Goal: Information Seeking & Learning: Learn about a topic

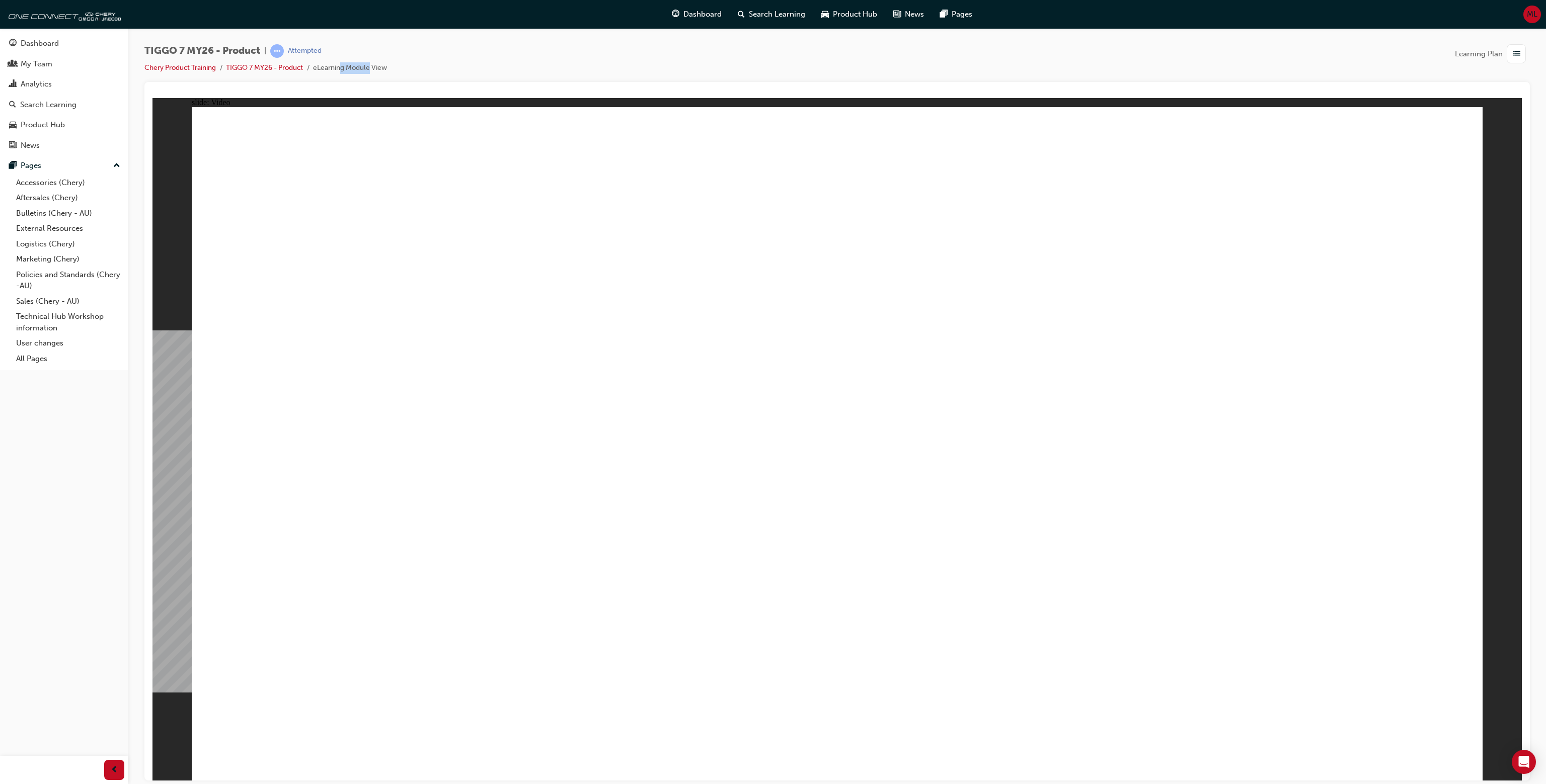
drag, startPoint x: 342, startPoint y: 65, endPoint x: 372, endPoint y: 65, distance: 30.0
click at [372, 65] on li "eLearning Module View" at bounding box center [350, 68] width 74 height 11
click at [373, 64] on li "eLearning Module View" at bounding box center [350, 68] width 74 height 11
drag, startPoint x: 331, startPoint y: 319, endPoint x: 400, endPoint y: 319, distance: 69.0
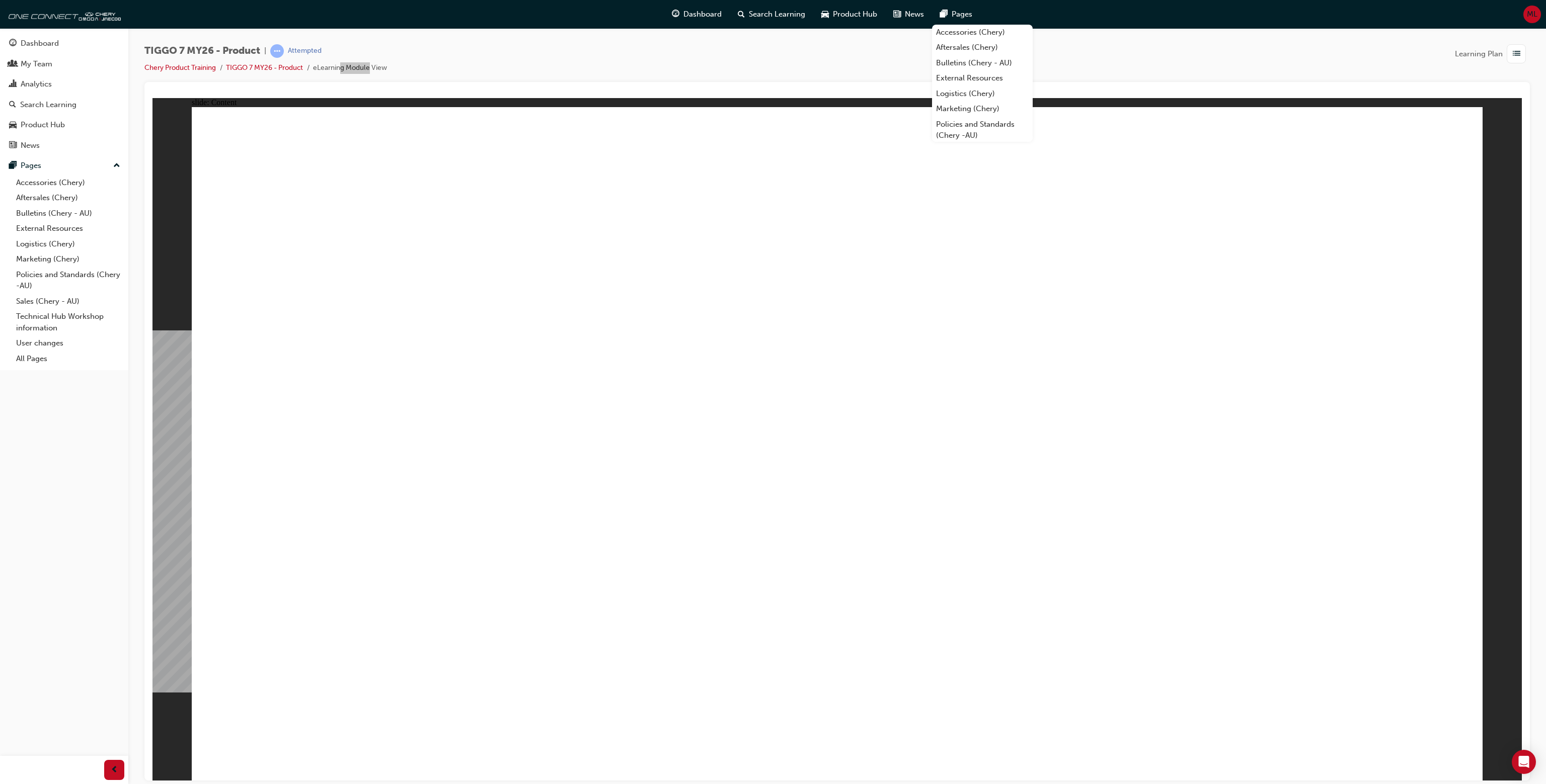
drag, startPoint x: 224, startPoint y: 517, endPoint x: 621, endPoint y: 562, distance: 399.5
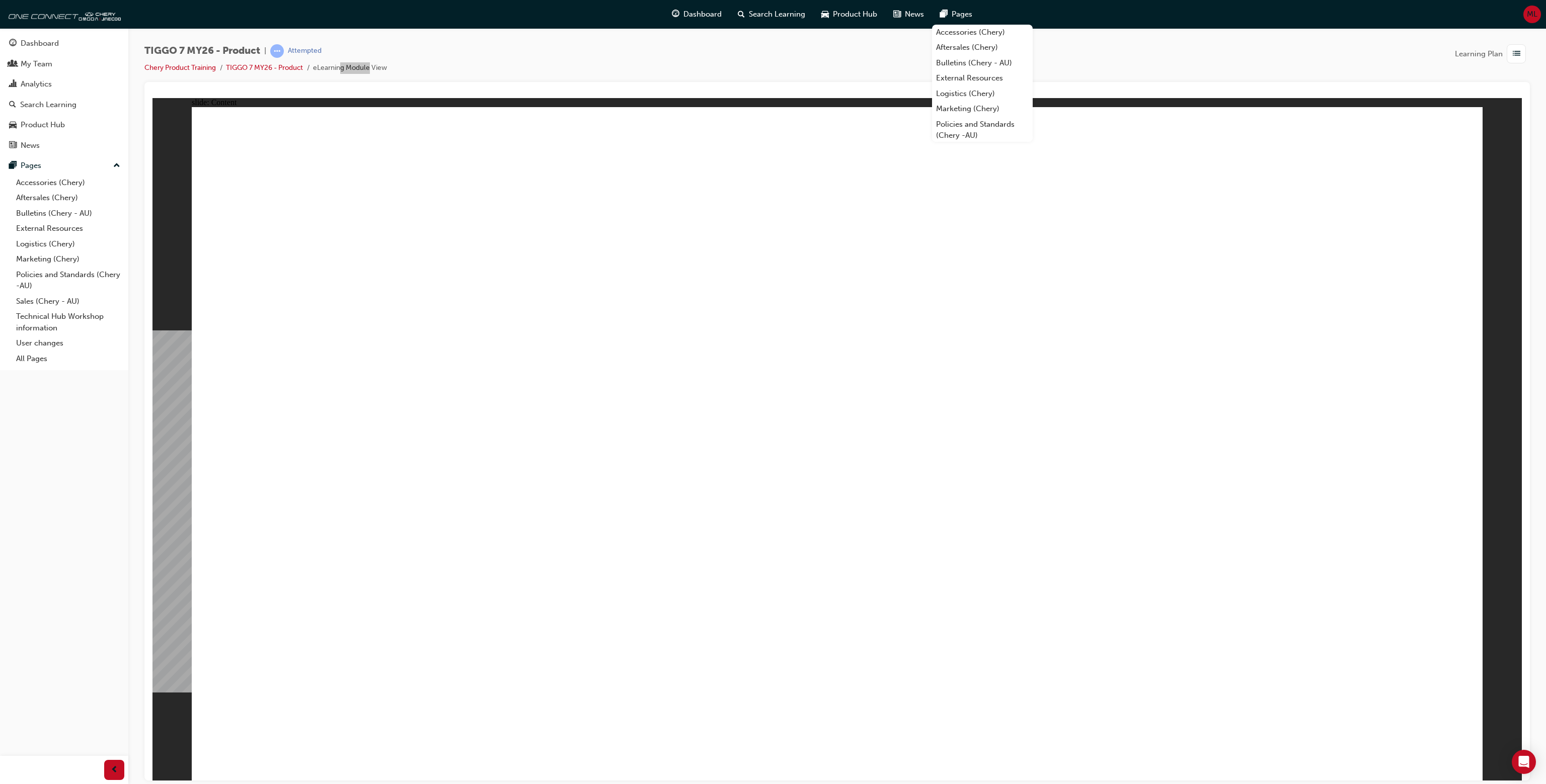
drag, startPoint x: 578, startPoint y: 576, endPoint x: 424, endPoint y: 455, distance: 195.8
drag, startPoint x: 329, startPoint y: 401, endPoint x: 706, endPoint y: 600, distance: 426.3
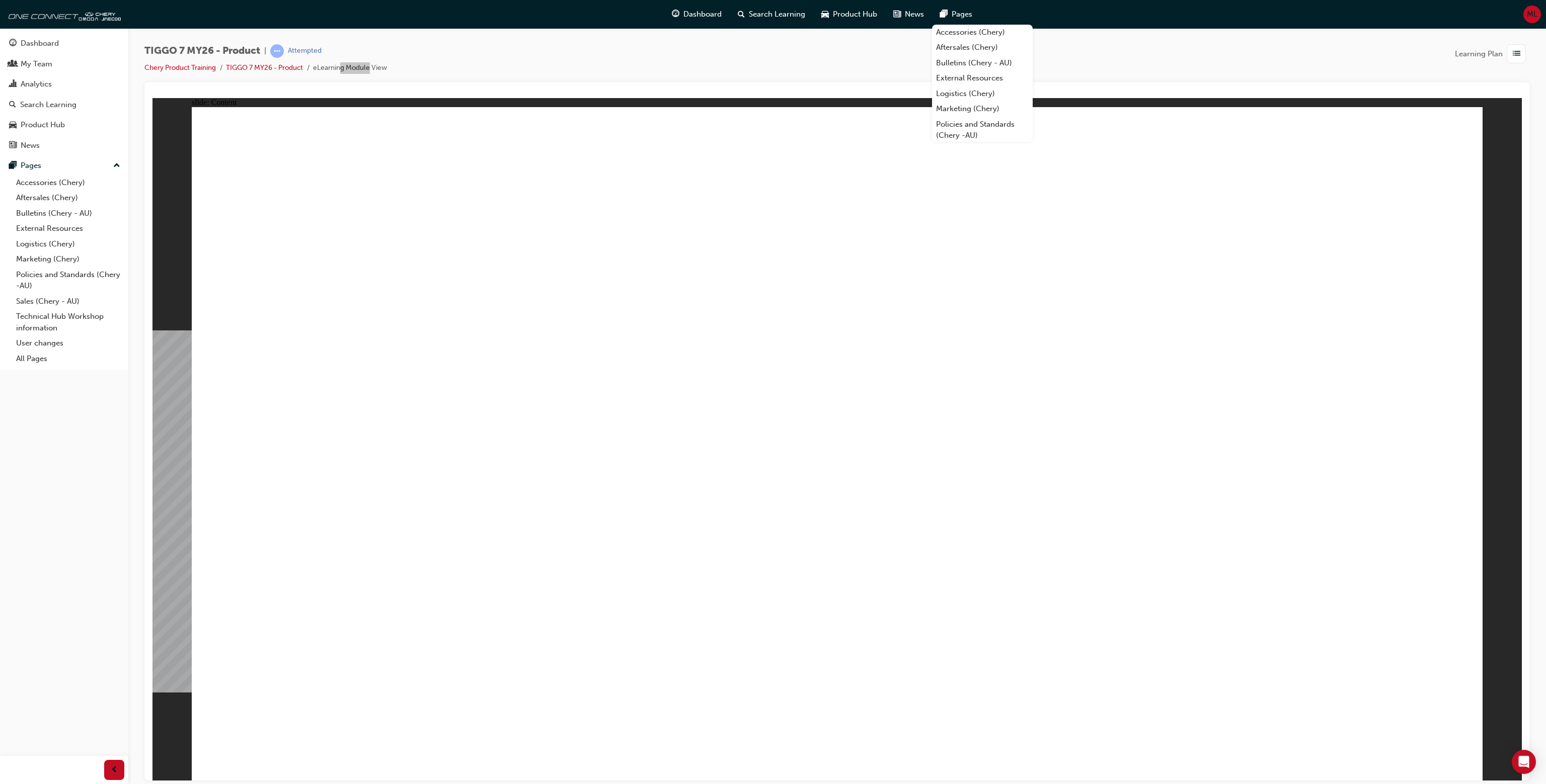
drag, startPoint x: 706, startPoint y: 600, endPoint x: 417, endPoint y: 443, distance: 328.9
drag, startPoint x: 417, startPoint y: 443, endPoint x: 379, endPoint y: 419, distance: 44.9
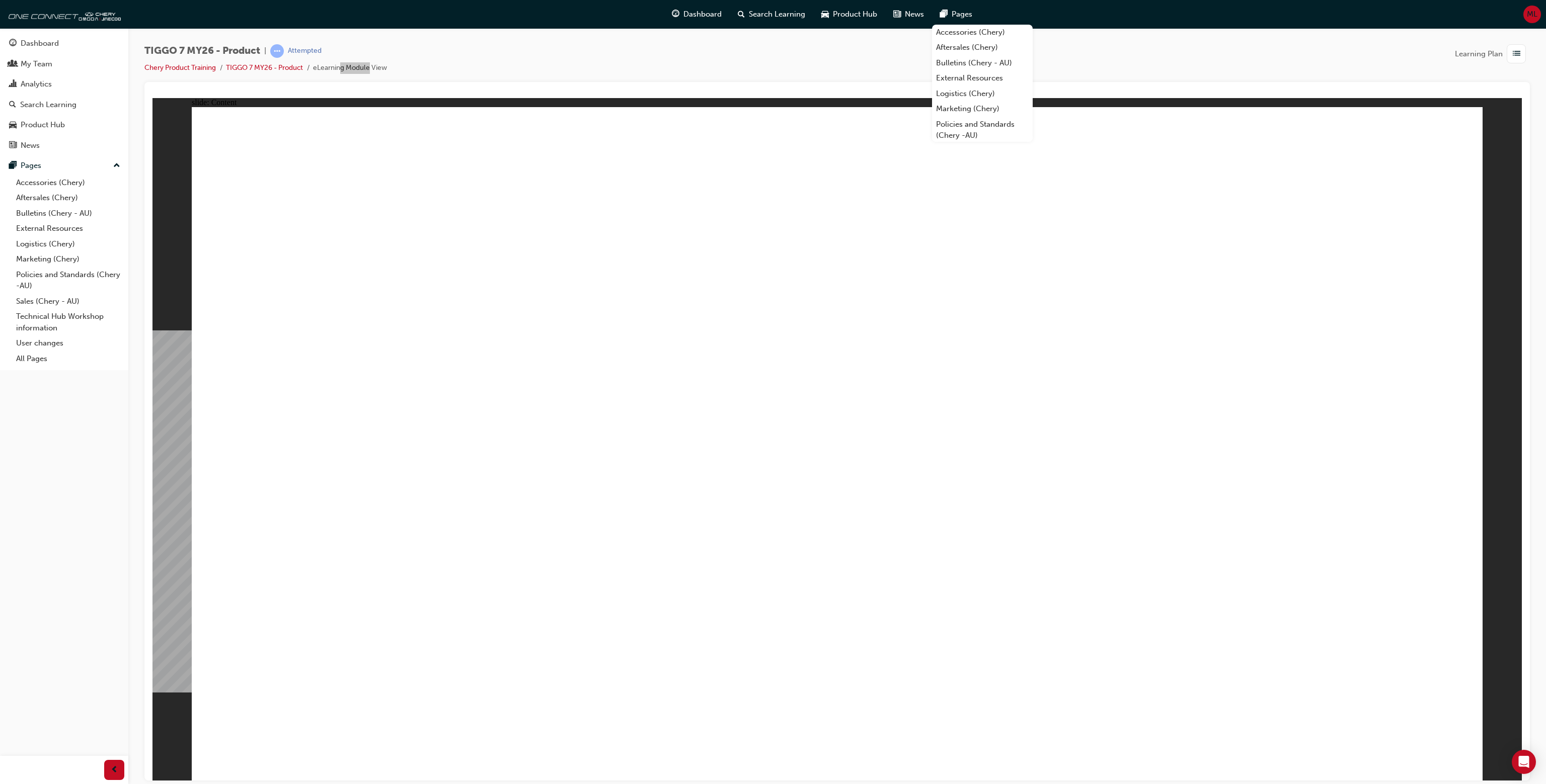
drag, startPoint x: 1062, startPoint y: 249, endPoint x: 1049, endPoint y: 219, distance: 32.7
drag, startPoint x: 179, startPoint y: 160, endPoint x: 670, endPoint y: 195, distance: 492.2
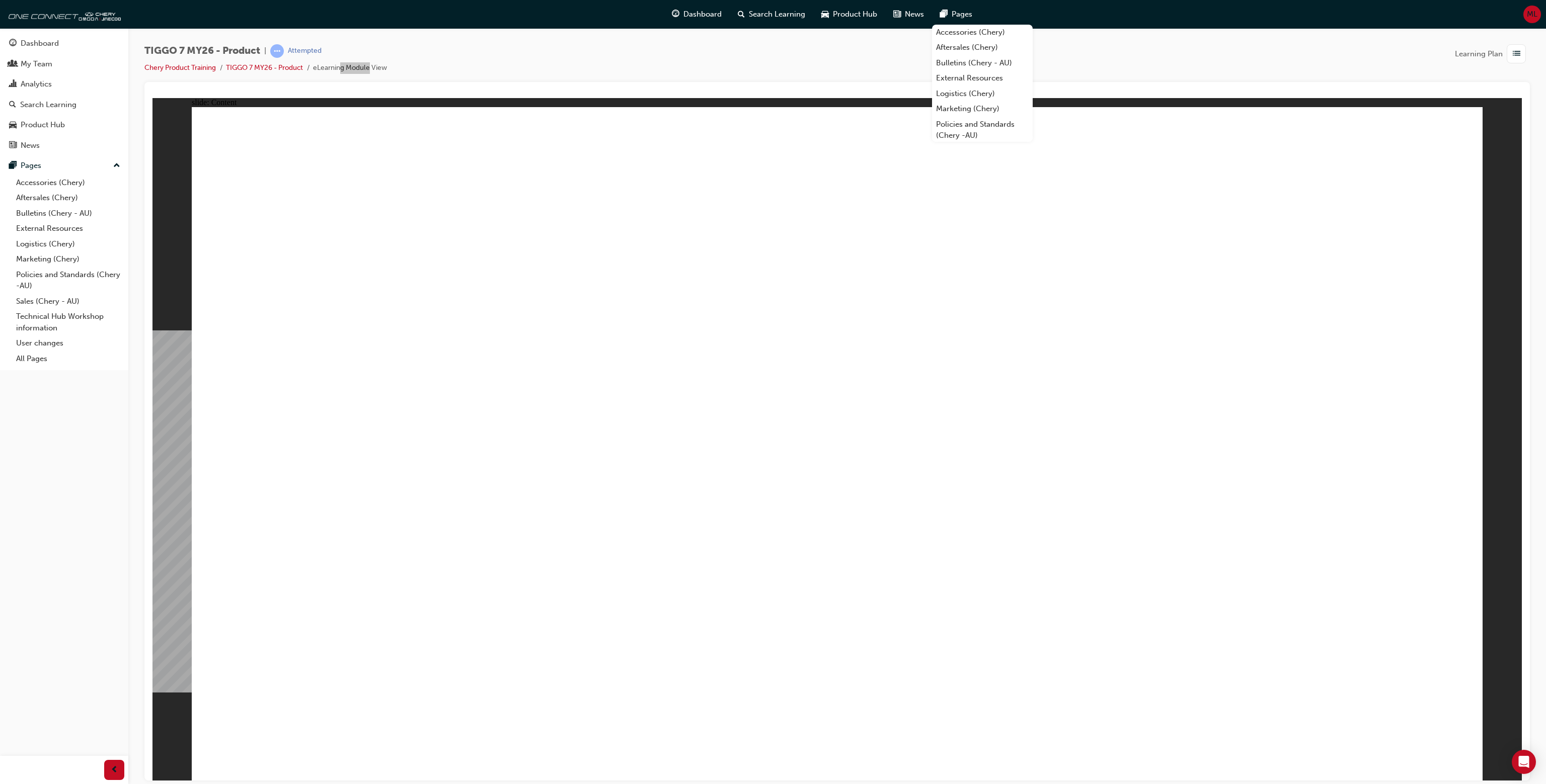
click at [669, 195] on div "slide: Content Rectangle 2 TIGGO 7 – CUSTOMER - CSH MEET THE AUDIENCE WHAT MATT…" at bounding box center [837, 439] width 1370 height 683
drag, startPoint x: 730, startPoint y: 264, endPoint x: 494, endPoint y: 170, distance: 254.0
drag, startPoint x: 494, startPoint y: 170, endPoint x: 772, endPoint y: 204, distance: 280.1
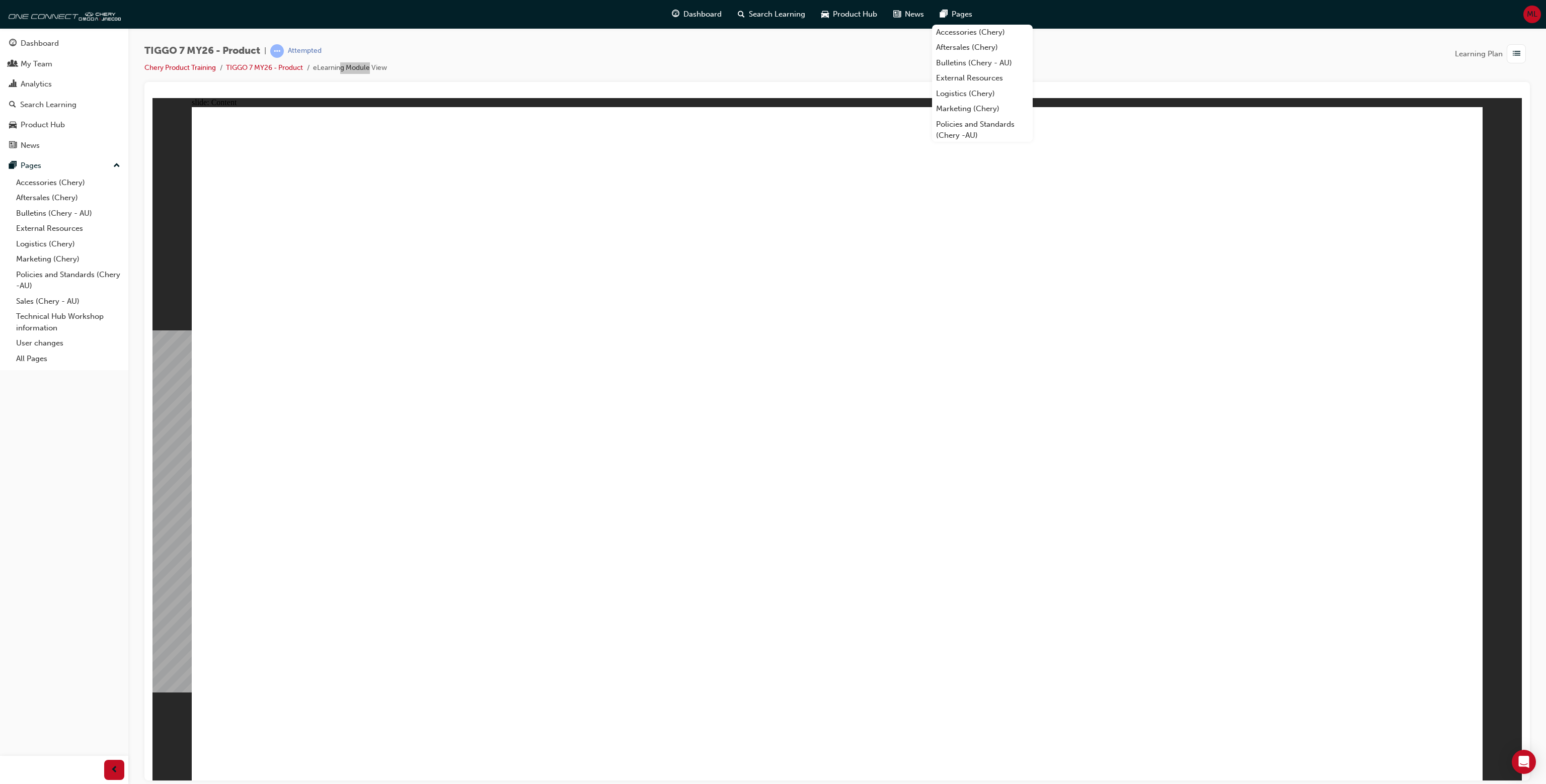
drag, startPoint x: 558, startPoint y: 421, endPoint x: 595, endPoint y: 419, distance: 37.1
drag, startPoint x: 1072, startPoint y: 397, endPoint x: 1367, endPoint y: 367, distance: 296.5
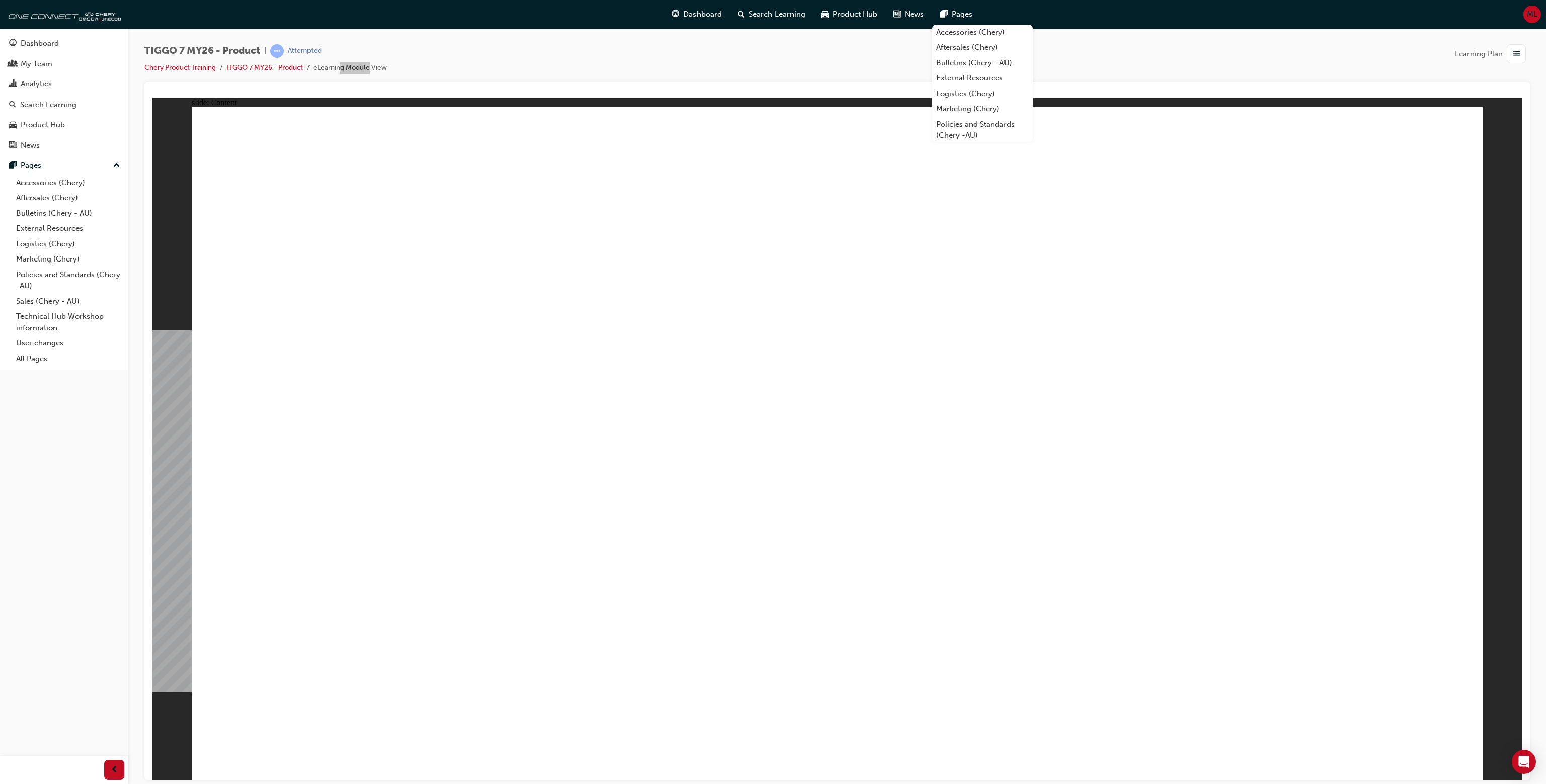
drag, startPoint x: 592, startPoint y: 295, endPoint x: 292, endPoint y: 154, distance: 331.5
drag, startPoint x: 292, startPoint y: 154, endPoint x: 813, endPoint y: 317, distance: 545.9
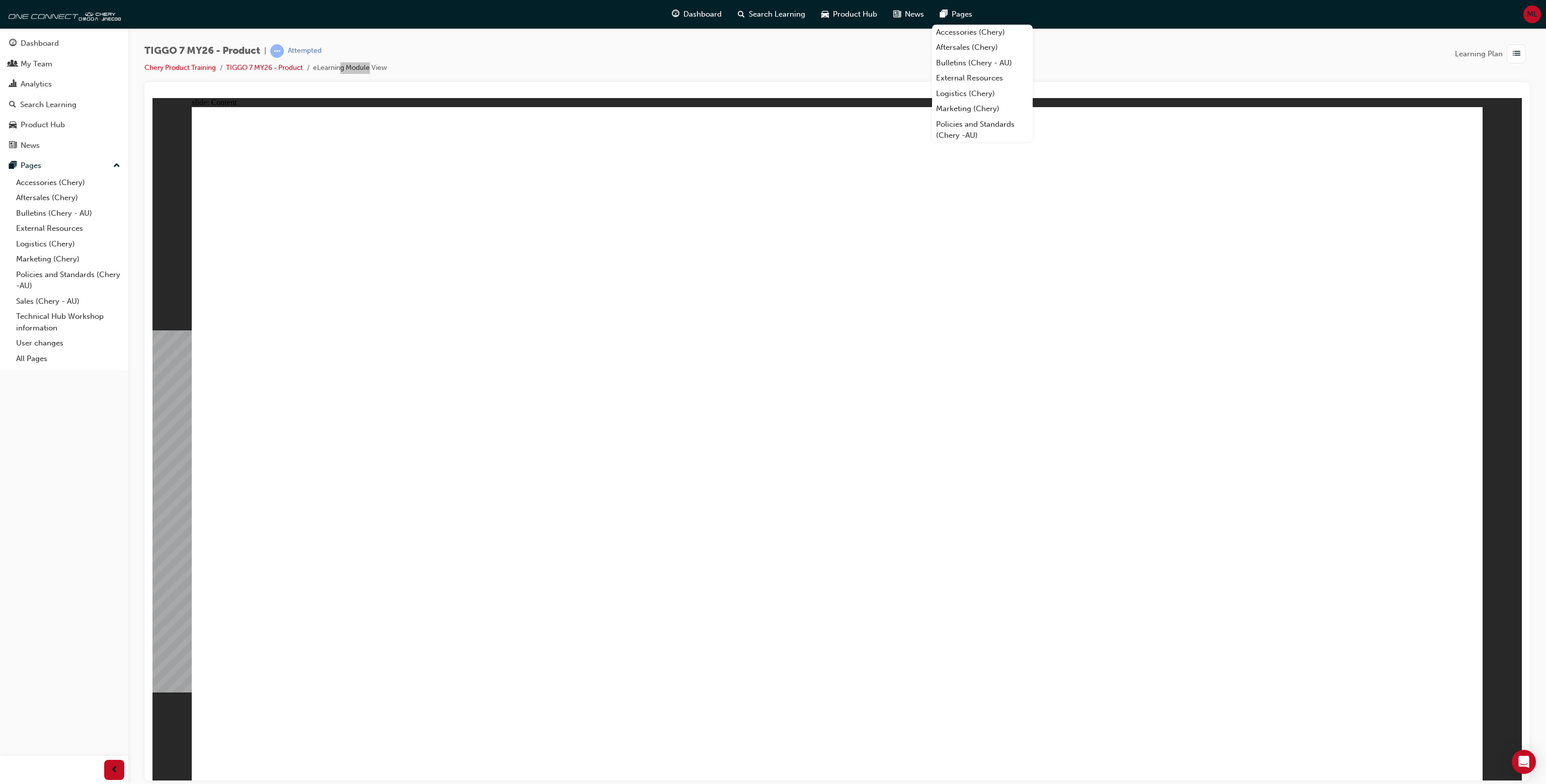
drag, startPoint x: 813, startPoint y: 316, endPoint x: 970, endPoint y: 352, distance: 161.1
drag, startPoint x: 796, startPoint y: 262, endPoint x: 729, endPoint y: 244, distance: 69.4
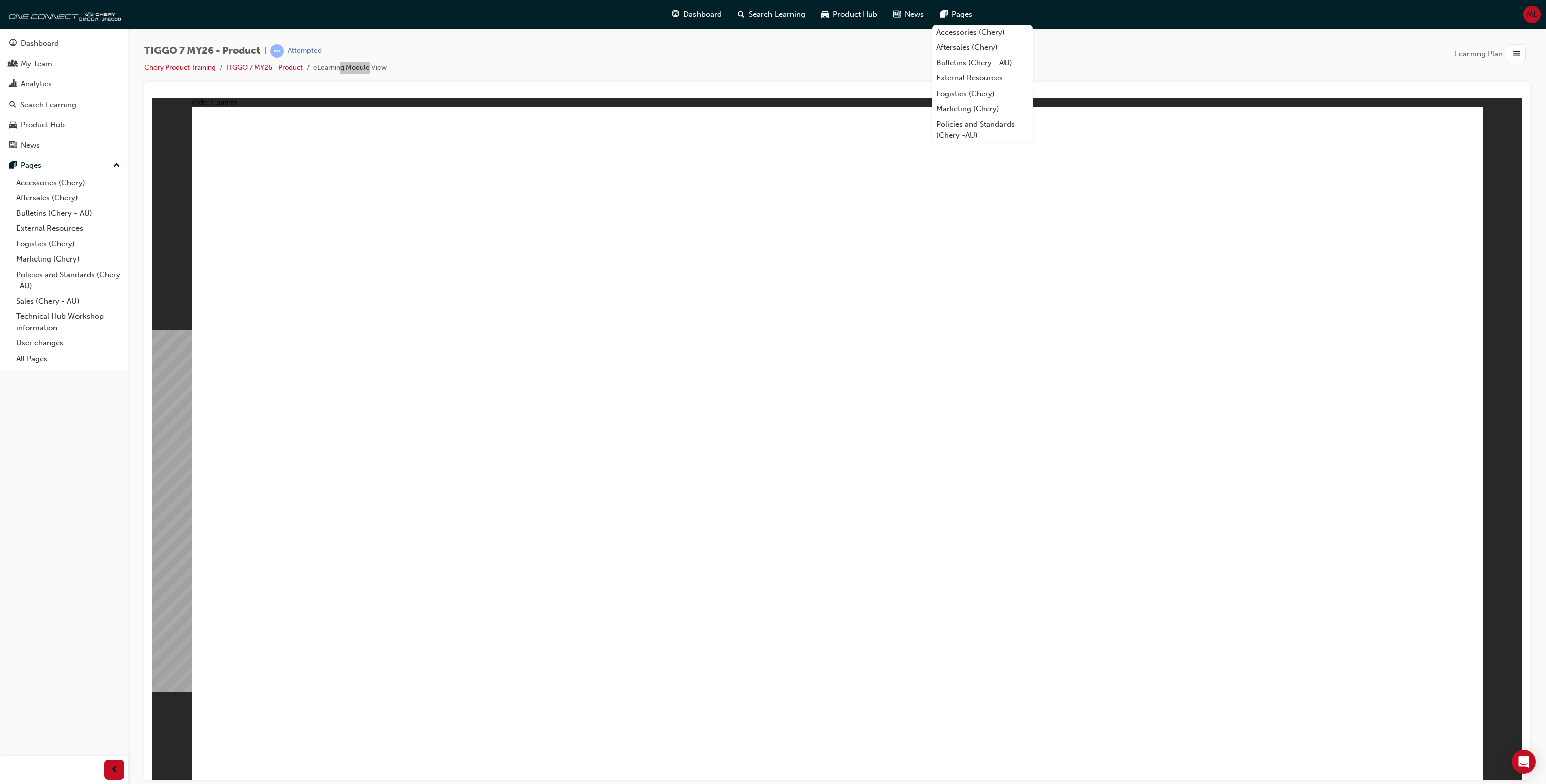
drag, startPoint x: 718, startPoint y: 265, endPoint x: 744, endPoint y: 278, distance: 29.1
drag, startPoint x: 690, startPoint y: 299, endPoint x: 1121, endPoint y: 326, distance: 431.8
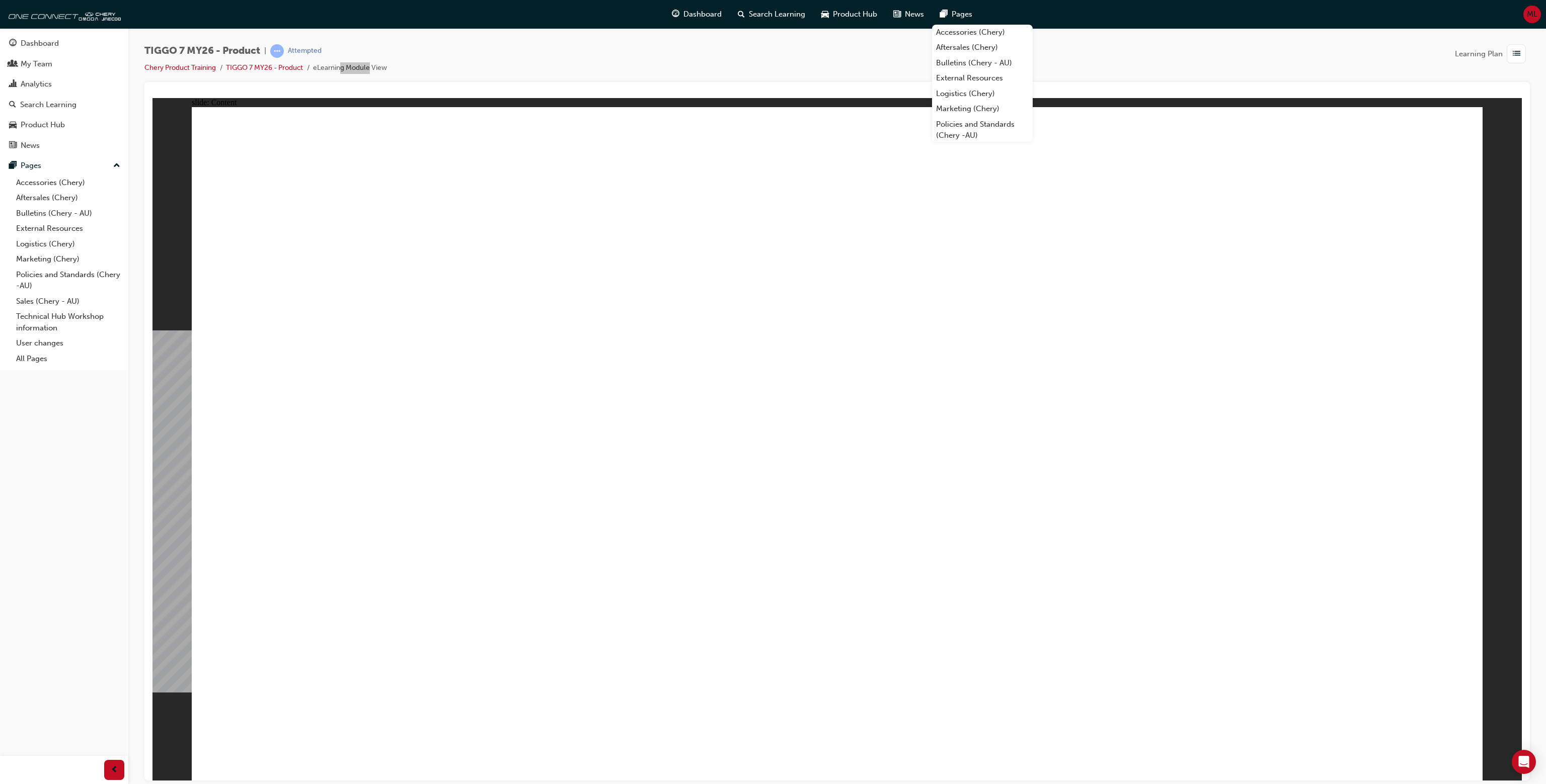
drag, startPoint x: 934, startPoint y: 320, endPoint x: 717, endPoint y: 337, distance: 217.7
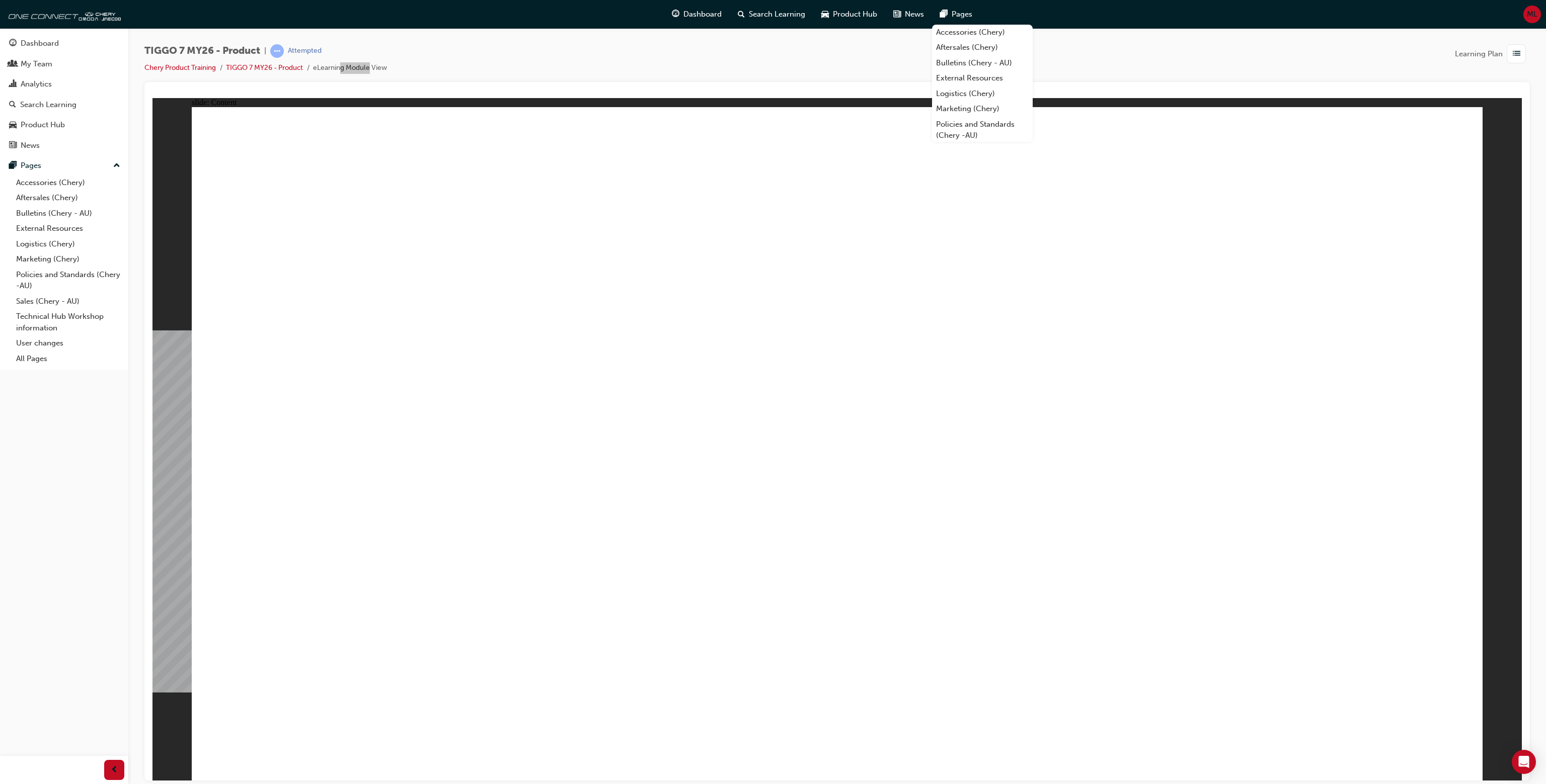
drag, startPoint x: 488, startPoint y: 390, endPoint x: 1167, endPoint y: 423, distance: 679.8
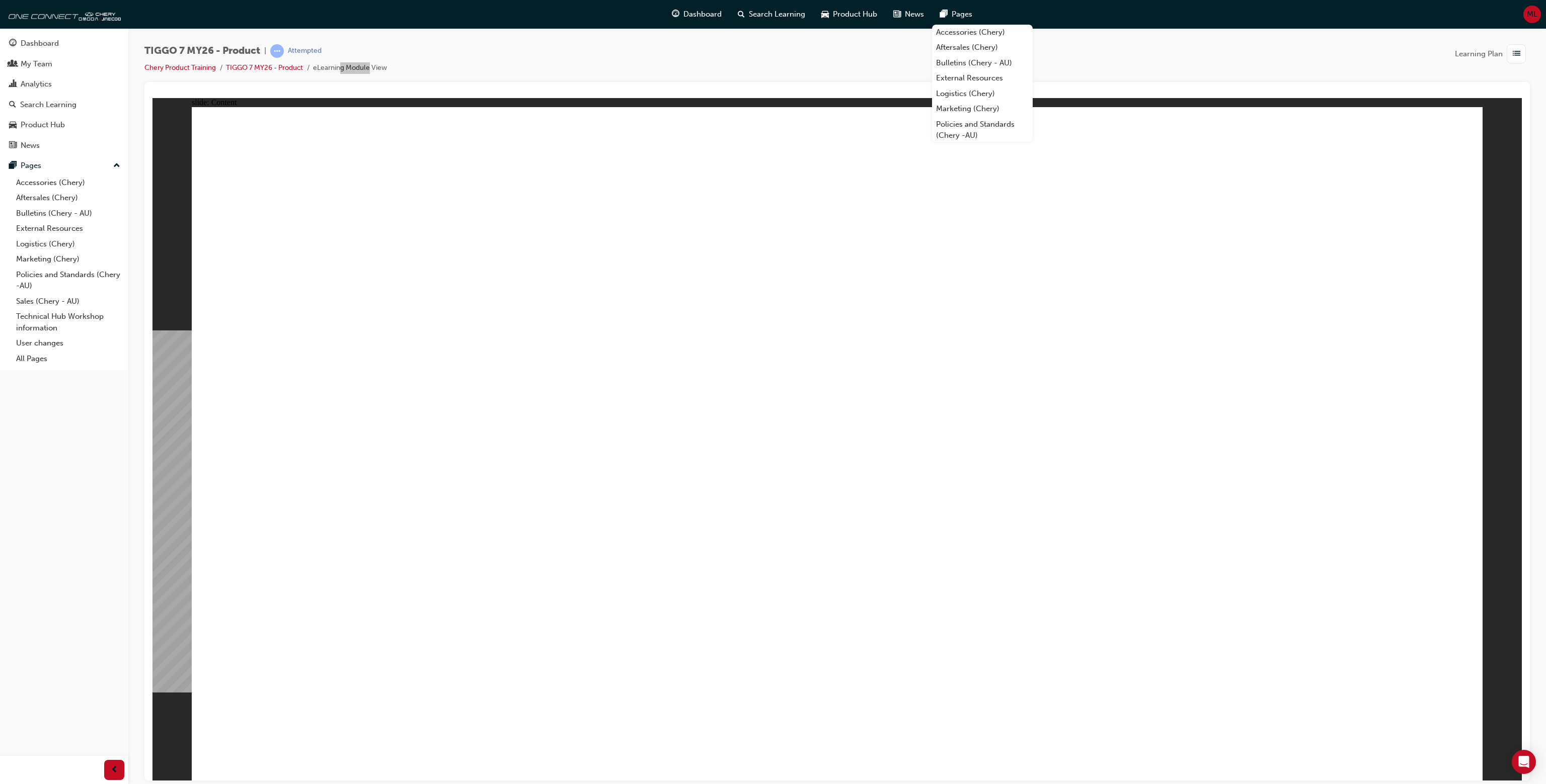
drag, startPoint x: 767, startPoint y: 453, endPoint x: 976, endPoint y: 472, distance: 209.9
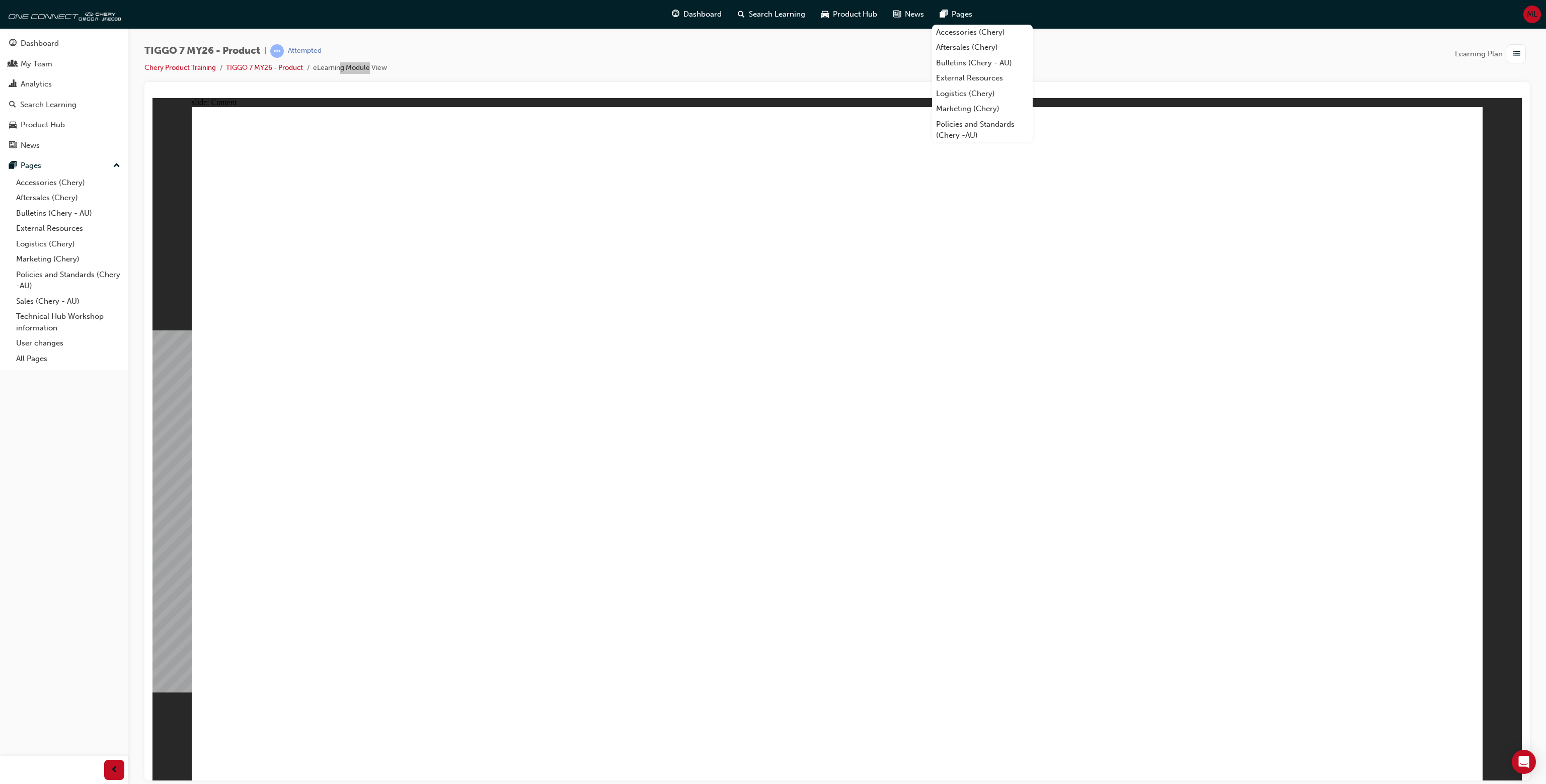
drag, startPoint x: 1055, startPoint y: 546, endPoint x: 1307, endPoint y: 530, distance: 252.5
drag, startPoint x: 969, startPoint y: 564, endPoint x: 716, endPoint y: 601, distance: 255.7
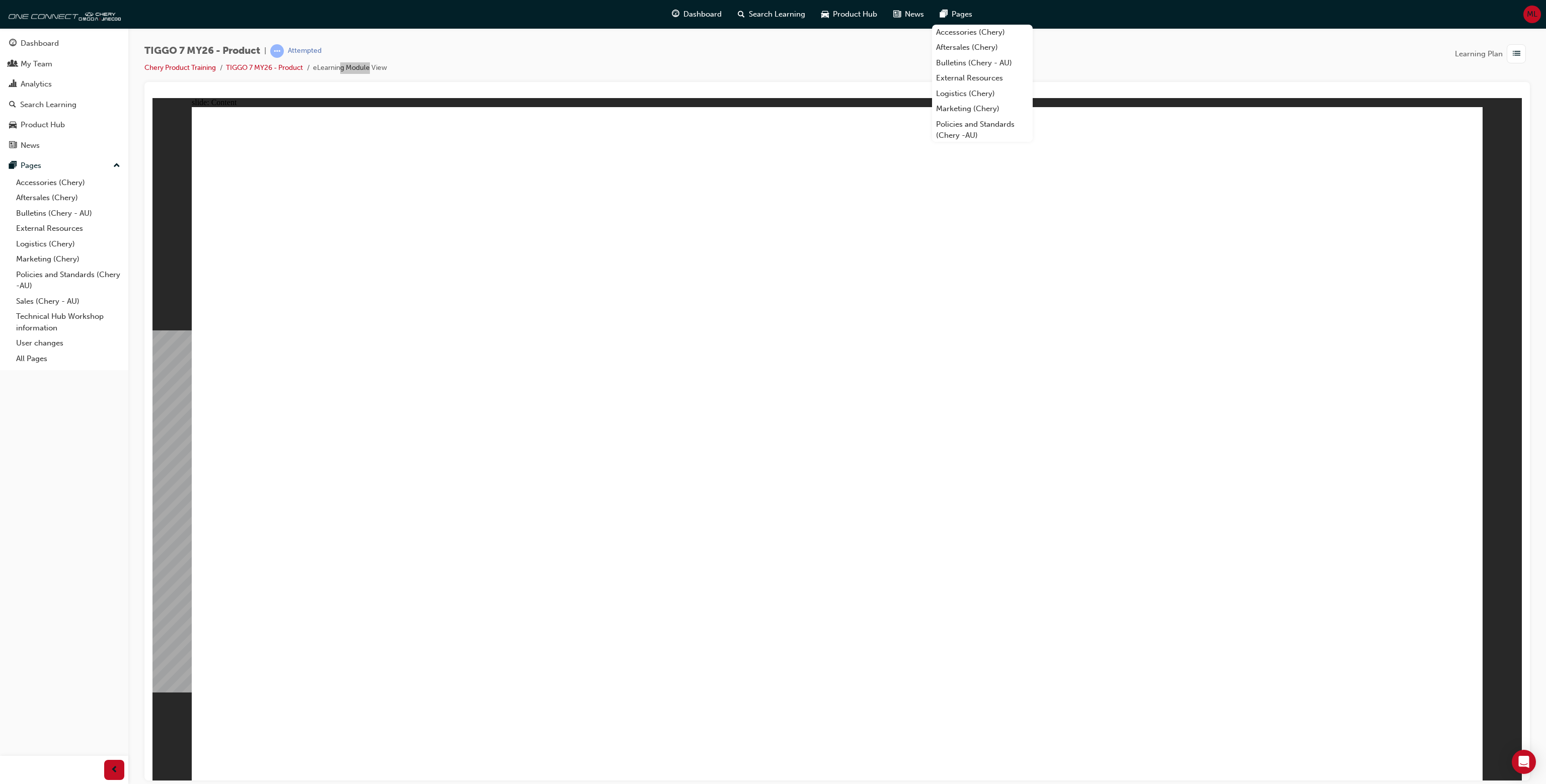
drag, startPoint x: 715, startPoint y: 600, endPoint x: 684, endPoint y: 614, distance: 34.0
drag, startPoint x: 461, startPoint y: 631, endPoint x: 1060, endPoint y: 627, distance: 599.0
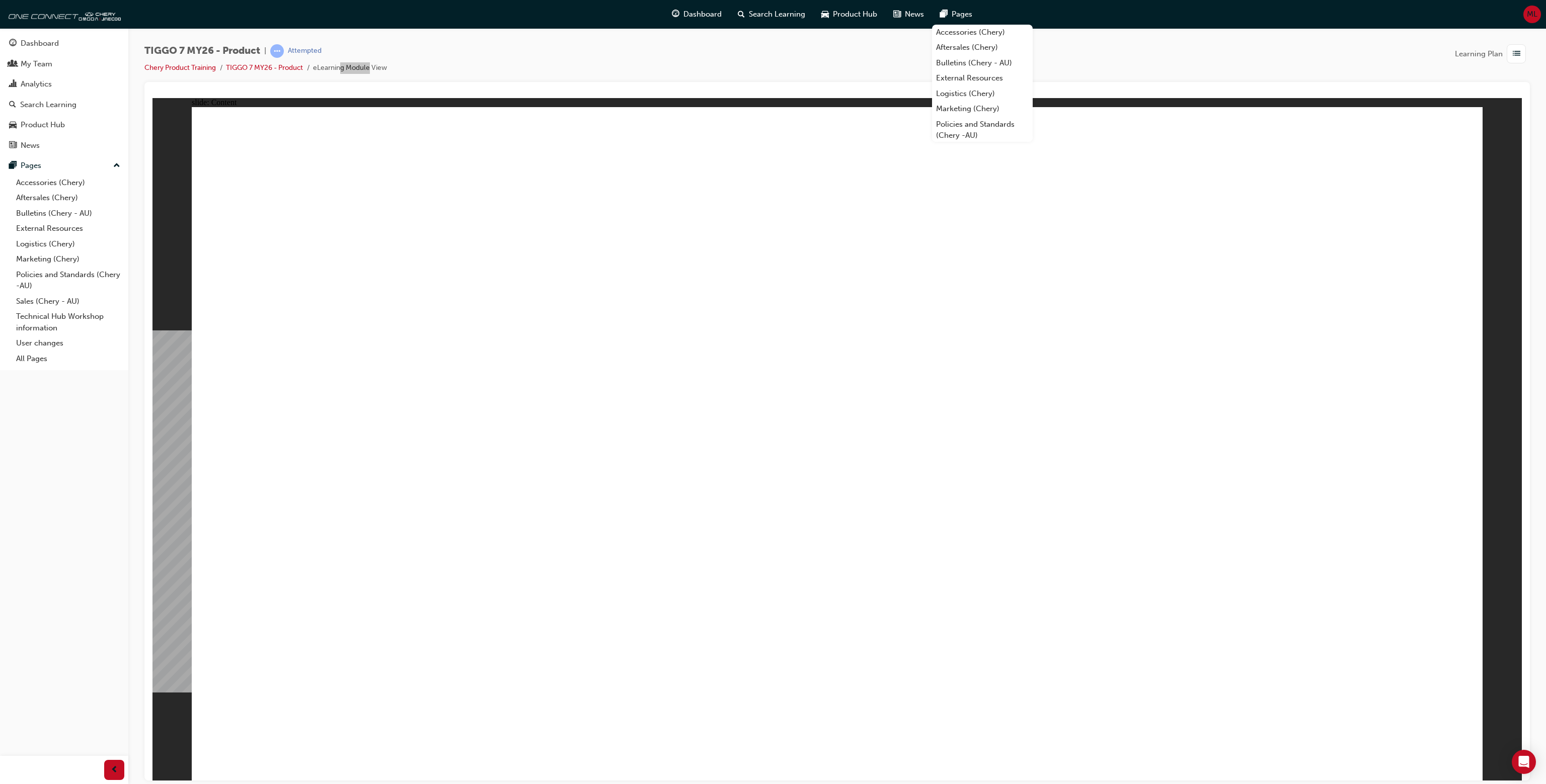
drag, startPoint x: 1077, startPoint y: 627, endPoint x: 1378, endPoint y: 739, distance: 321.2
drag, startPoint x: 546, startPoint y: 312, endPoint x: 941, endPoint y: 328, distance: 395.3
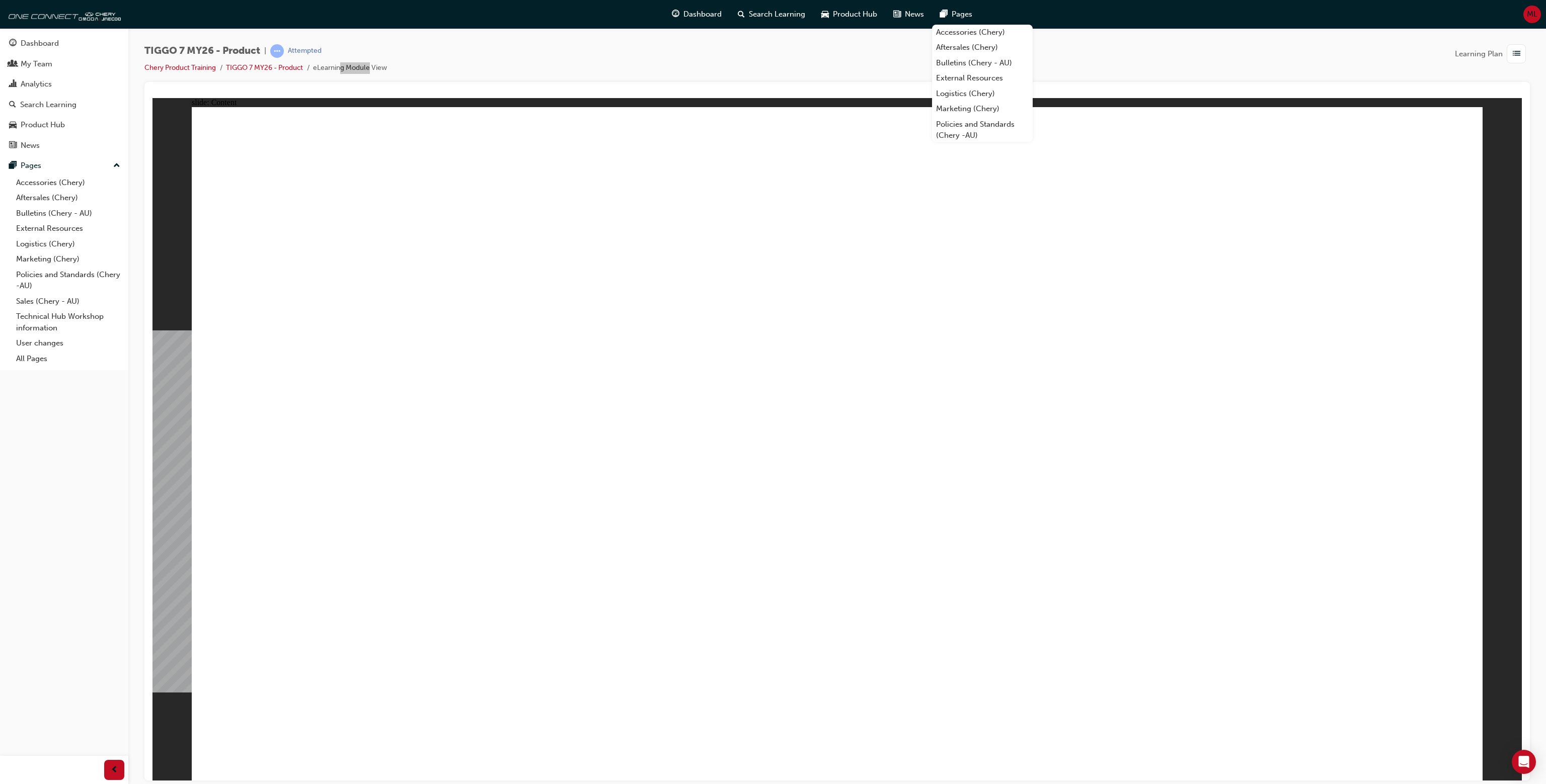
drag, startPoint x: 1105, startPoint y: 594, endPoint x: 1148, endPoint y: 594, distance: 43.0
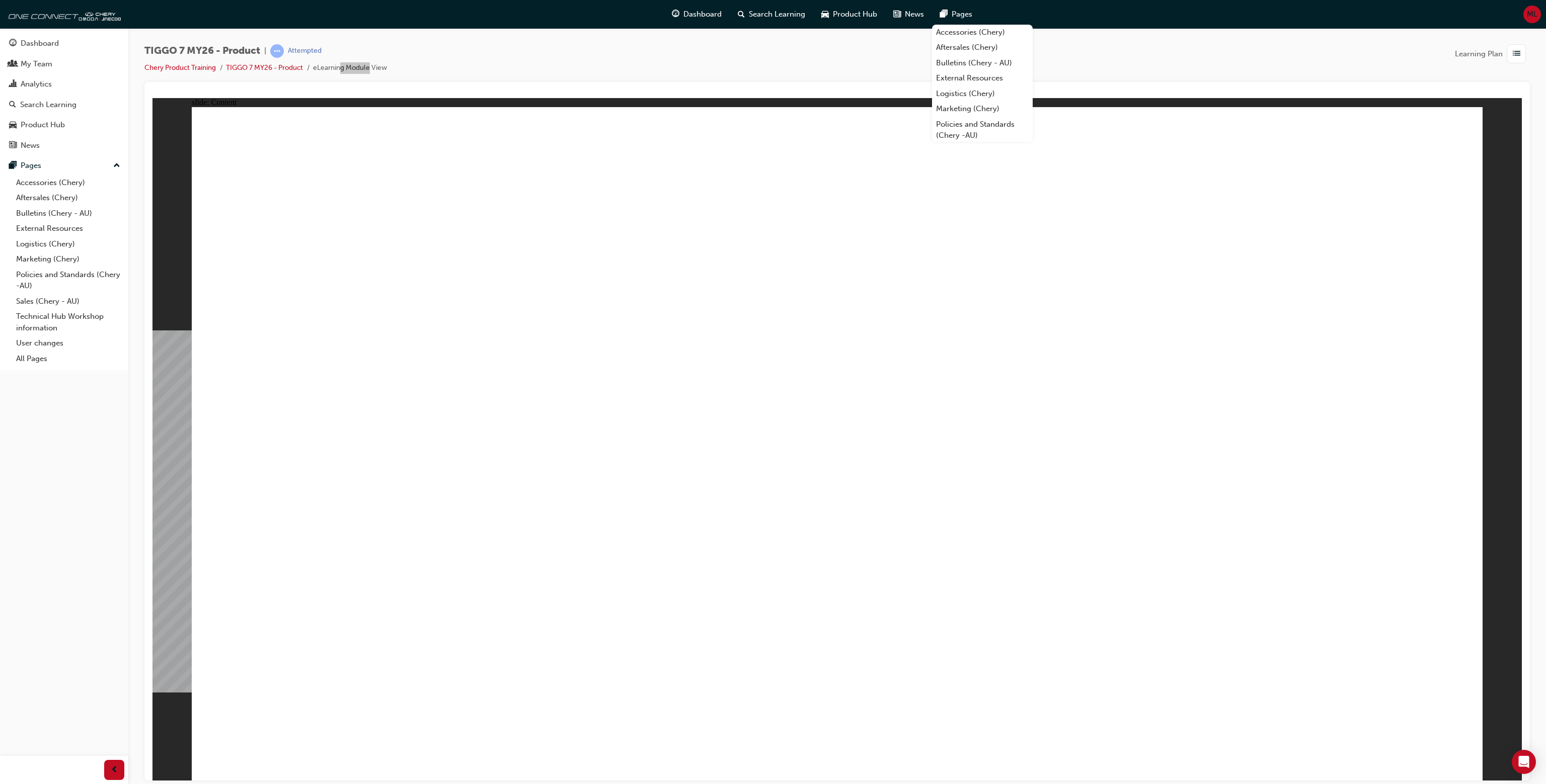
drag, startPoint x: 1307, startPoint y: 584, endPoint x: 1319, endPoint y: 583, distance: 12.0
drag, startPoint x: 268, startPoint y: 144, endPoint x: 1145, endPoint y: 326, distance: 895.7
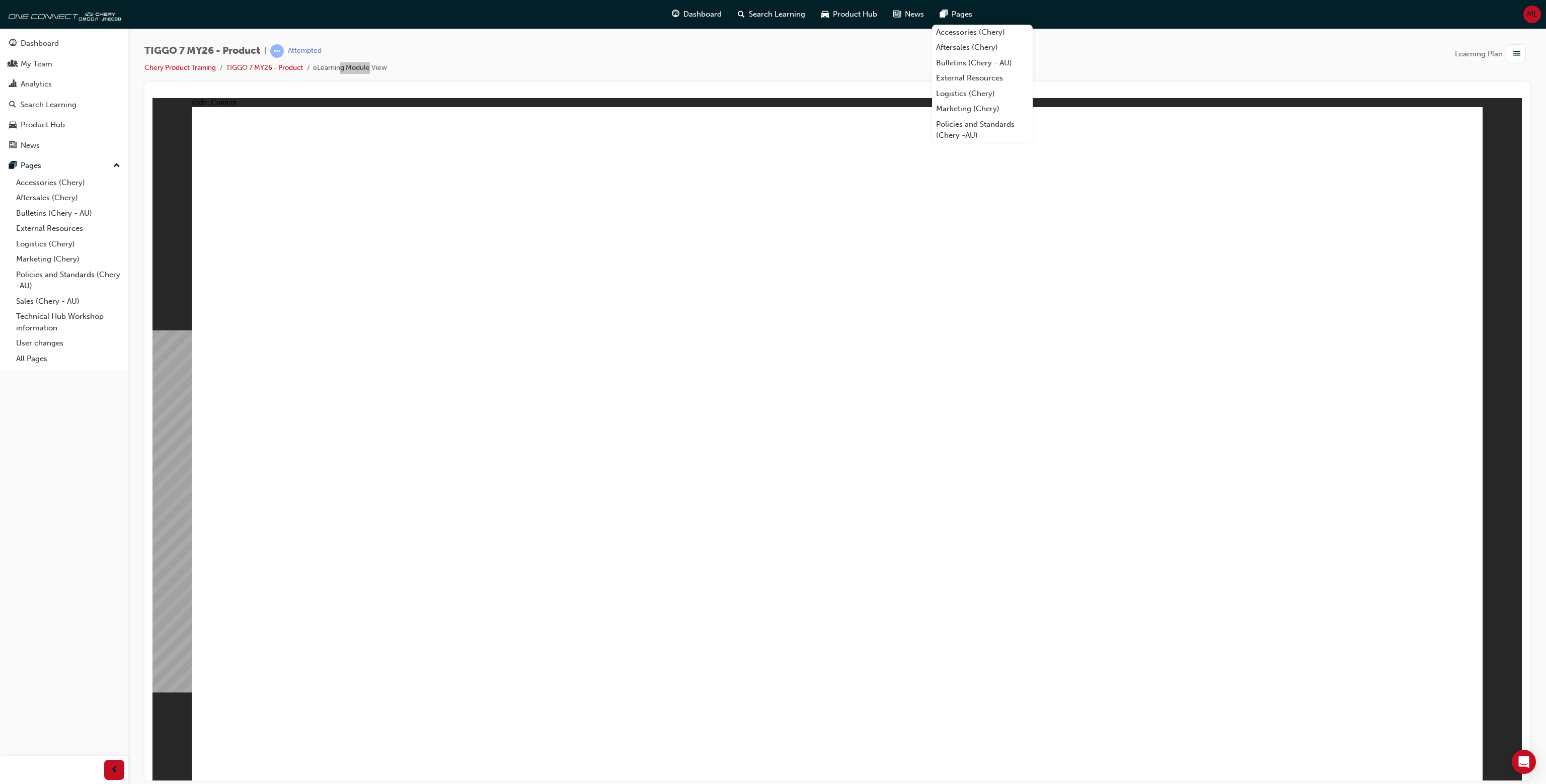
drag, startPoint x: 928, startPoint y: 425, endPoint x: 768, endPoint y: 374, distance: 167.9
drag
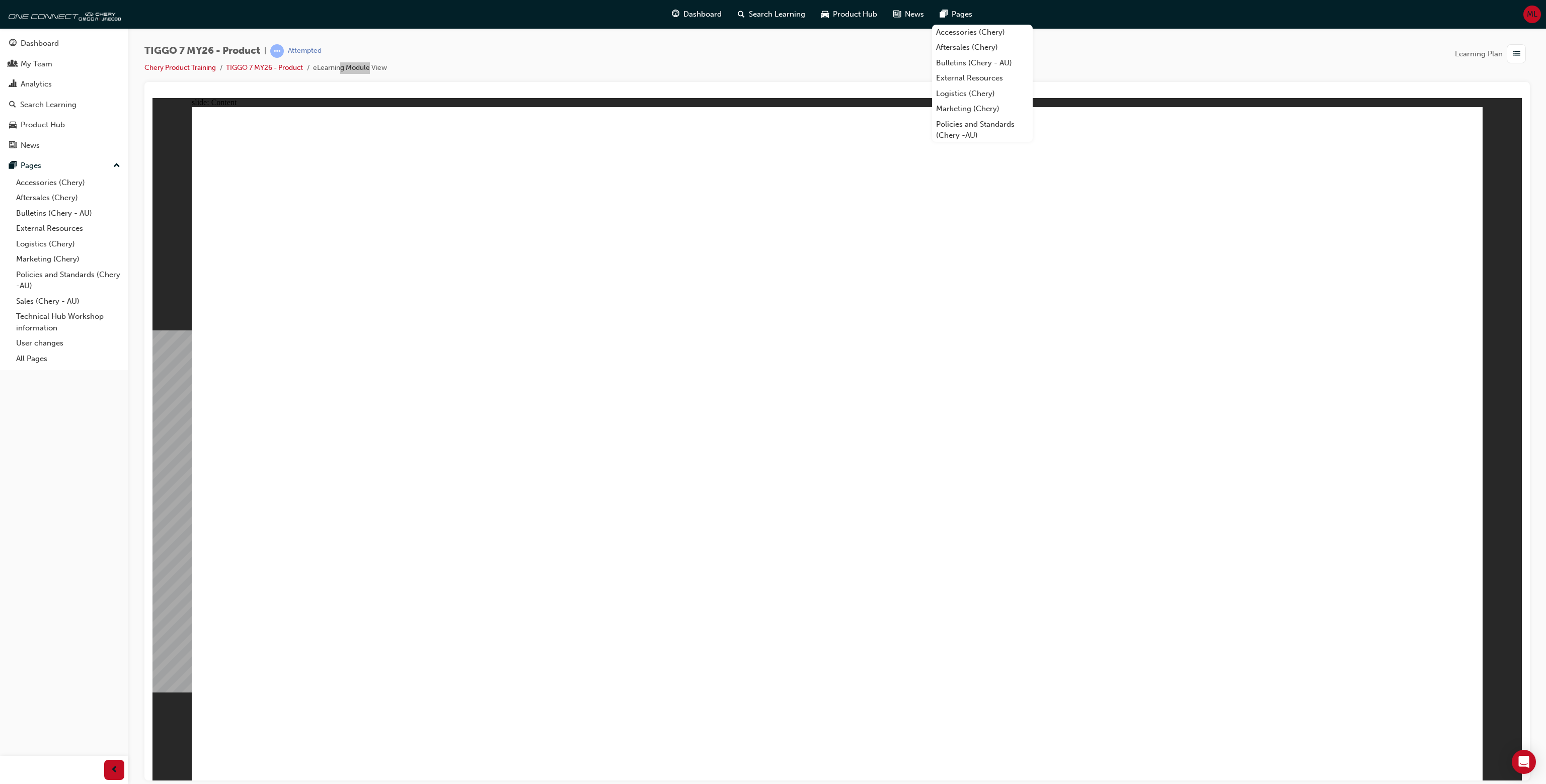
click at [1121, 57] on div "TIGGO 7 MY26 - Product | Attempted Chery Product Training TIGGO 7 MY26 - Produc…" at bounding box center [837, 63] width 1386 height 38
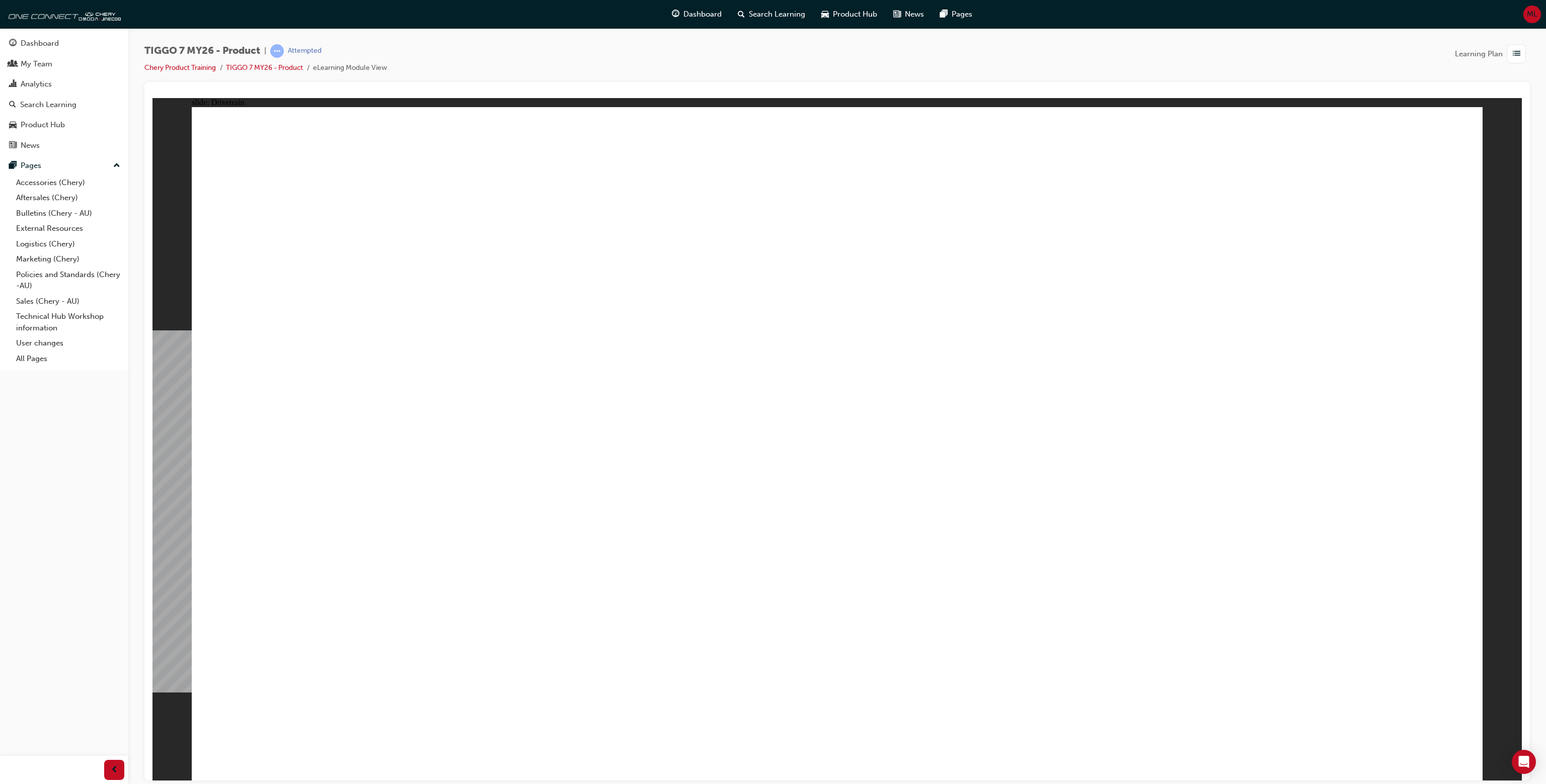
drag, startPoint x: 244, startPoint y: 518, endPoint x: 235, endPoint y: 508, distance: 13.5
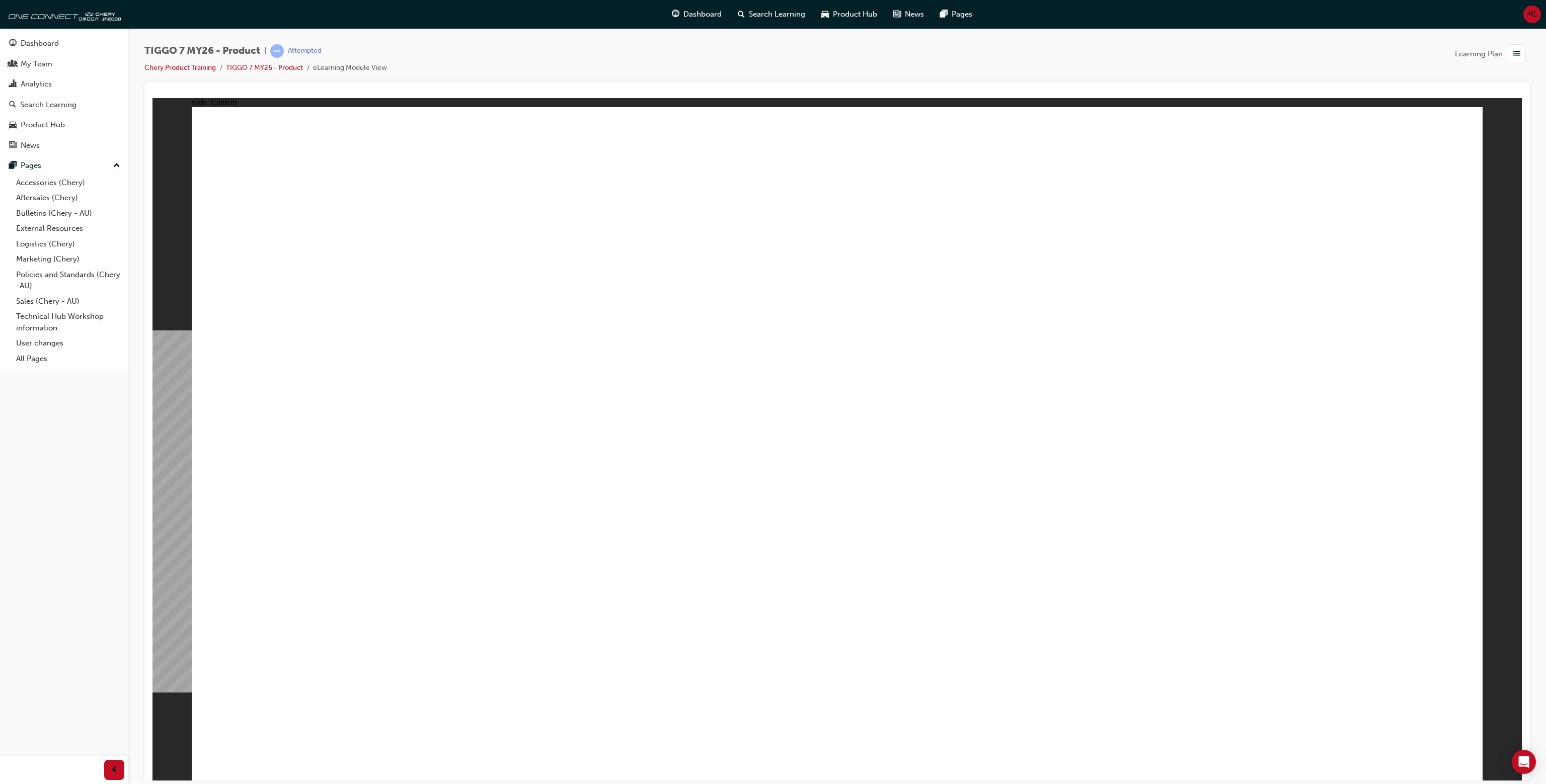
drag, startPoint x: 1335, startPoint y: 421, endPoint x: 1379, endPoint y: 515, distance: 103.8
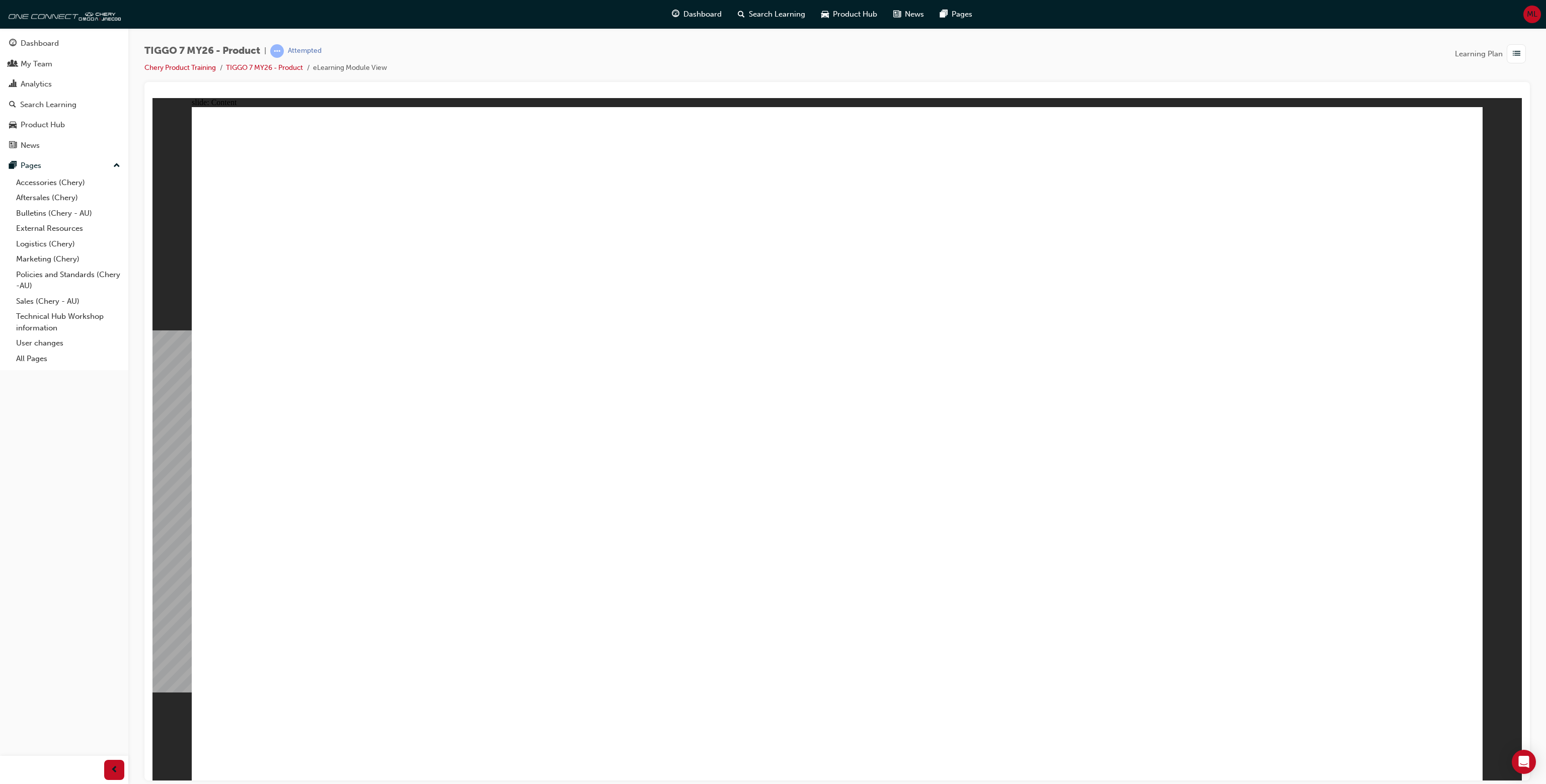
drag, startPoint x: 1379, startPoint y: 515, endPoint x: 877, endPoint y: 507, distance: 502.1
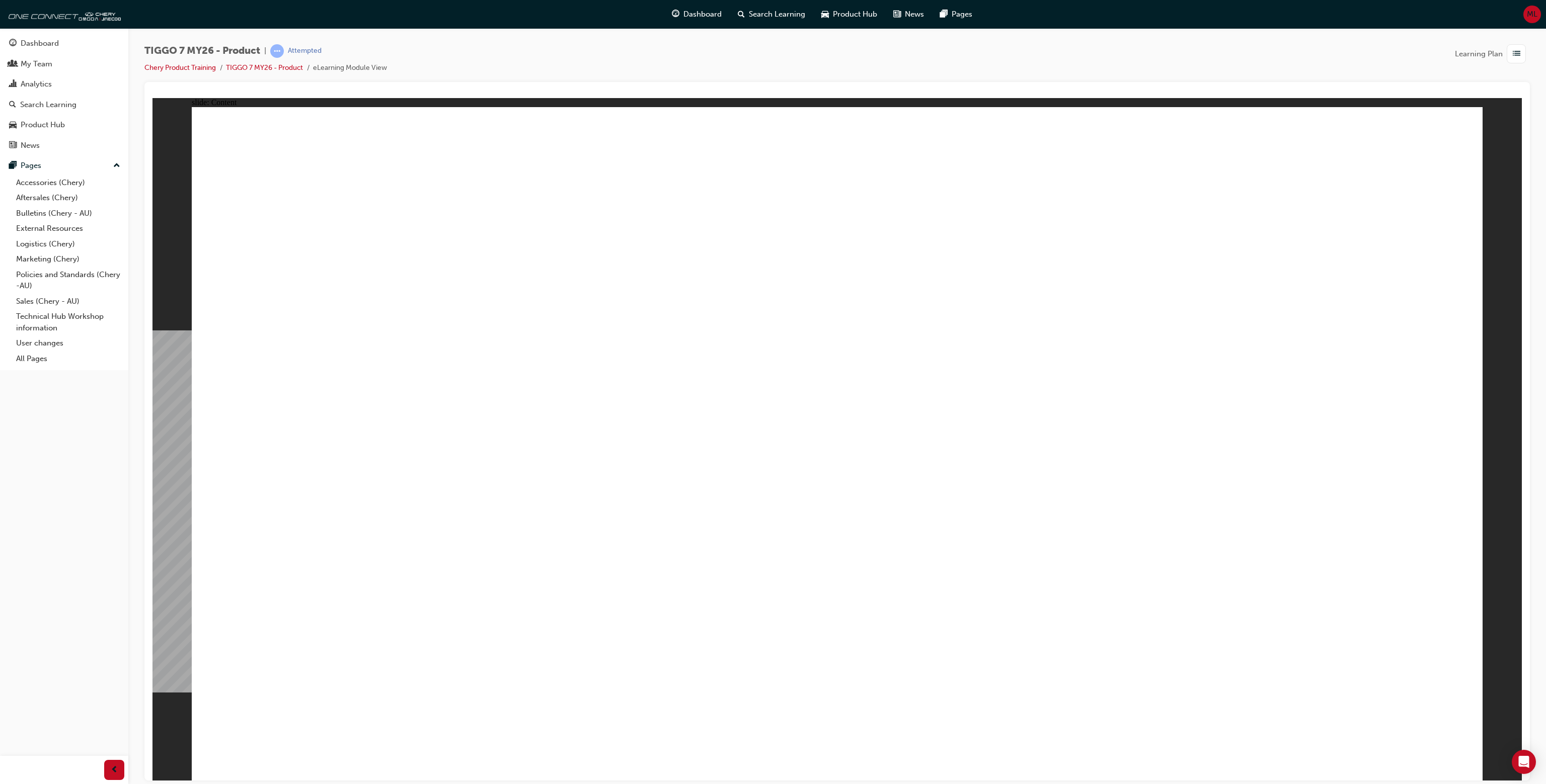
drag, startPoint x: 1329, startPoint y: 520, endPoint x: 1331, endPoint y: 543, distance: 23.1
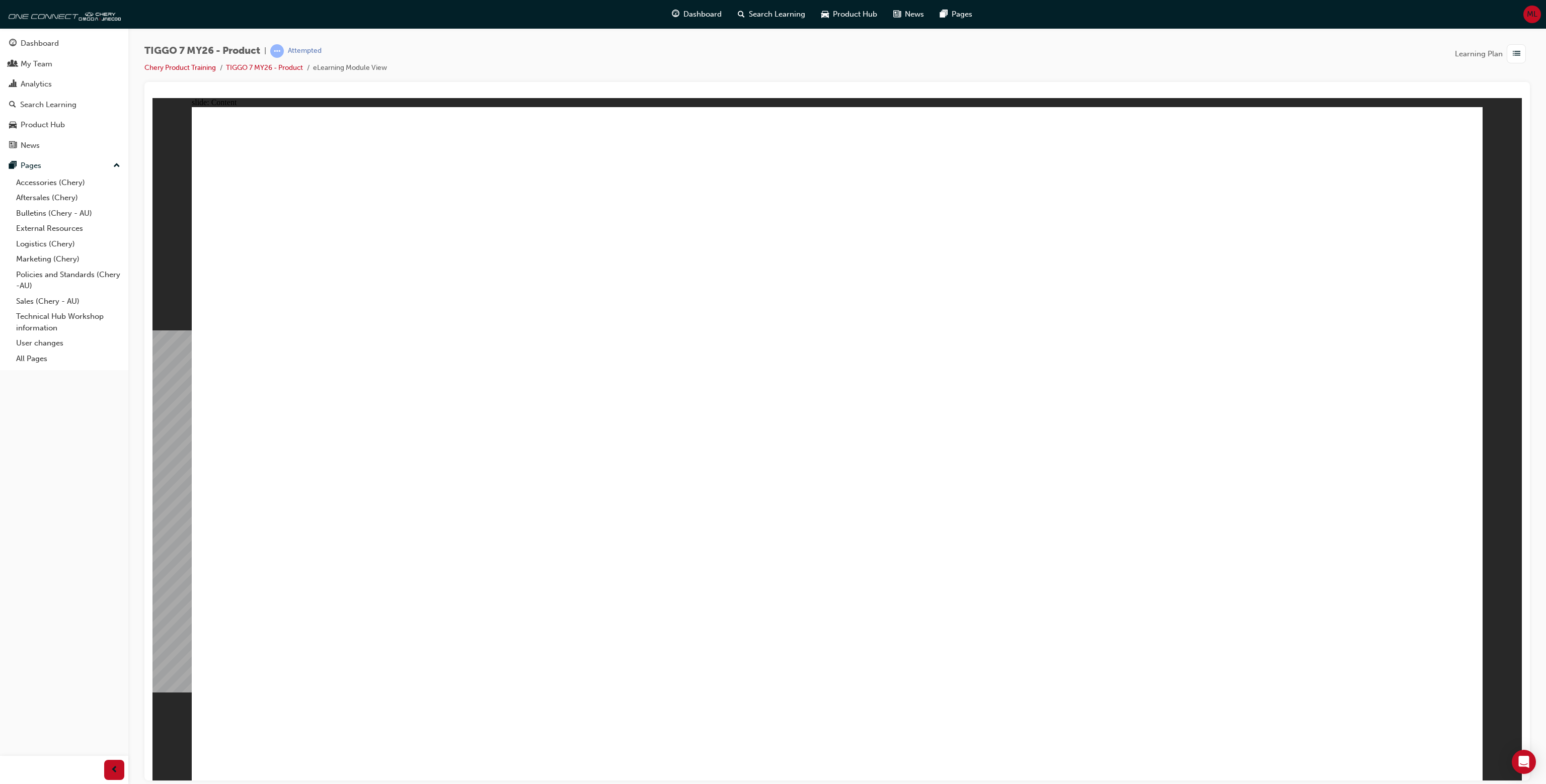
drag, startPoint x: 835, startPoint y: 380, endPoint x: 834, endPoint y: 389, distance: 9.1
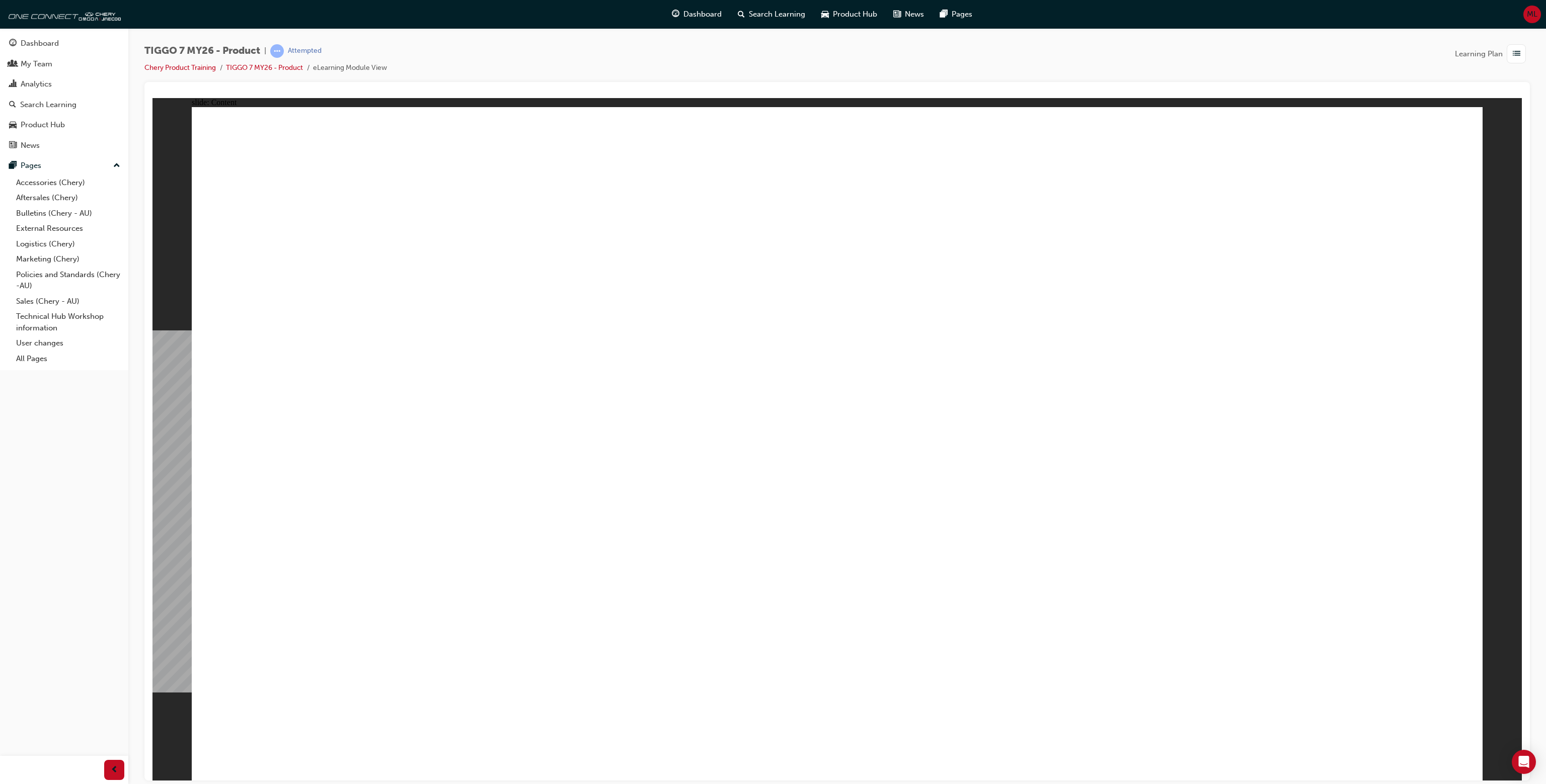
drag, startPoint x: 818, startPoint y: 492, endPoint x: 829, endPoint y: 524, distance: 33.8
drag, startPoint x: 859, startPoint y: 609, endPoint x: 853, endPoint y: 603, distance: 8.5
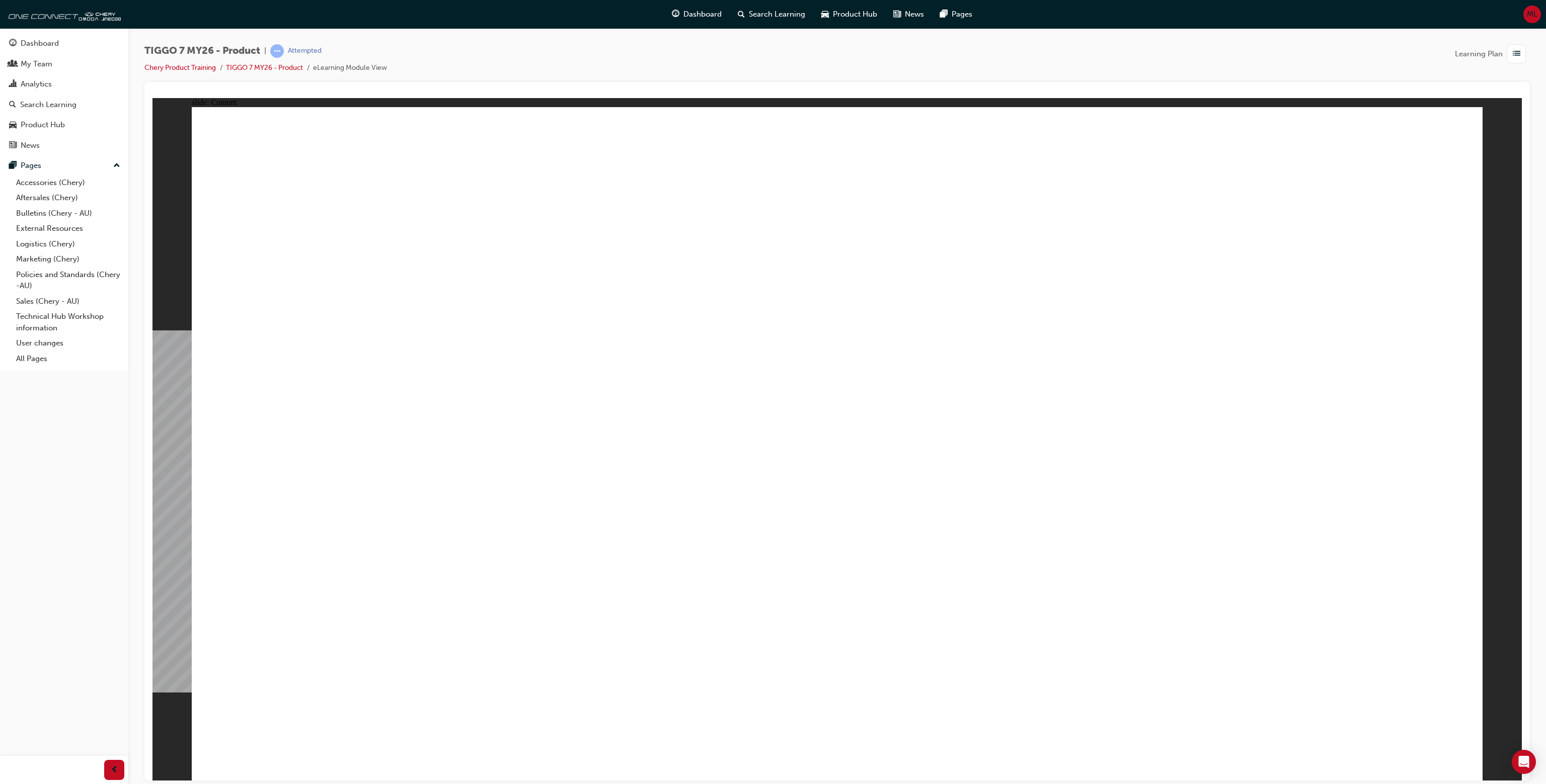
drag, startPoint x: 438, startPoint y: 603, endPoint x: 672, endPoint y: 630, distance: 235.6
drag, startPoint x: 594, startPoint y: 436, endPoint x: 394, endPoint y: 248, distance: 274.5
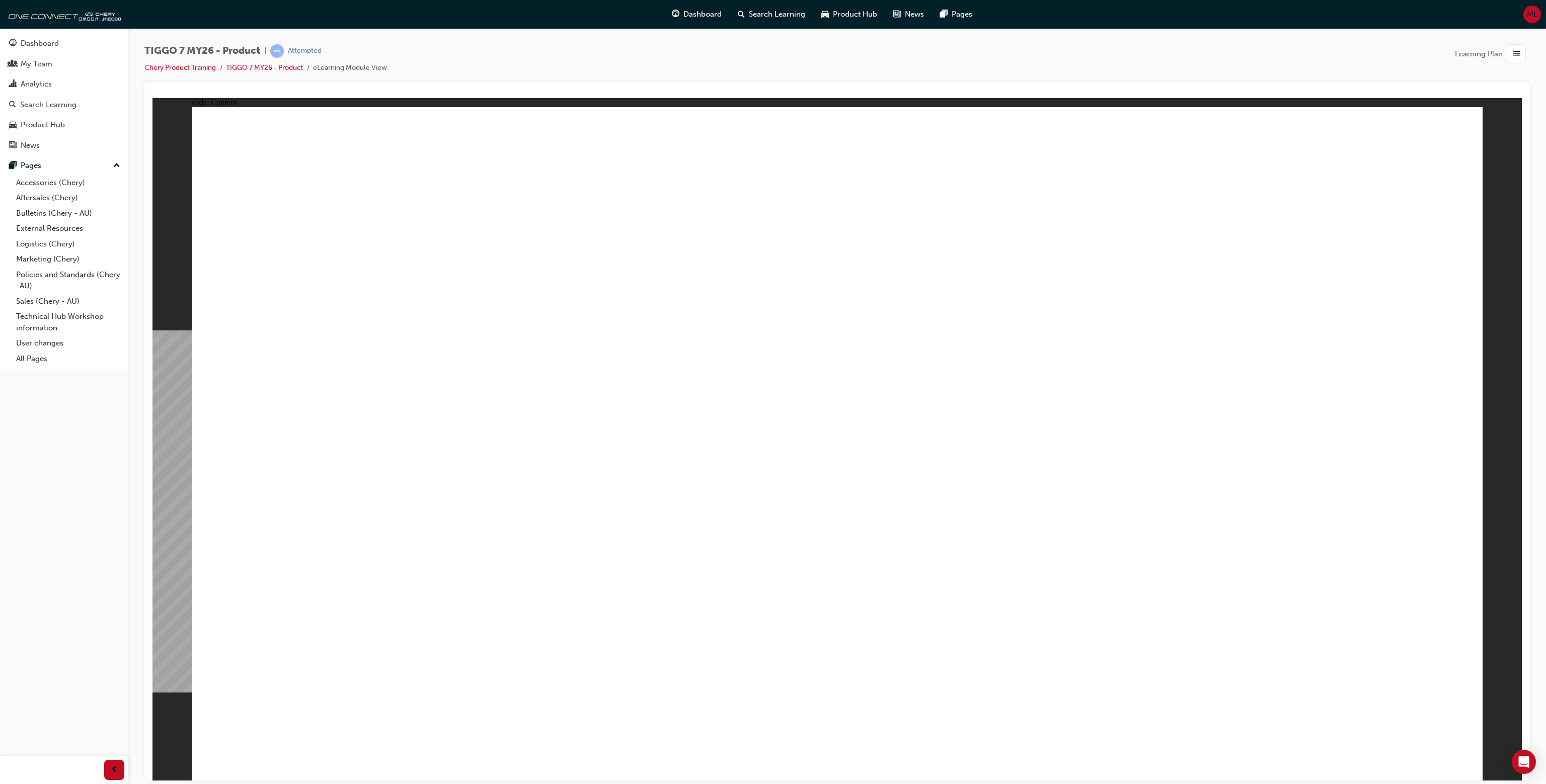
drag, startPoint x: 489, startPoint y: 494, endPoint x: 523, endPoint y: 504, distance: 35.4
drag, startPoint x: 1224, startPoint y: 459, endPoint x: 1262, endPoint y: 429, distance: 48.4
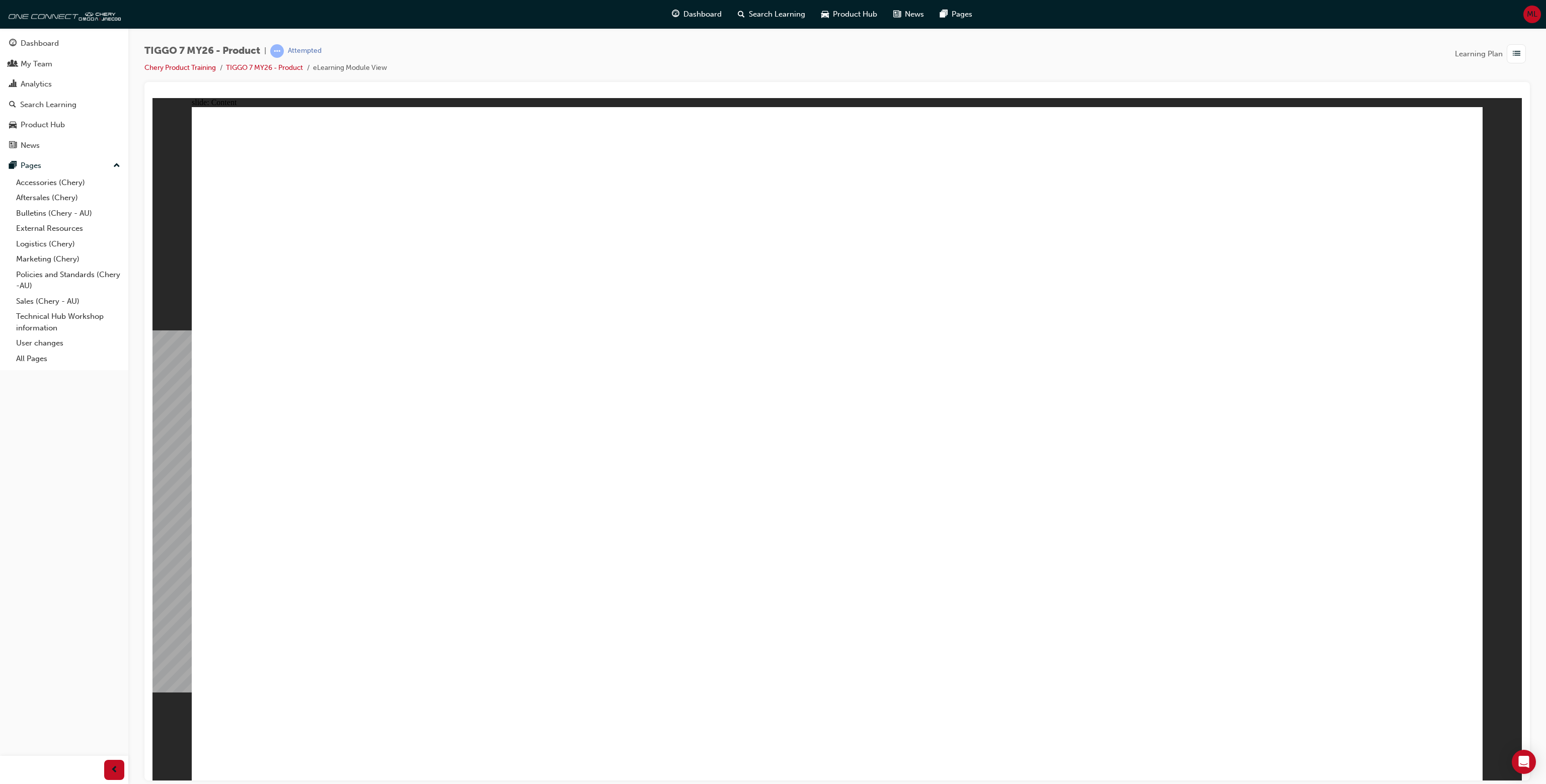
drag, startPoint x: 1302, startPoint y: 397, endPoint x: 1413, endPoint y: 659, distance: 284.5
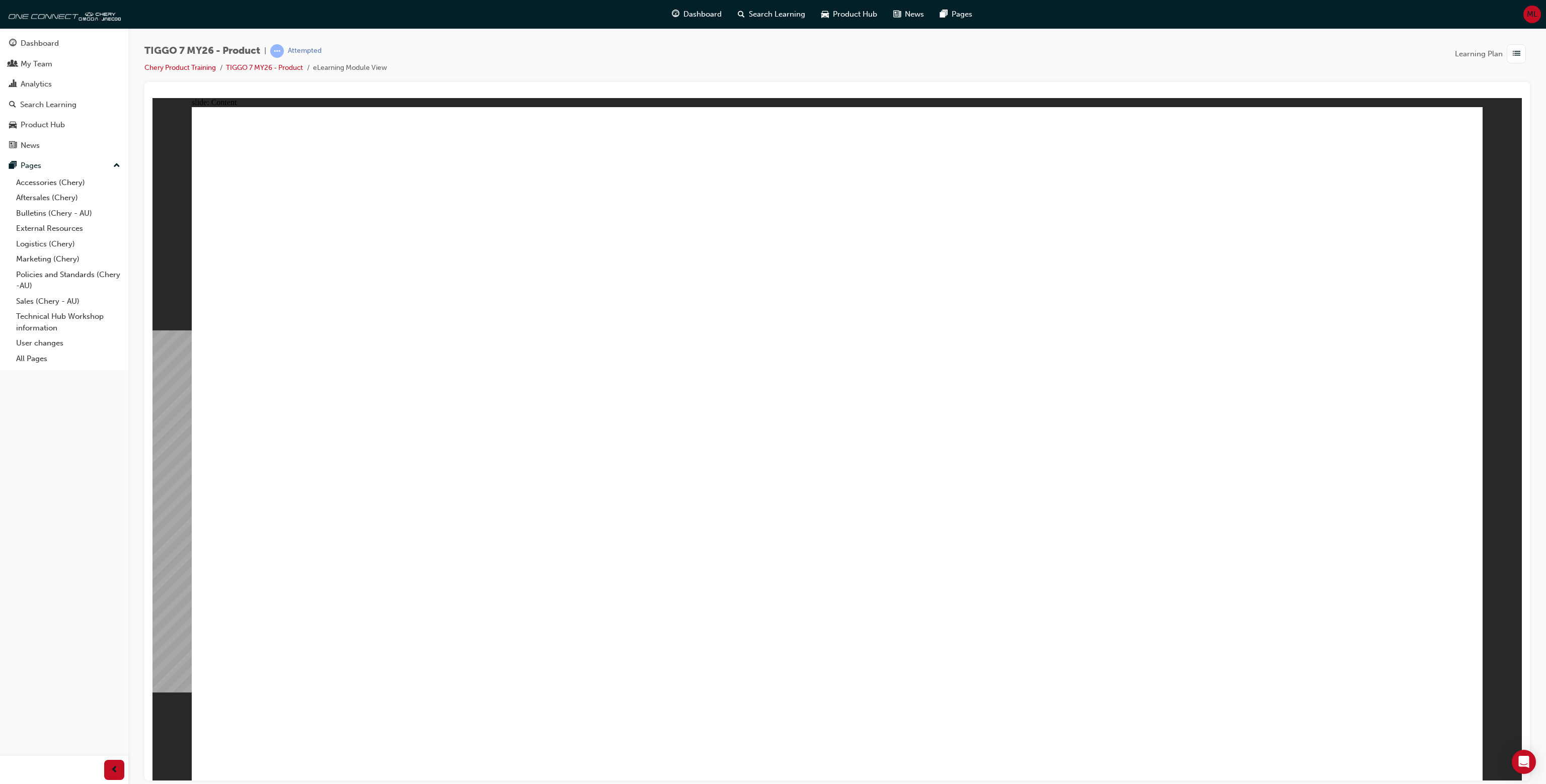
drag, startPoint x: 388, startPoint y: 151, endPoint x: 921, endPoint y: 179, distance: 533.7
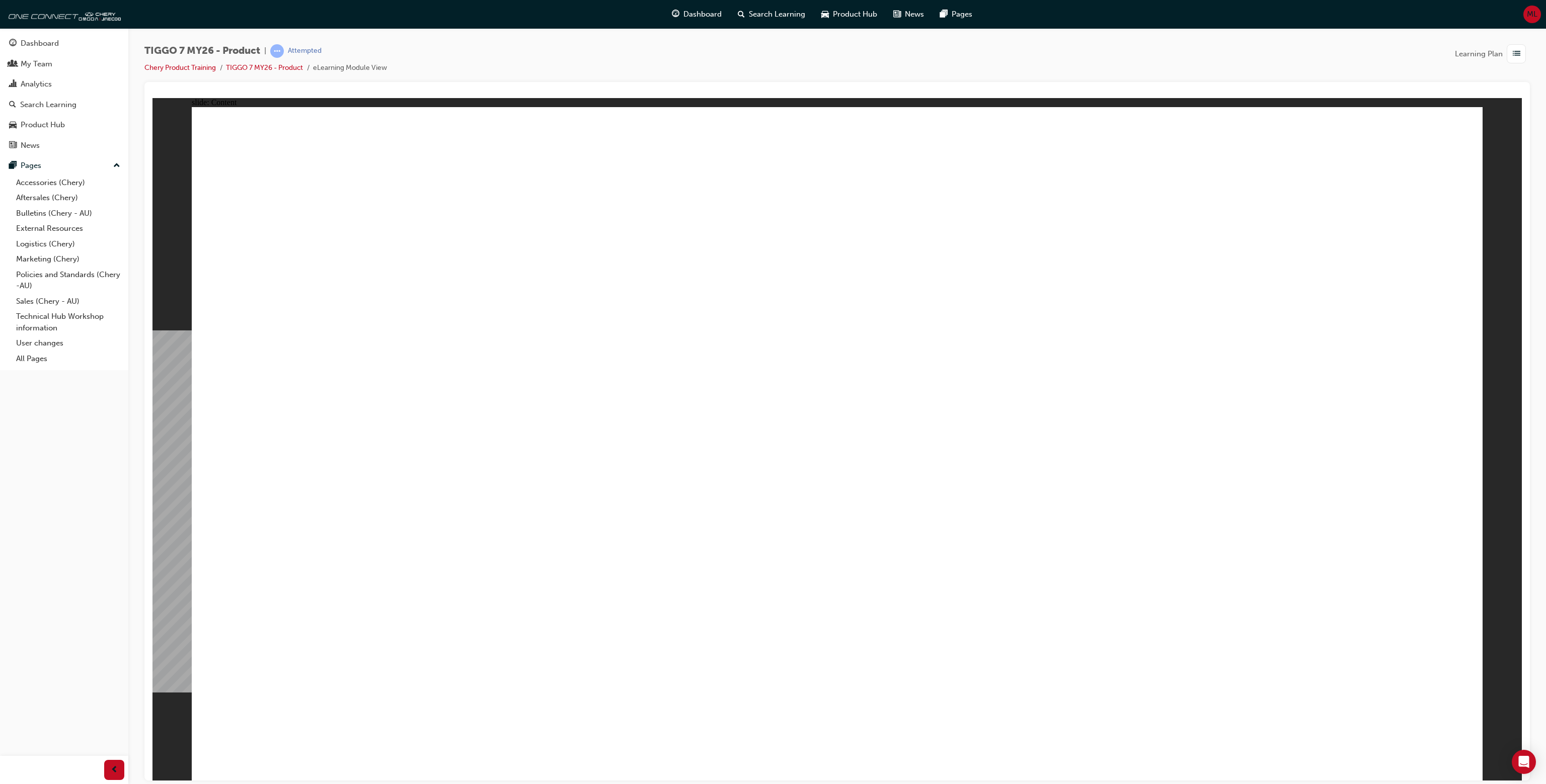
drag, startPoint x: 870, startPoint y: 202, endPoint x: 1036, endPoint y: 185, distance: 166.9
drag, startPoint x: 1036, startPoint y: 185, endPoint x: 1045, endPoint y: 211, distance: 27.5
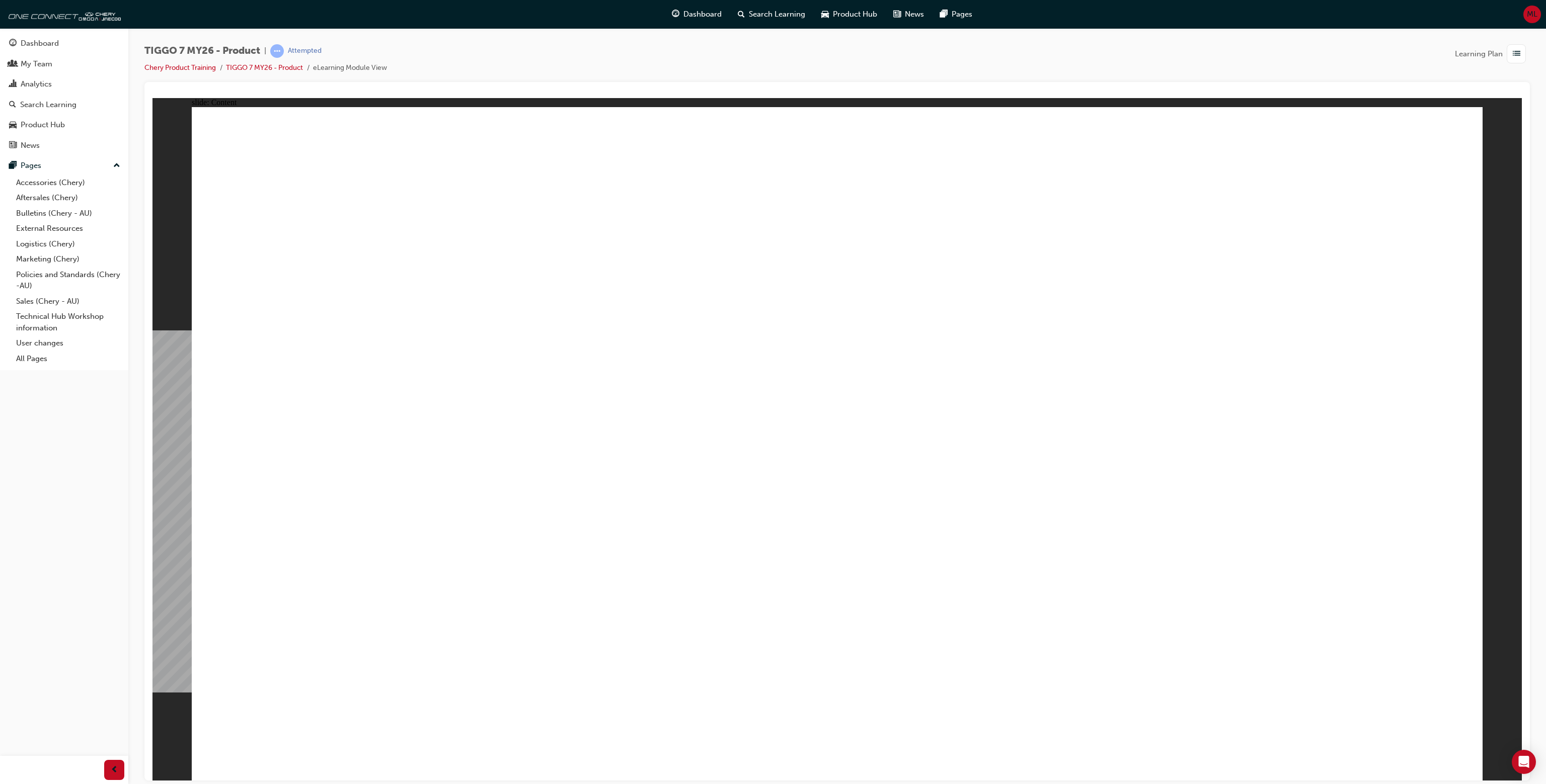
drag, startPoint x: 815, startPoint y: 204, endPoint x: 795, endPoint y: 212, distance: 21.5
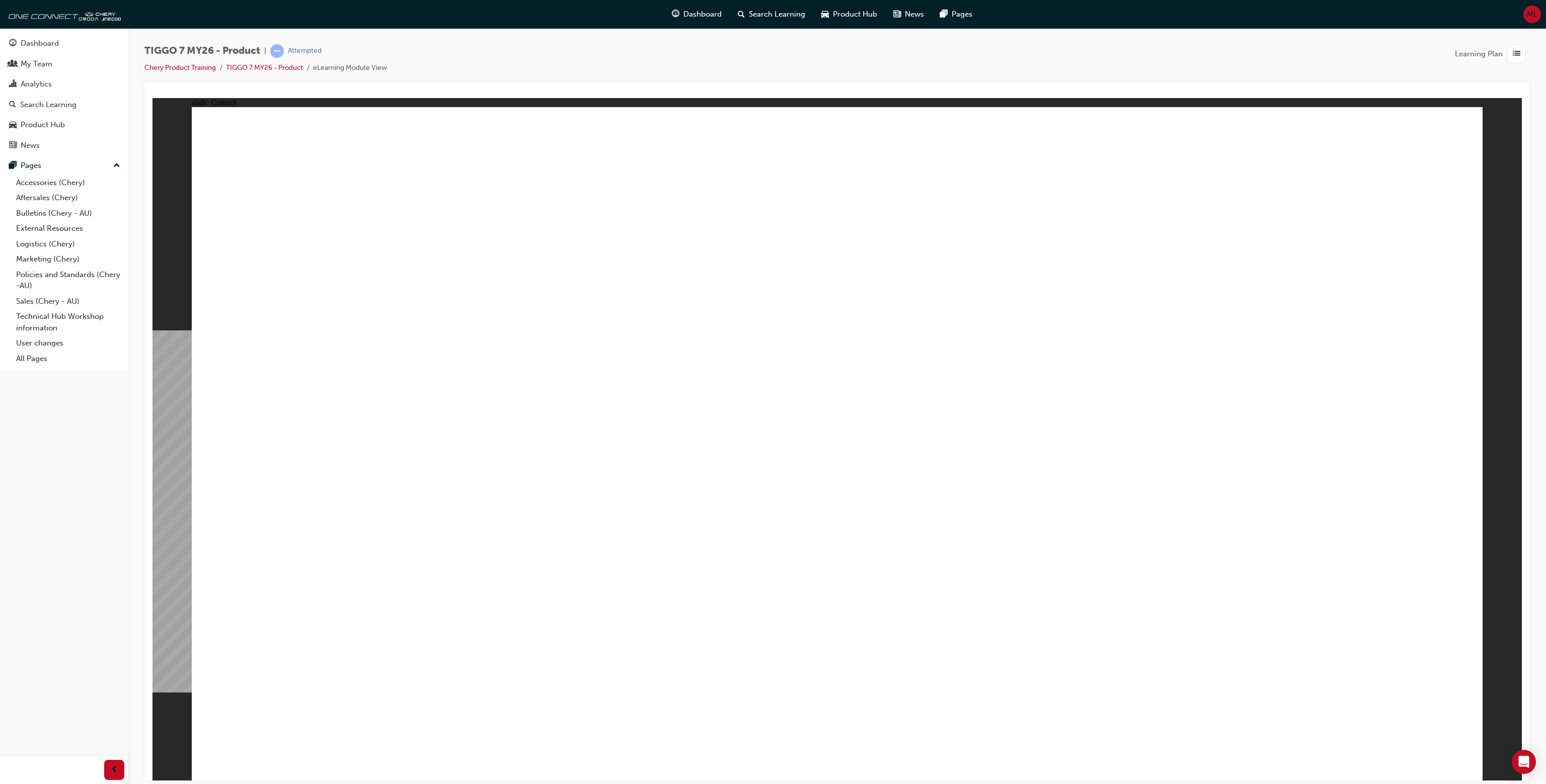
drag, startPoint x: 850, startPoint y: 405, endPoint x: 849, endPoint y: 413, distance: 8.1
drag, startPoint x: 878, startPoint y: 607, endPoint x: 933, endPoint y: 557, distance: 74.3
drag, startPoint x: 783, startPoint y: 221, endPoint x: 798, endPoint y: 226, distance: 15.8
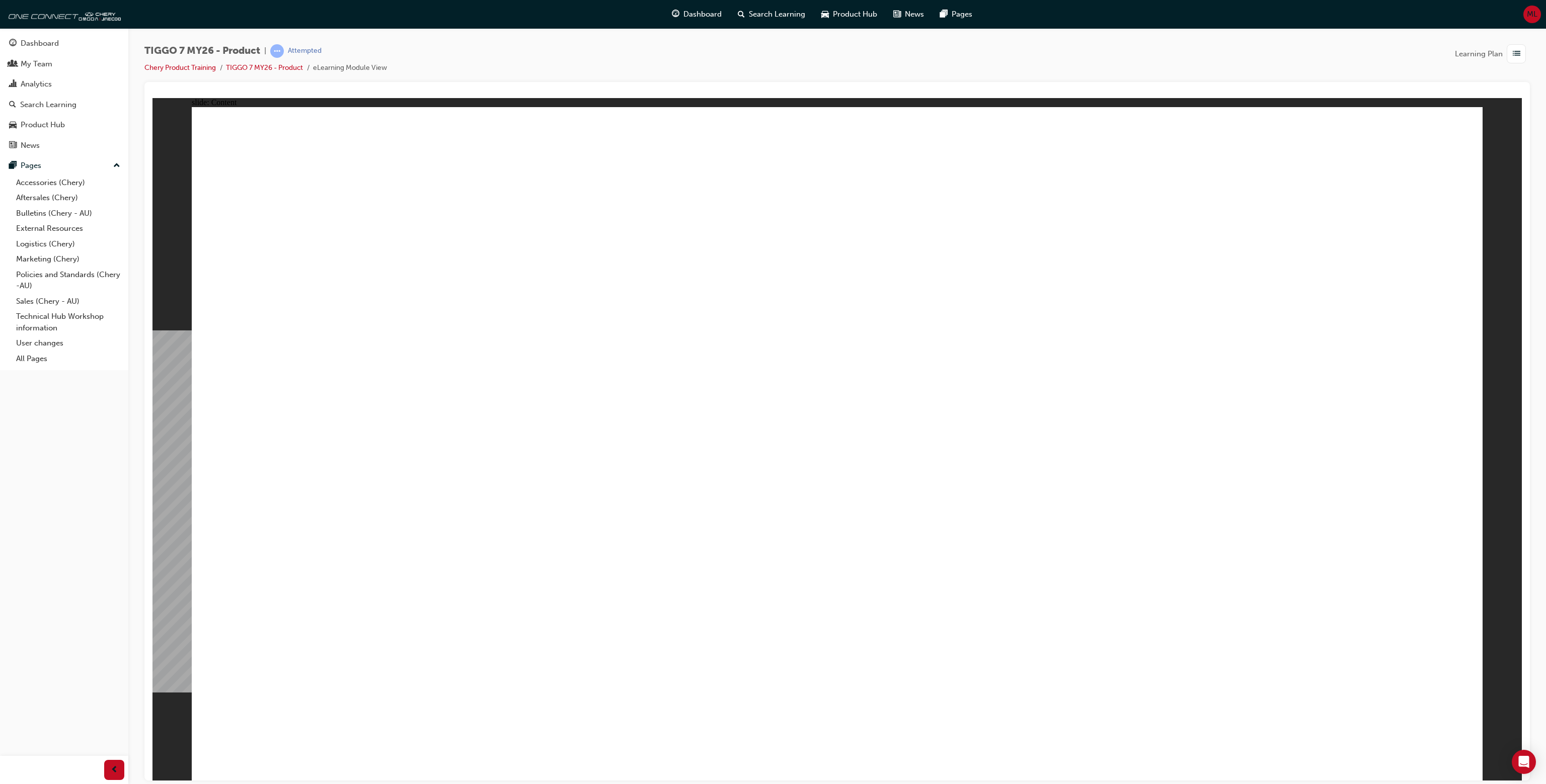
drag, startPoint x: 544, startPoint y: 650, endPoint x: 581, endPoint y: 653, distance: 37.1
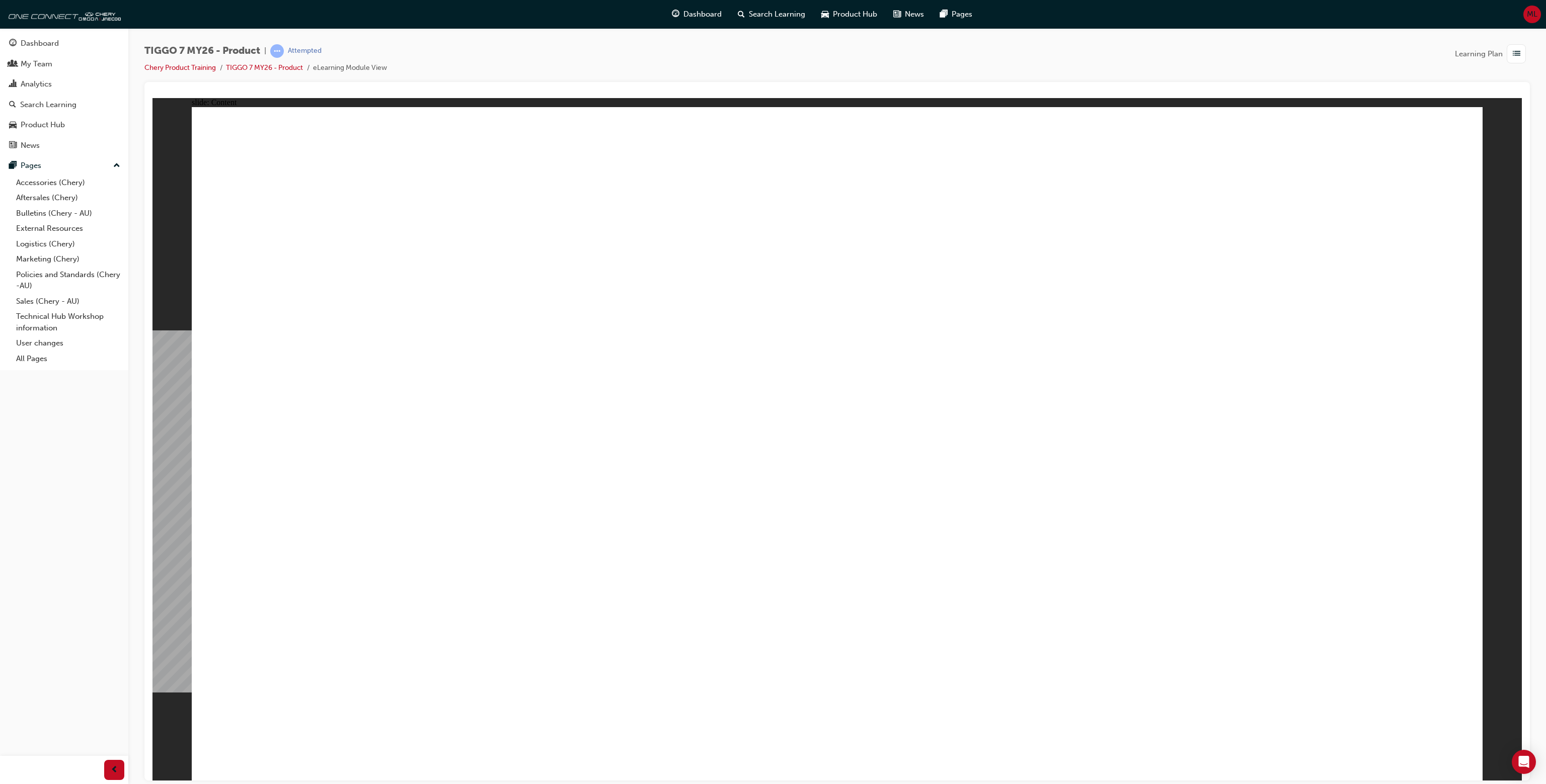
drag, startPoint x: 828, startPoint y: 385, endPoint x: 781, endPoint y: 380, distance: 47.3
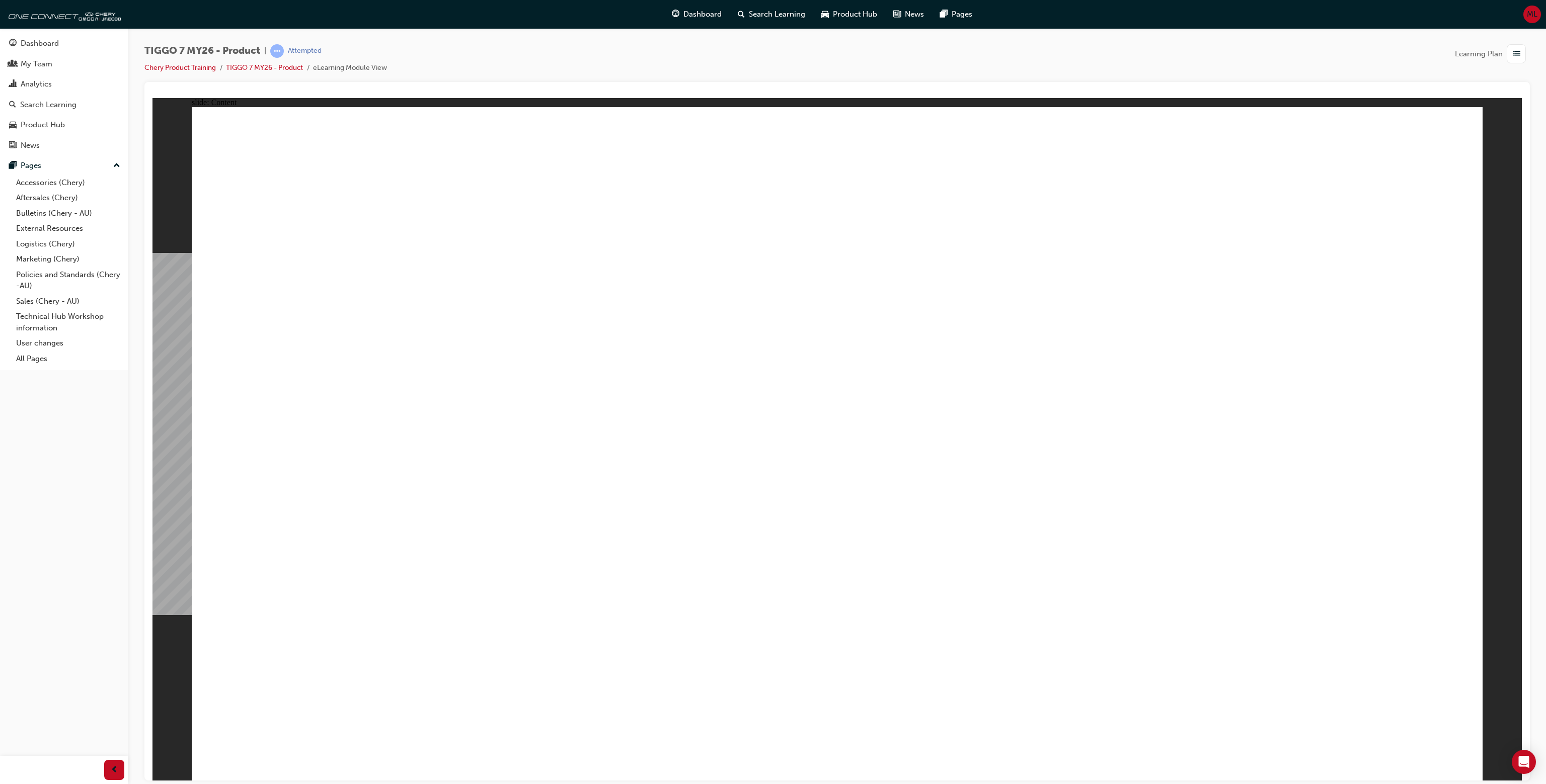
drag, startPoint x: 356, startPoint y: 349, endPoint x: 661, endPoint y: 352, distance: 305.0
drag, startPoint x: 637, startPoint y: 339, endPoint x: 425, endPoint y: 340, distance: 212.0
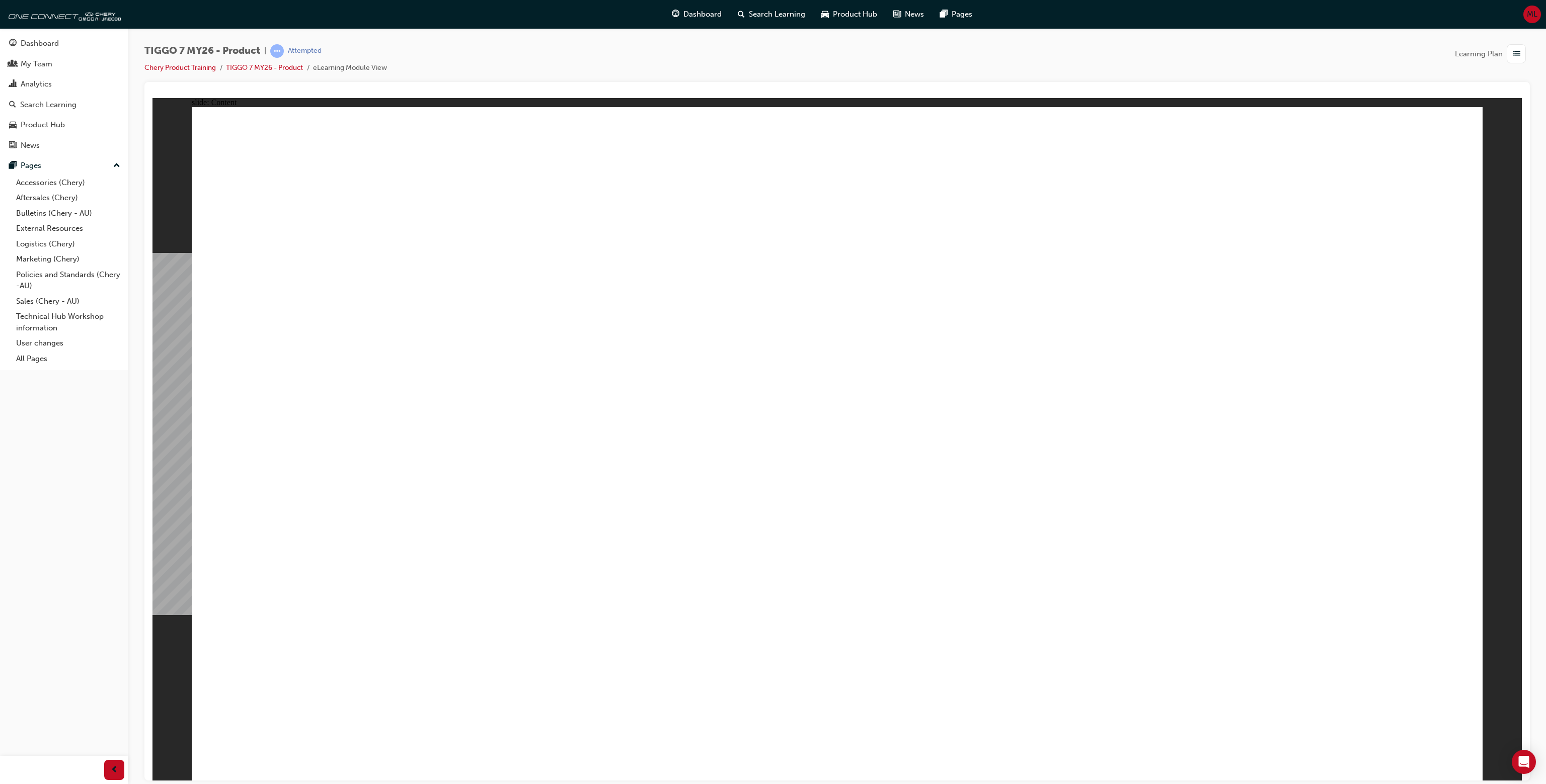
drag, startPoint x: 350, startPoint y: 322, endPoint x: 582, endPoint y: 533, distance: 313.6
drag, startPoint x: 458, startPoint y: 585, endPoint x: 621, endPoint y: 610, distance: 164.9
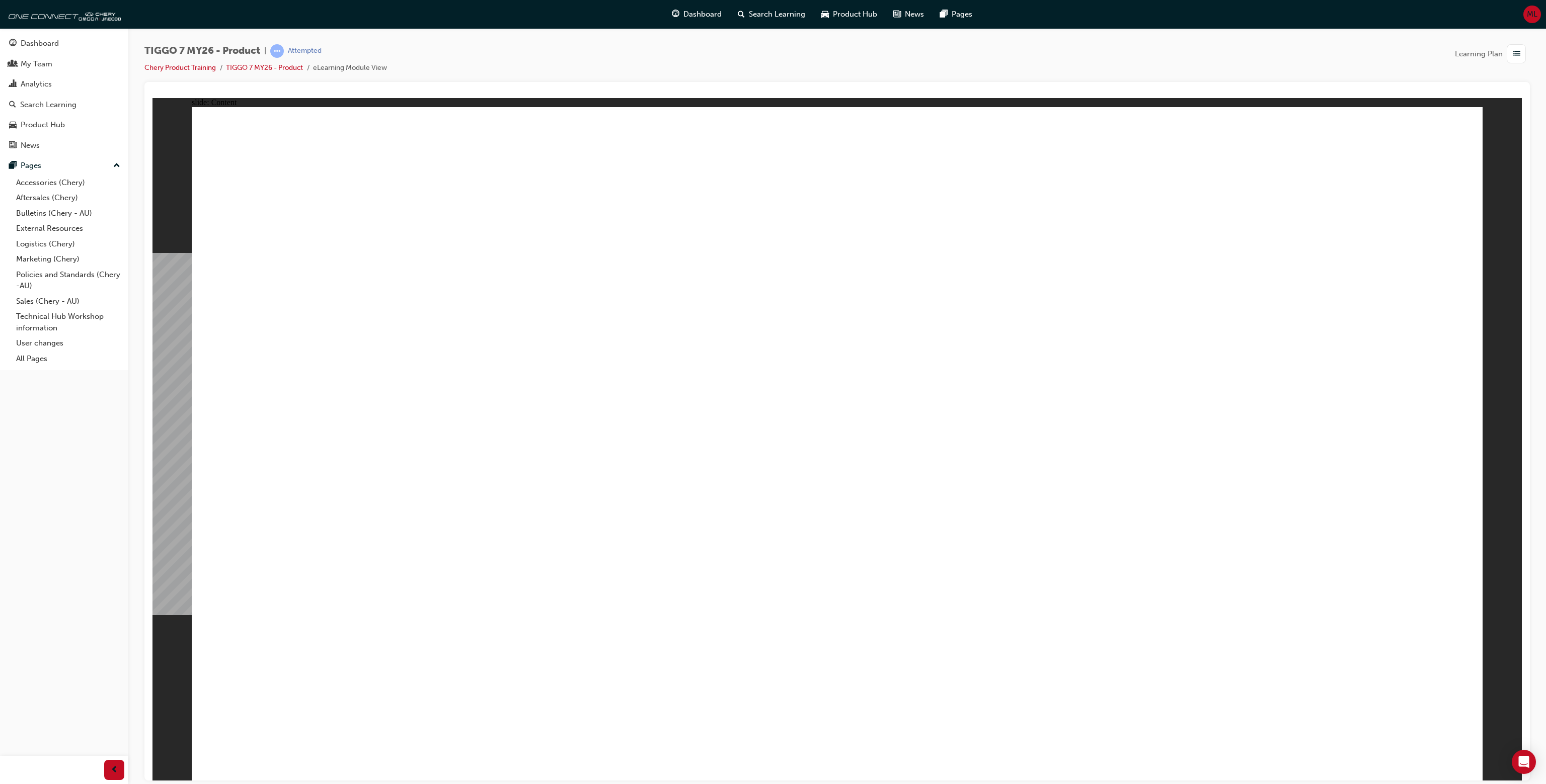
drag, startPoint x: 446, startPoint y: 238, endPoint x: 499, endPoint y: 242, distance: 53.2
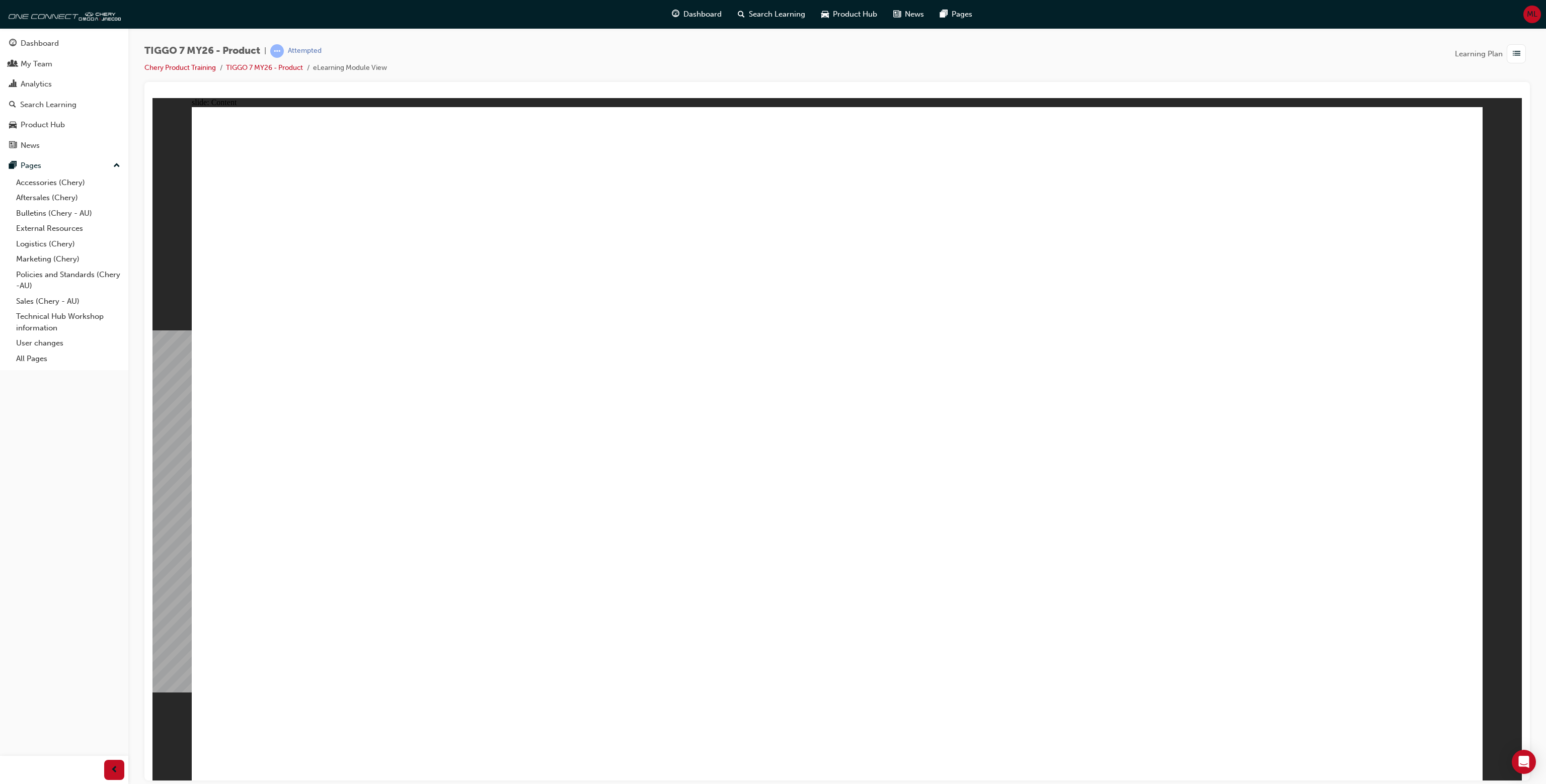
drag, startPoint x: 244, startPoint y: 298, endPoint x: 1000, endPoint y: 346, distance: 757.5
drag, startPoint x: 1254, startPoint y: 359, endPoint x: 922, endPoint y: 317, distance: 334.6
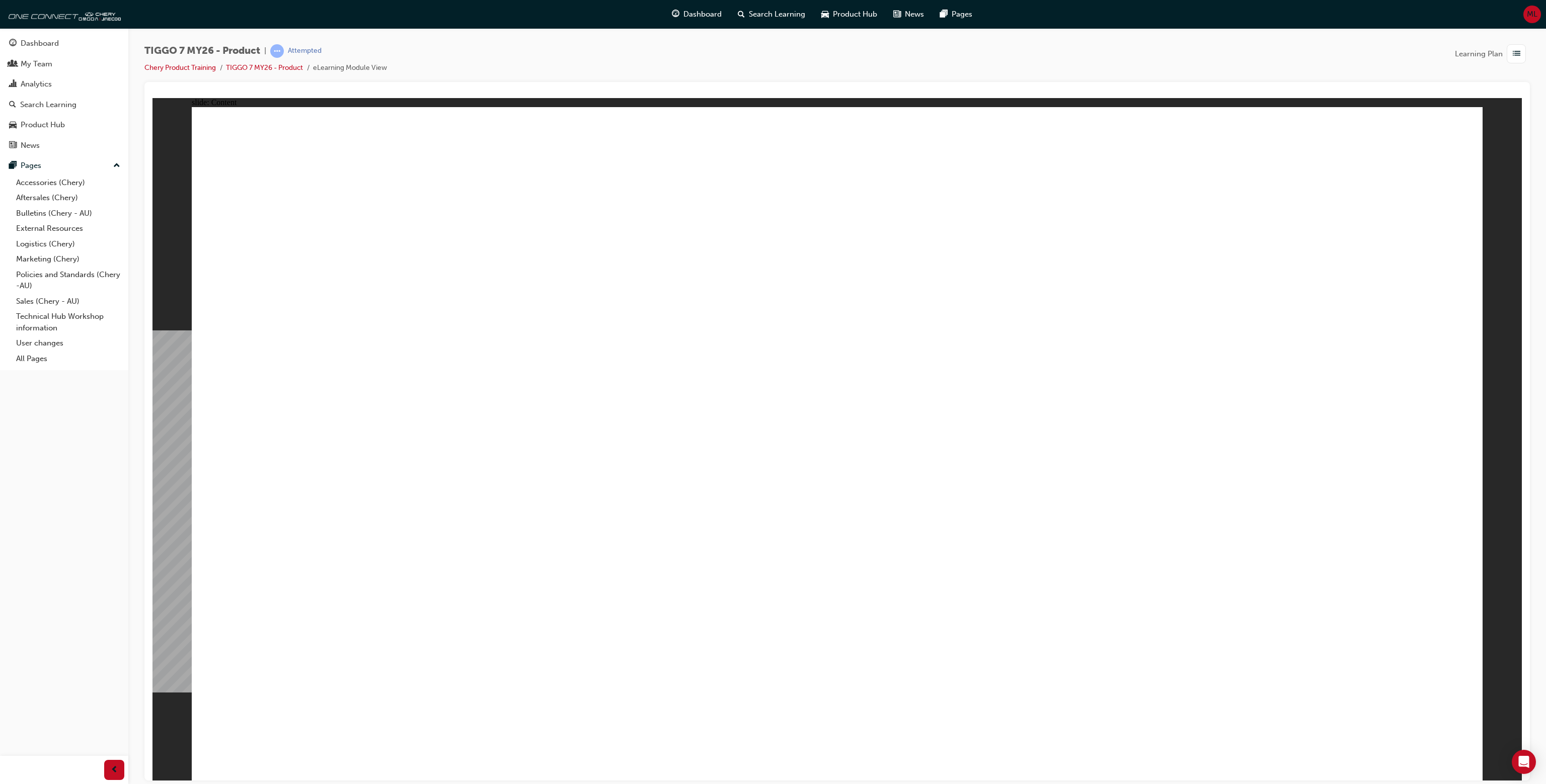
drag, startPoint x: 733, startPoint y: 343, endPoint x: 960, endPoint y: 353, distance: 227.2
drag, startPoint x: 1076, startPoint y: 364, endPoint x: 741, endPoint y: 323, distance: 337.5
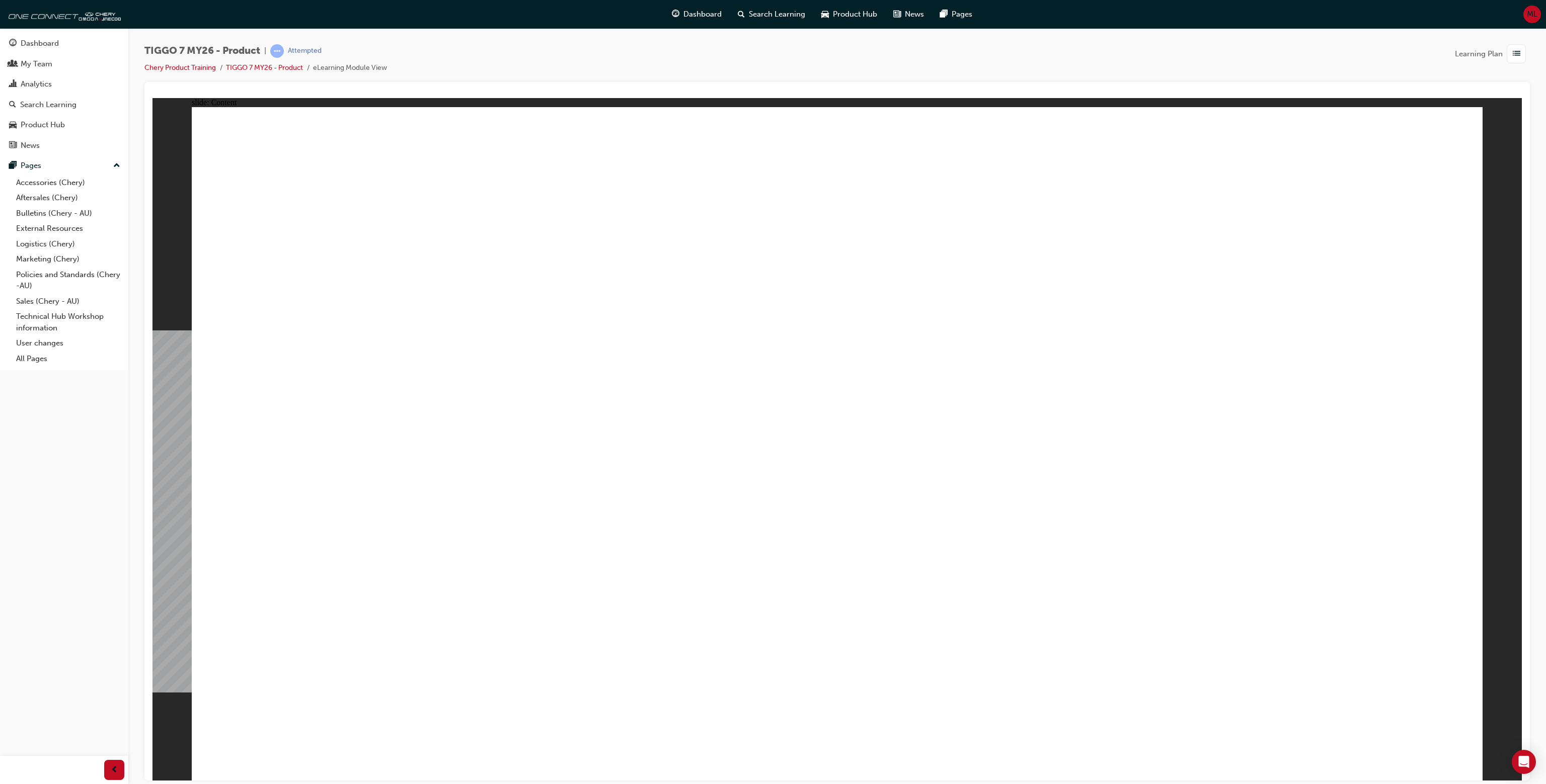
drag, startPoint x: 253, startPoint y: 283, endPoint x: 744, endPoint y: 346, distance: 495.0
drag, startPoint x: 744, startPoint y: 346, endPoint x: 924, endPoint y: 385, distance: 184.2
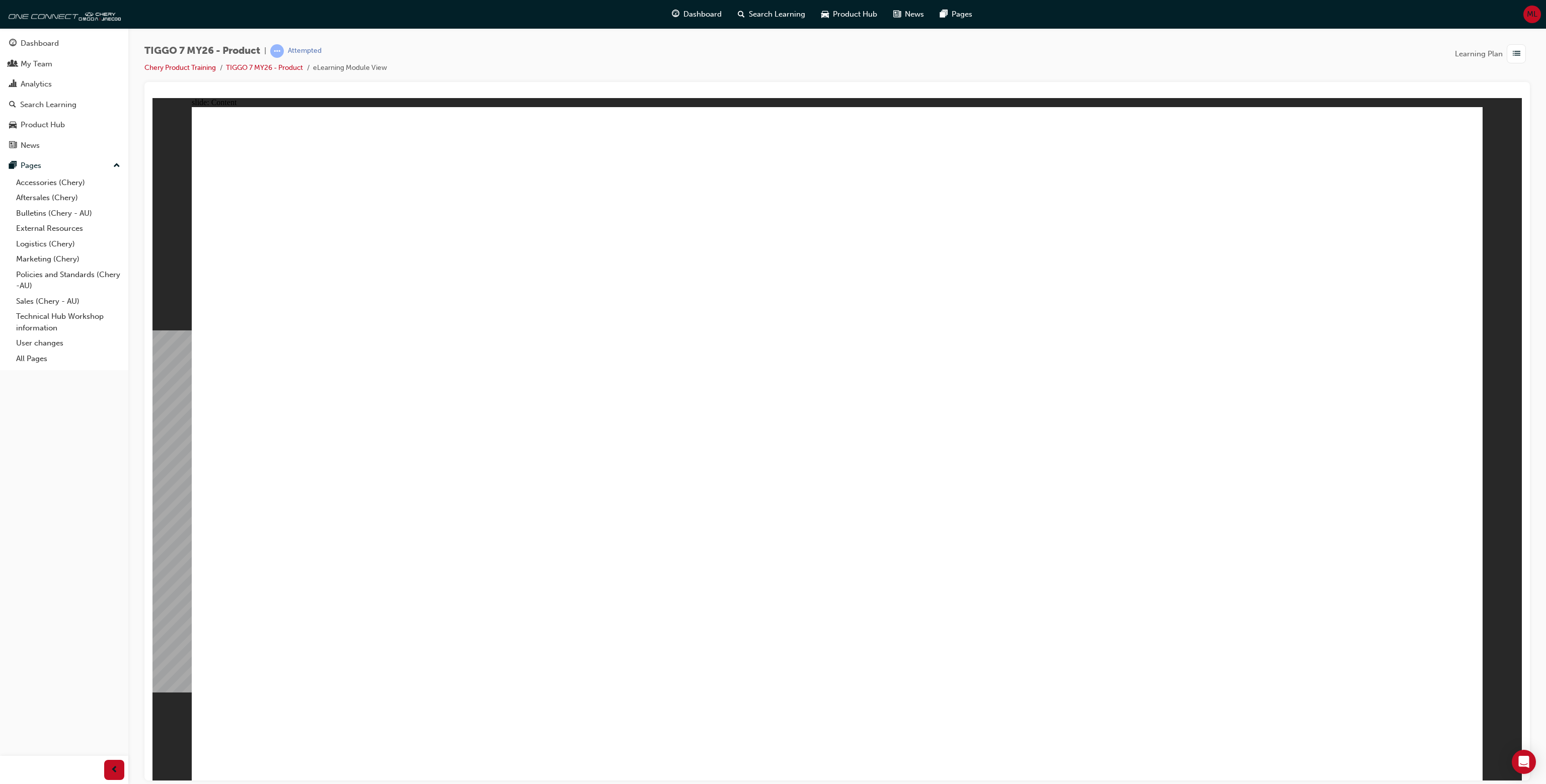
drag, startPoint x: 927, startPoint y: 385, endPoint x: 666, endPoint y: 331, distance: 266.5
drag, startPoint x: 525, startPoint y: 319, endPoint x: 863, endPoint y: 358, distance: 340.2
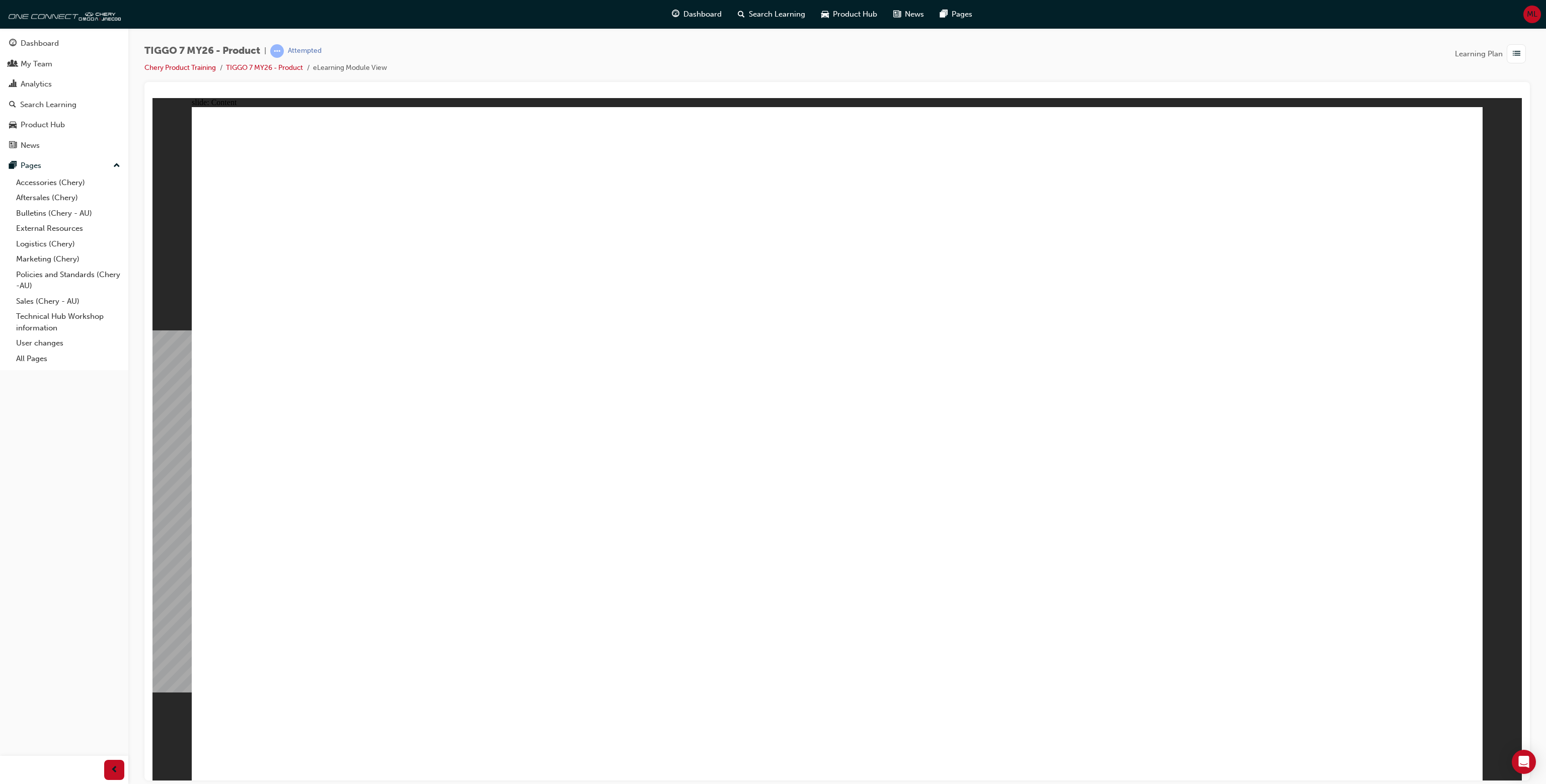
drag, startPoint x: 432, startPoint y: 319, endPoint x: 686, endPoint y: 325, distance: 254.1
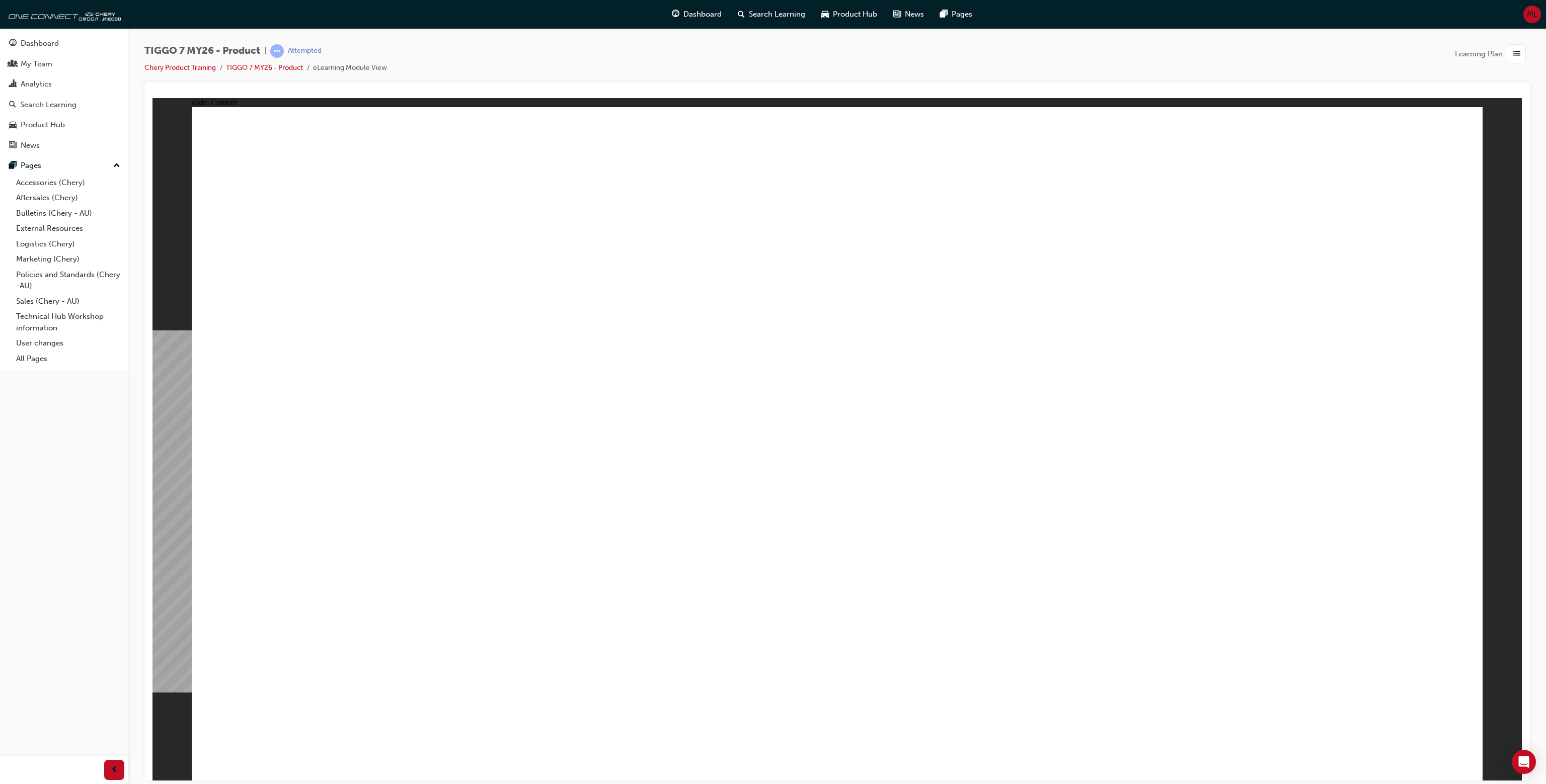
drag, startPoint x: 251, startPoint y: 178, endPoint x: 810, endPoint y: 185, distance: 559.0
drag, startPoint x: 835, startPoint y: 623, endPoint x: 420, endPoint y: 591, distance: 416.2
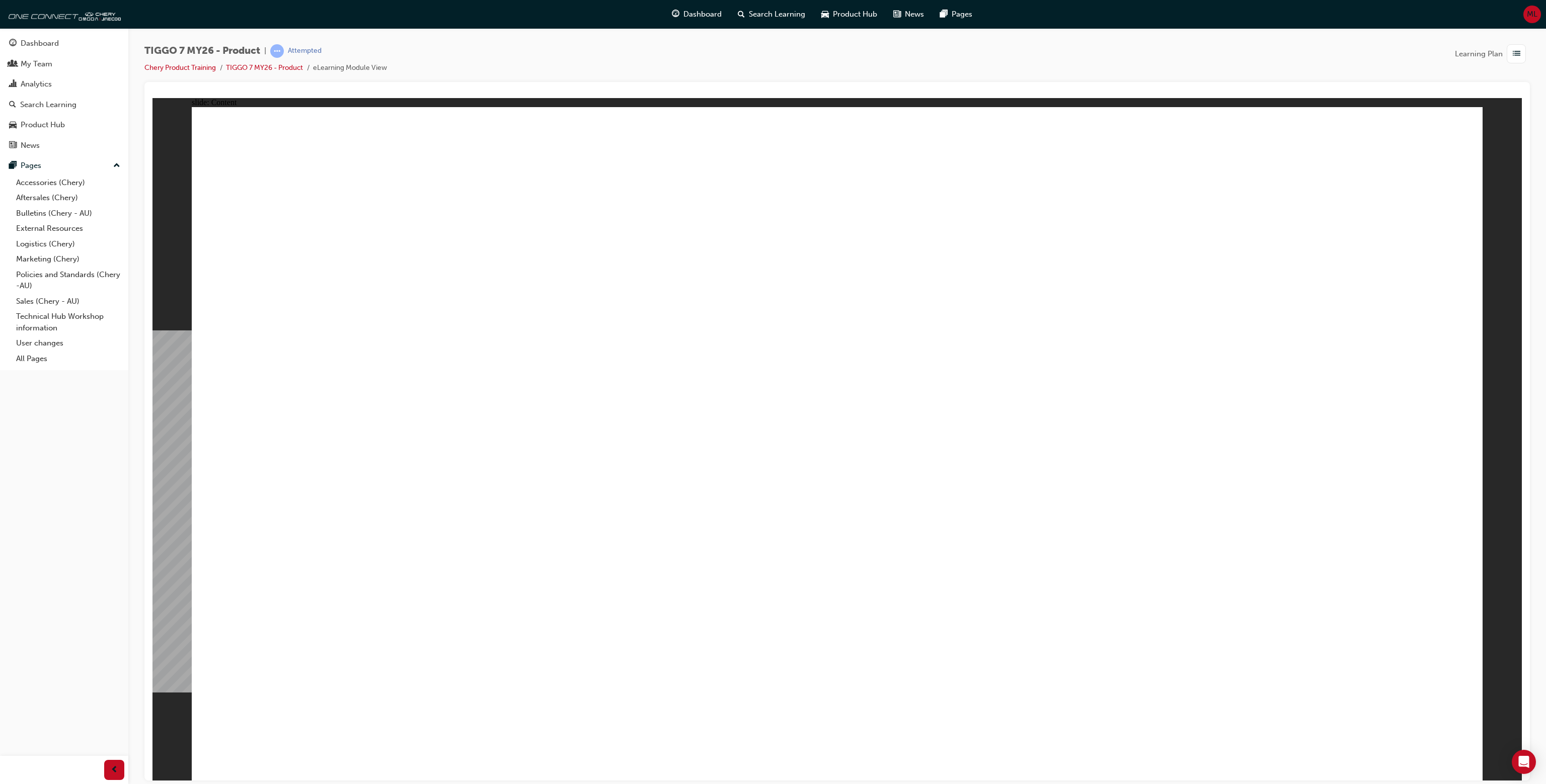
drag, startPoint x: 505, startPoint y: 137, endPoint x: 696, endPoint y: 179, distance: 195.6
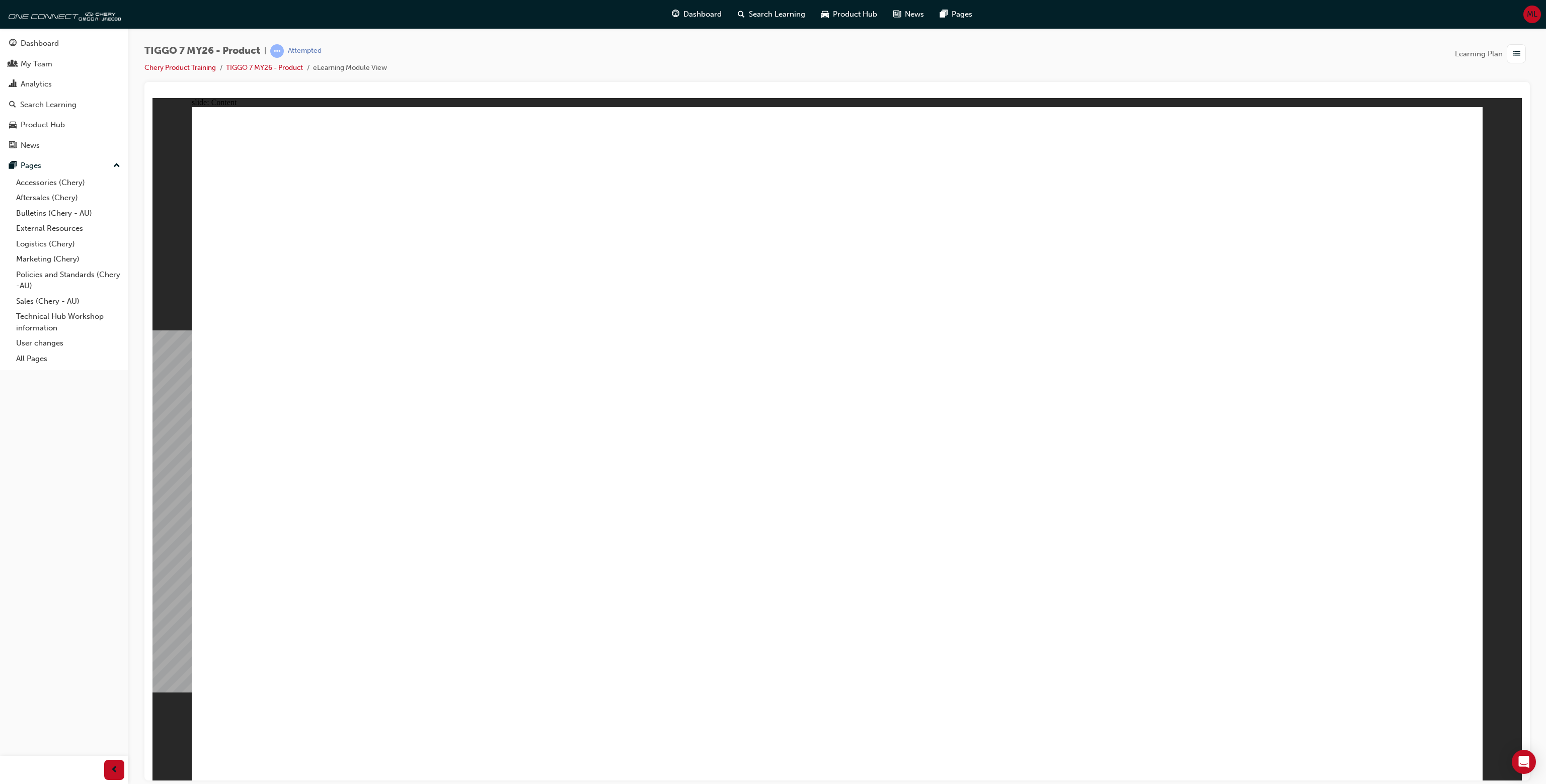
drag, startPoint x: 696, startPoint y: 179, endPoint x: 1138, endPoint y: 201, distance: 442.5
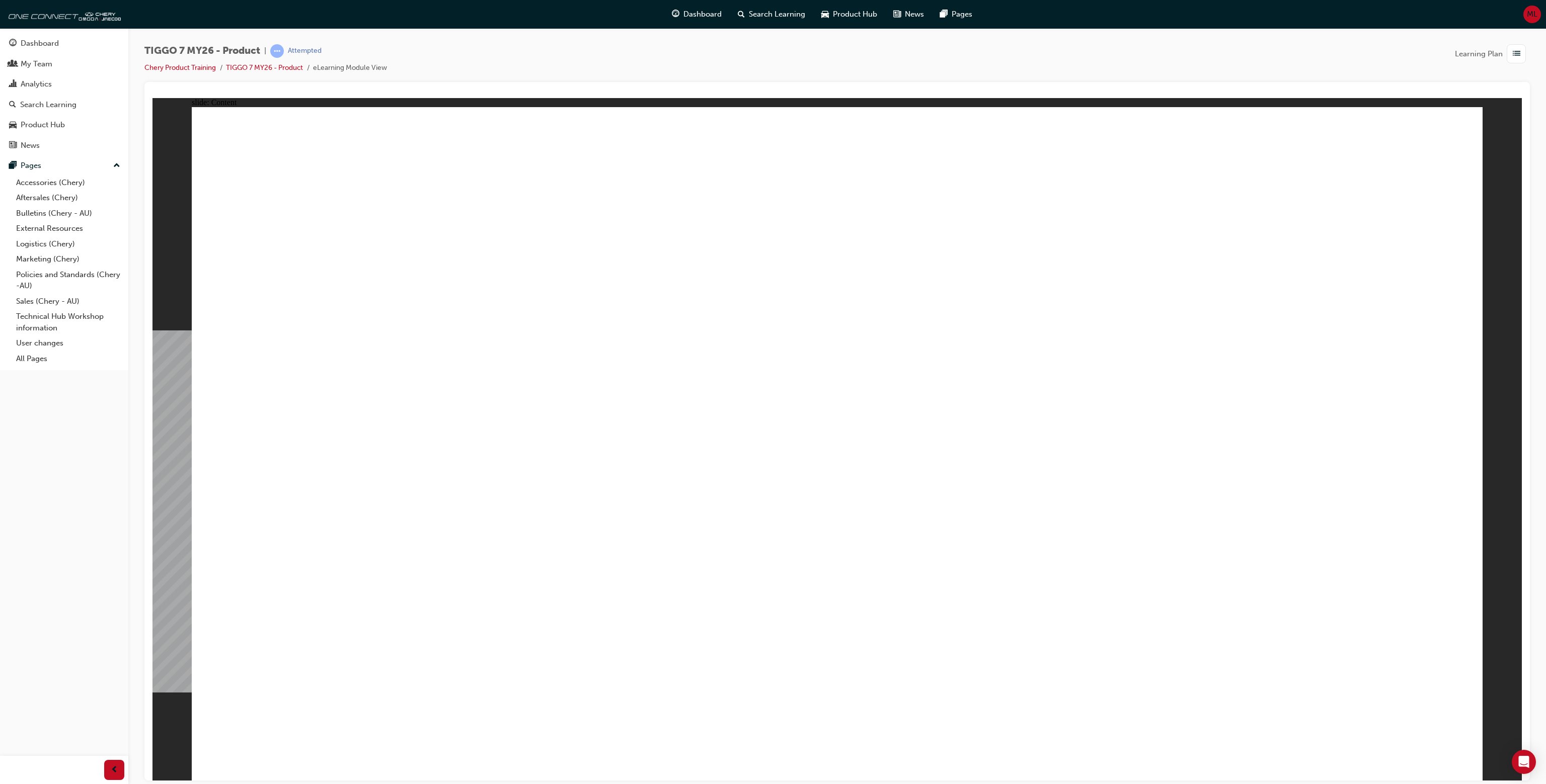
drag, startPoint x: 1429, startPoint y: 747, endPoint x: 1445, endPoint y: 746, distance: 16.0
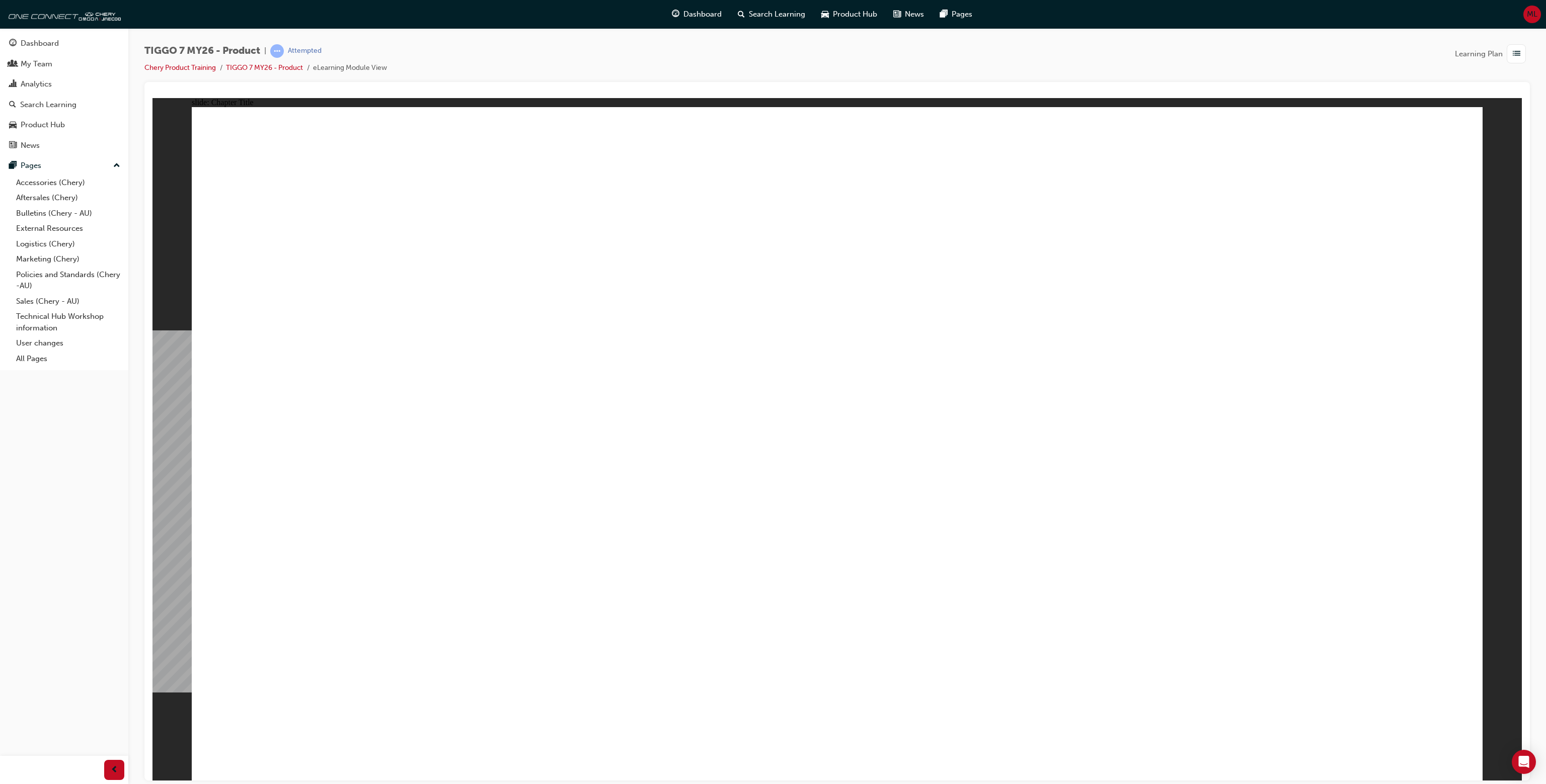
drag, startPoint x: 570, startPoint y: 530, endPoint x: 695, endPoint y: 531, distance: 125.0
drag, startPoint x: 723, startPoint y: 525, endPoint x: 607, endPoint y: 520, distance: 116.1
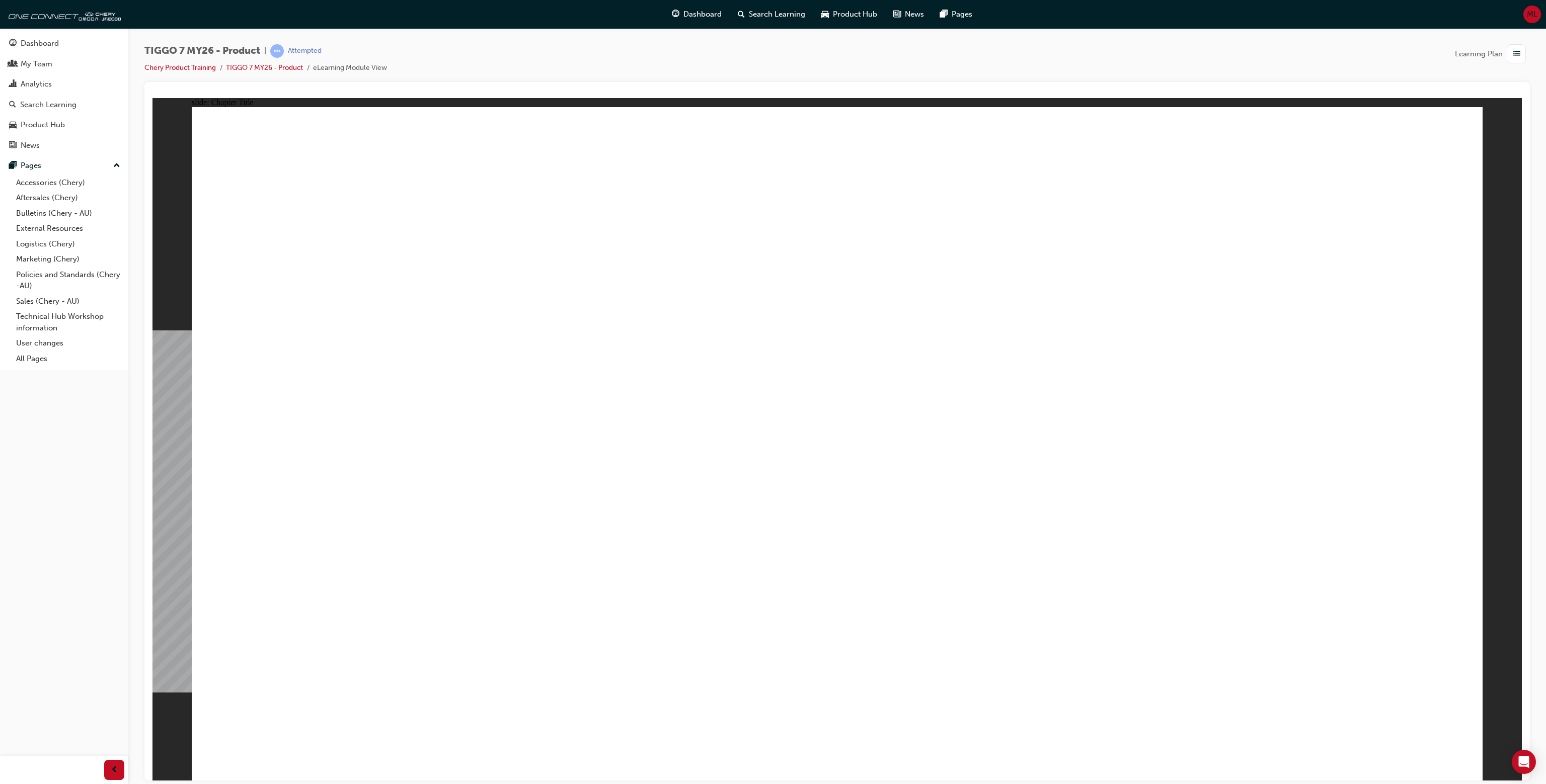
drag, startPoint x: 500, startPoint y: 595, endPoint x: 753, endPoint y: 597, distance: 253.0
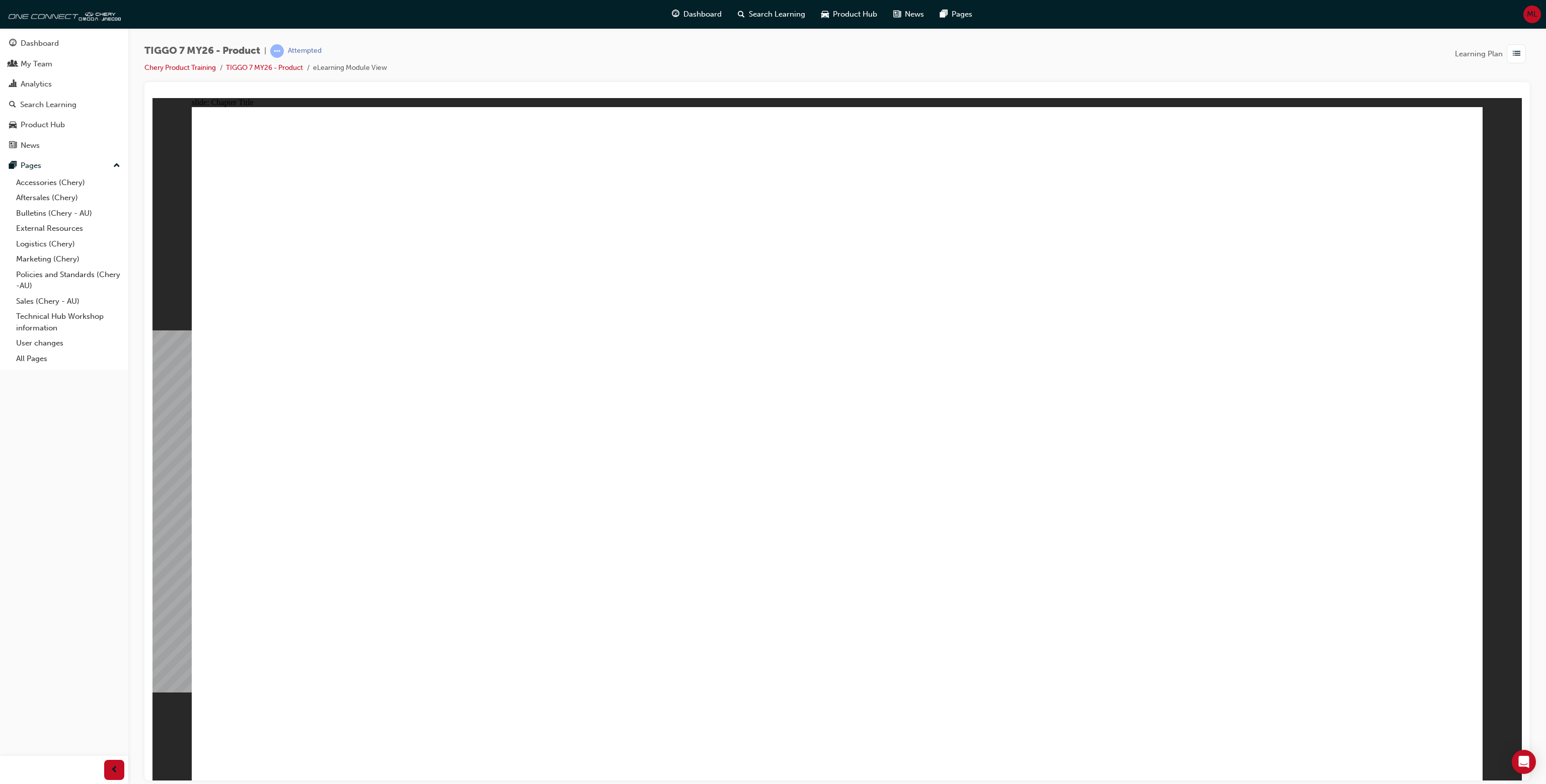
drag, startPoint x: 967, startPoint y: 325, endPoint x: 1129, endPoint y: 488, distance: 229.8
drag, startPoint x: 1092, startPoint y: 206, endPoint x: 393, endPoint y: 514, distance: 763.8
drag, startPoint x: 1120, startPoint y: 493, endPoint x: 955, endPoint y: 341, distance: 224.3
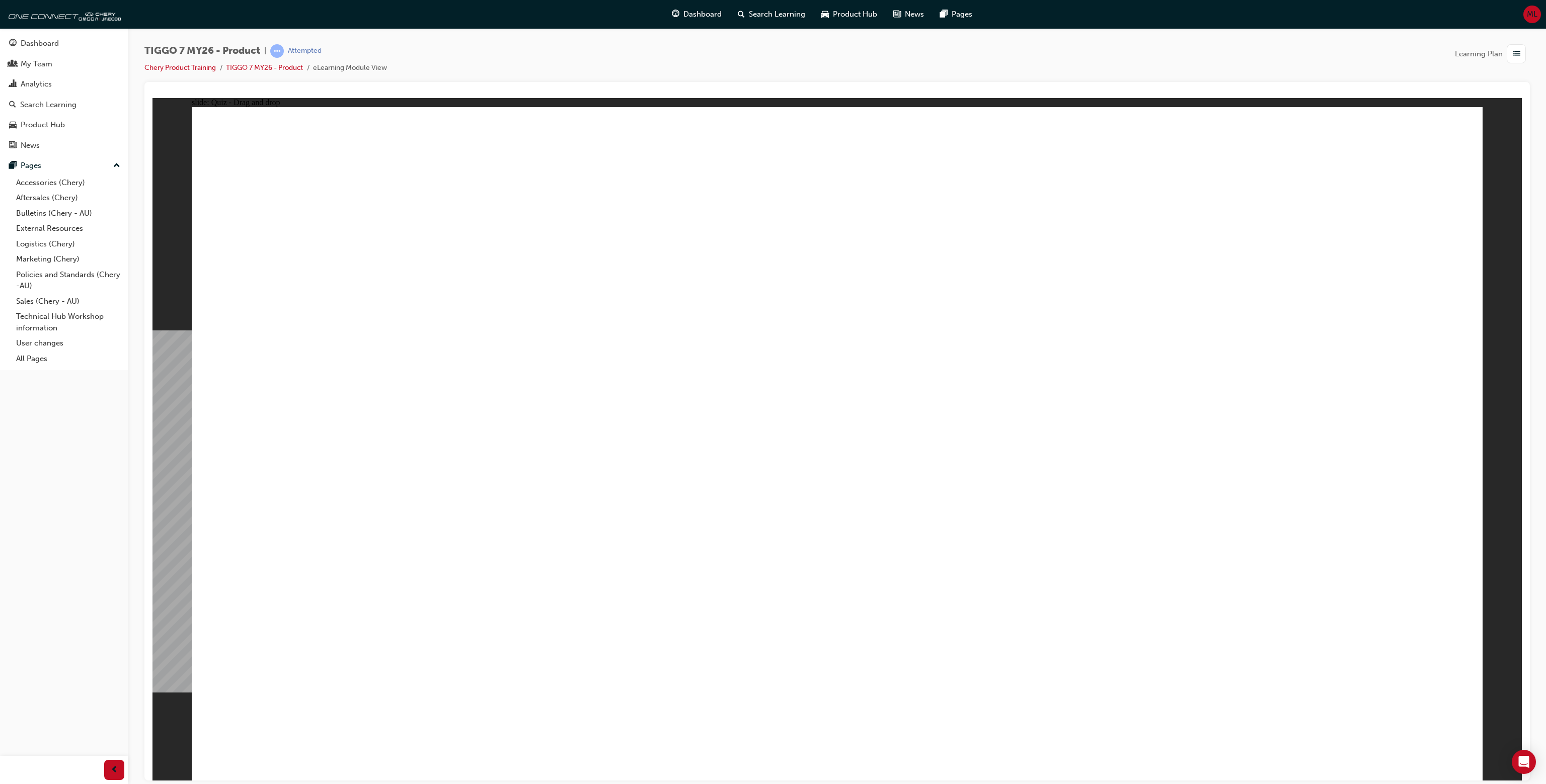
drag, startPoint x: 1328, startPoint y: 180, endPoint x: 859, endPoint y: 479, distance: 556.2
drag, startPoint x: 837, startPoint y: 473, endPoint x: 1089, endPoint y: 474, distance: 252.0
drag, startPoint x: 967, startPoint y: 307, endPoint x: 624, endPoint y: 464, distance: 377.2
drag, startPoint x: 1127, startPoint y: 479, endPoint x: 921, endPoint y: 300, distance: 272.9
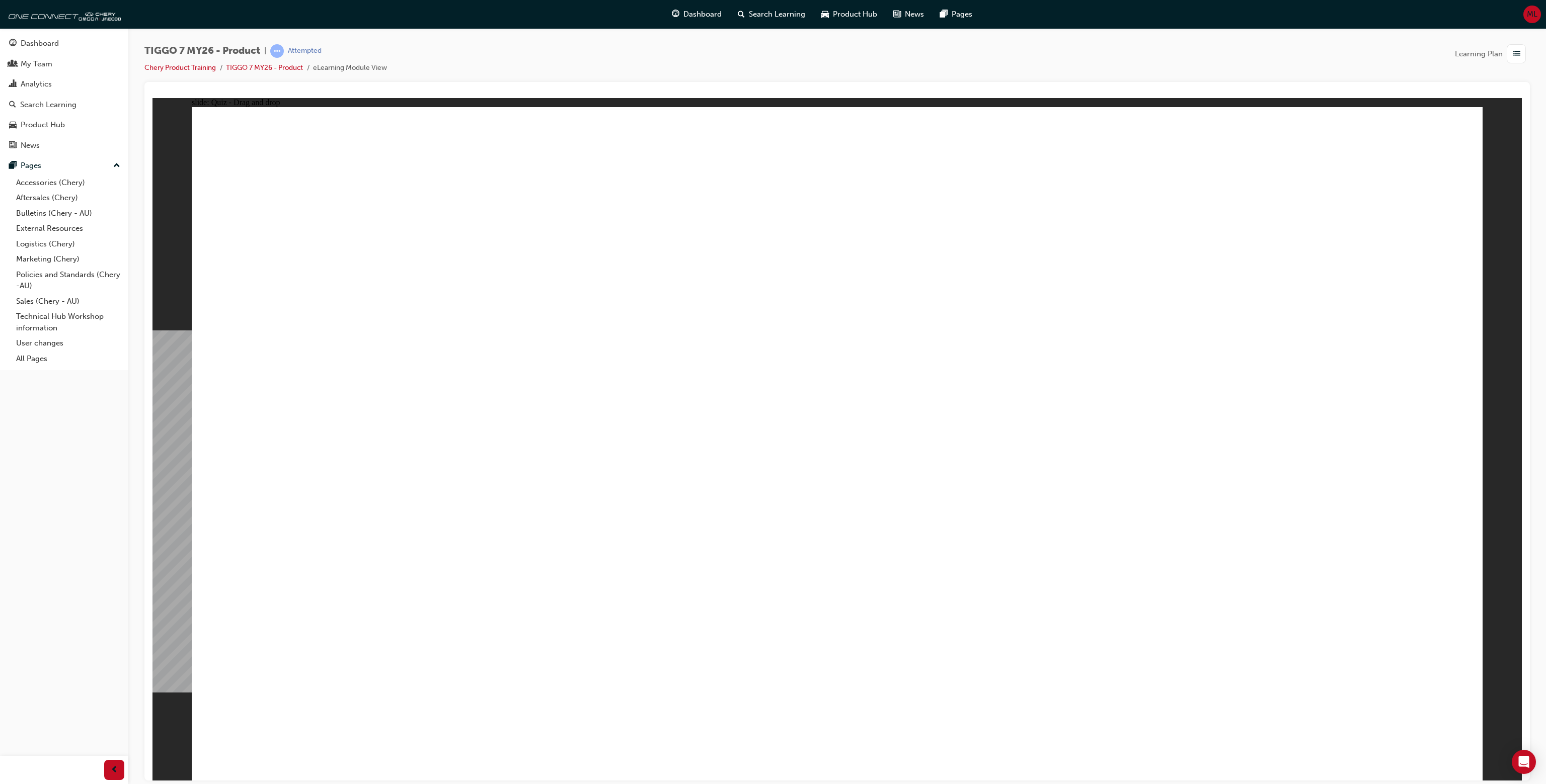
drag, startPoint x: 1332, startPoint y: 176, endPoint x: 1083, endPoint y: 481, distance: 393.7
drag, startPoint x: 588, startPoint y: 481, endPoint x: 1089, endPoint y: 492, distance: 501.1
drag, startPoint x: 1293, startPoint y: 210, endPoint x: 581, endPoint y: 506, distance: 771.1
drag, startPoint x: 786, startPoint y: 185, endPoint x: 1329, endPoint y: 477, distance: 616.5
drag, startPoint x: 1220, startPoint y: 322, endPoint x: 868, endPoint y: 473, distance: 383.0
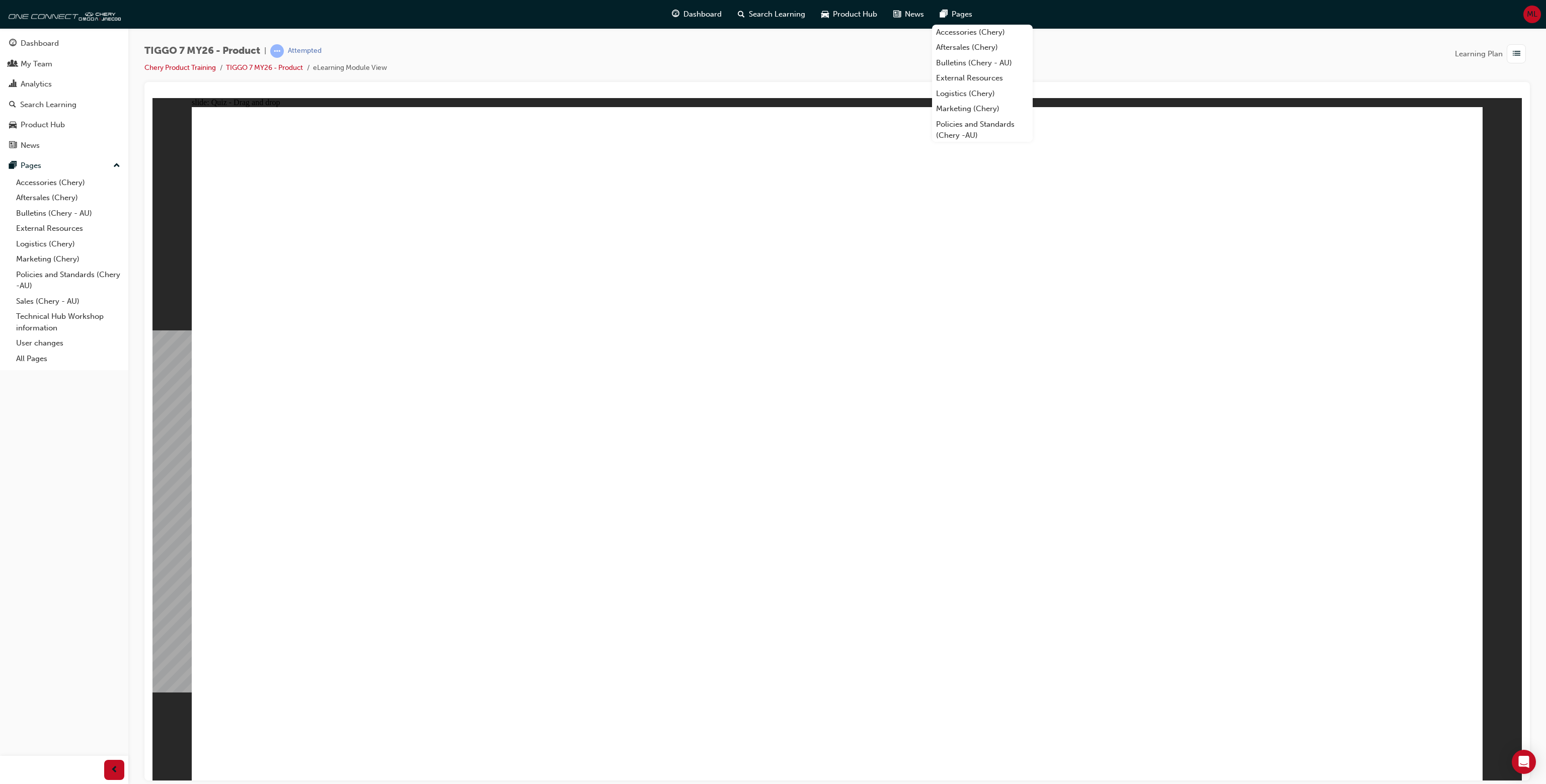
drag, startPoint x: 862, startPoint y: 271, endPoint x: 924, endPoint y: 516, distance: 252.7
drag, startPoint x: 1064, startPoint y: 278, endPoint x: 390, endPoint y: 509, distance: 712.5
drag, startPoint x: 895, startPoint y: 509, endPoint x: 378, endPoint y: 585, distance: 522.6
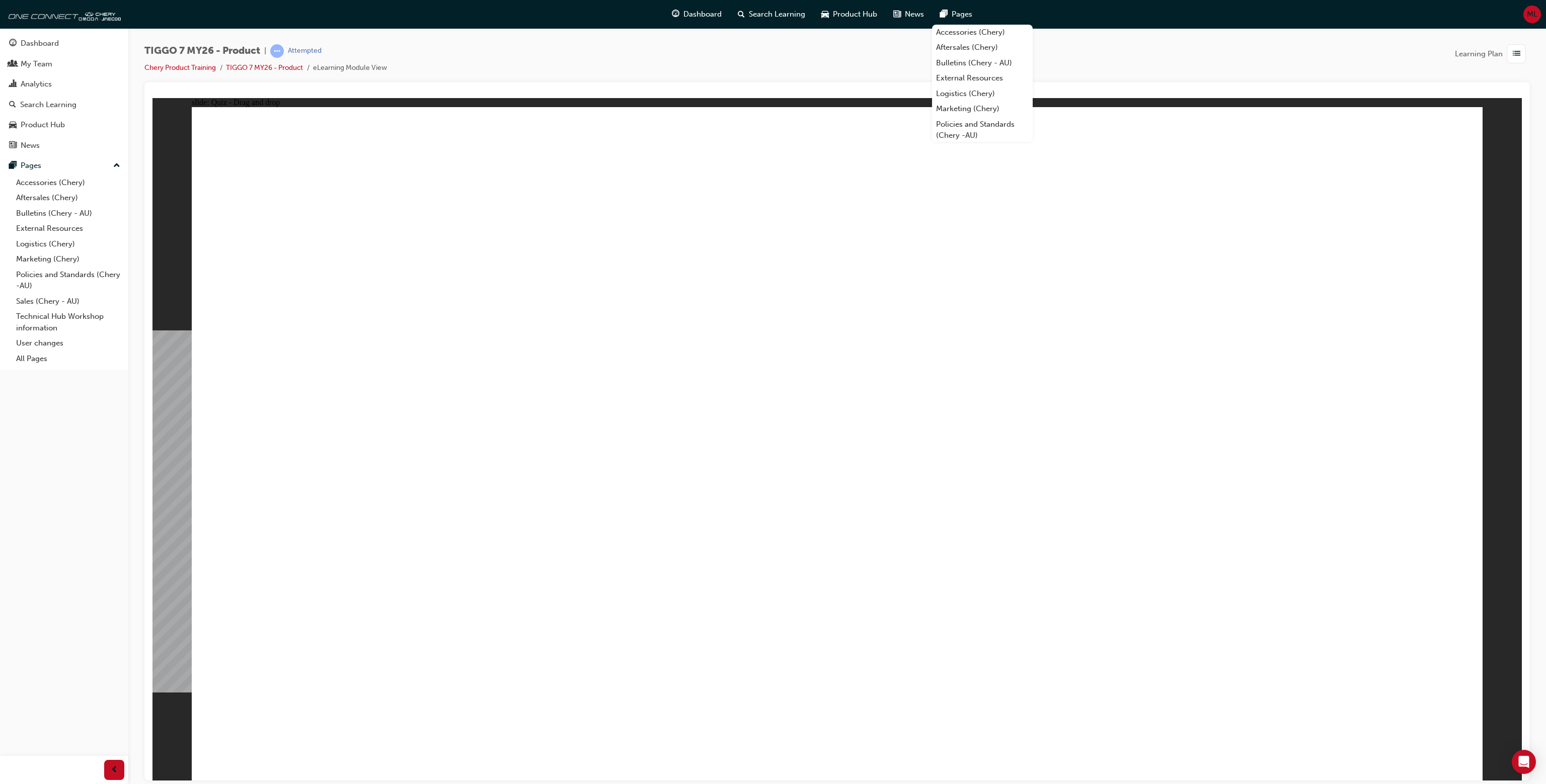
drag, startPoint x: 1194, startPoint y: 357, endPoint x: 914, endPoint y: 479, distance: 305.4
drag, startPoint x: 288, startPoint y: 190, endPoint x: 550, endPoint y: 307, distance: 286.9
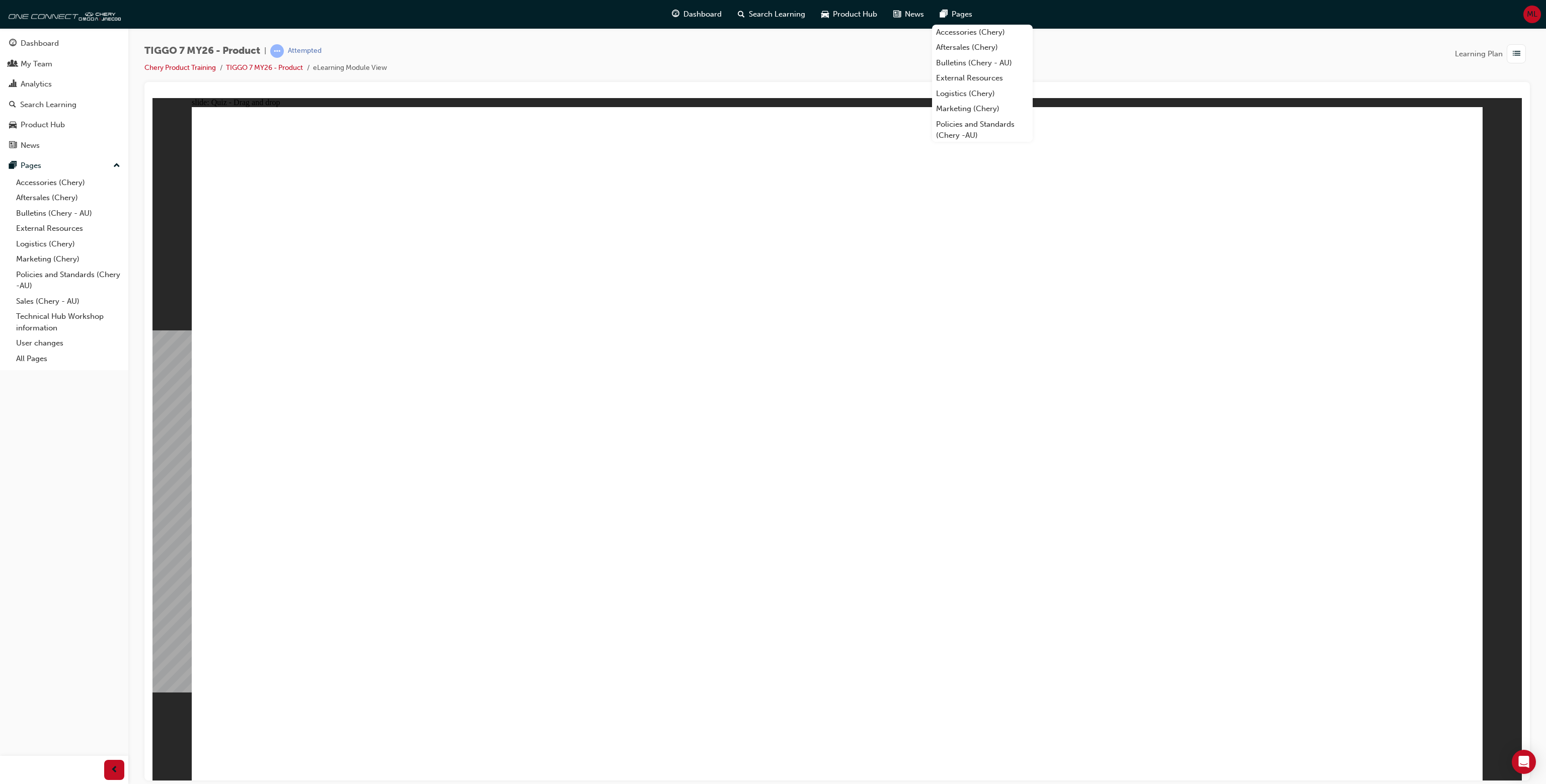
drag, startPoint x: 505, startPoint y: 207, endPoint x: 577, endPoint y: 207, distance: 72.0
drag, startPoint x: 314, startPoint y: 242, endPoint x: 494, endPoint y: 248, distance: 180.1
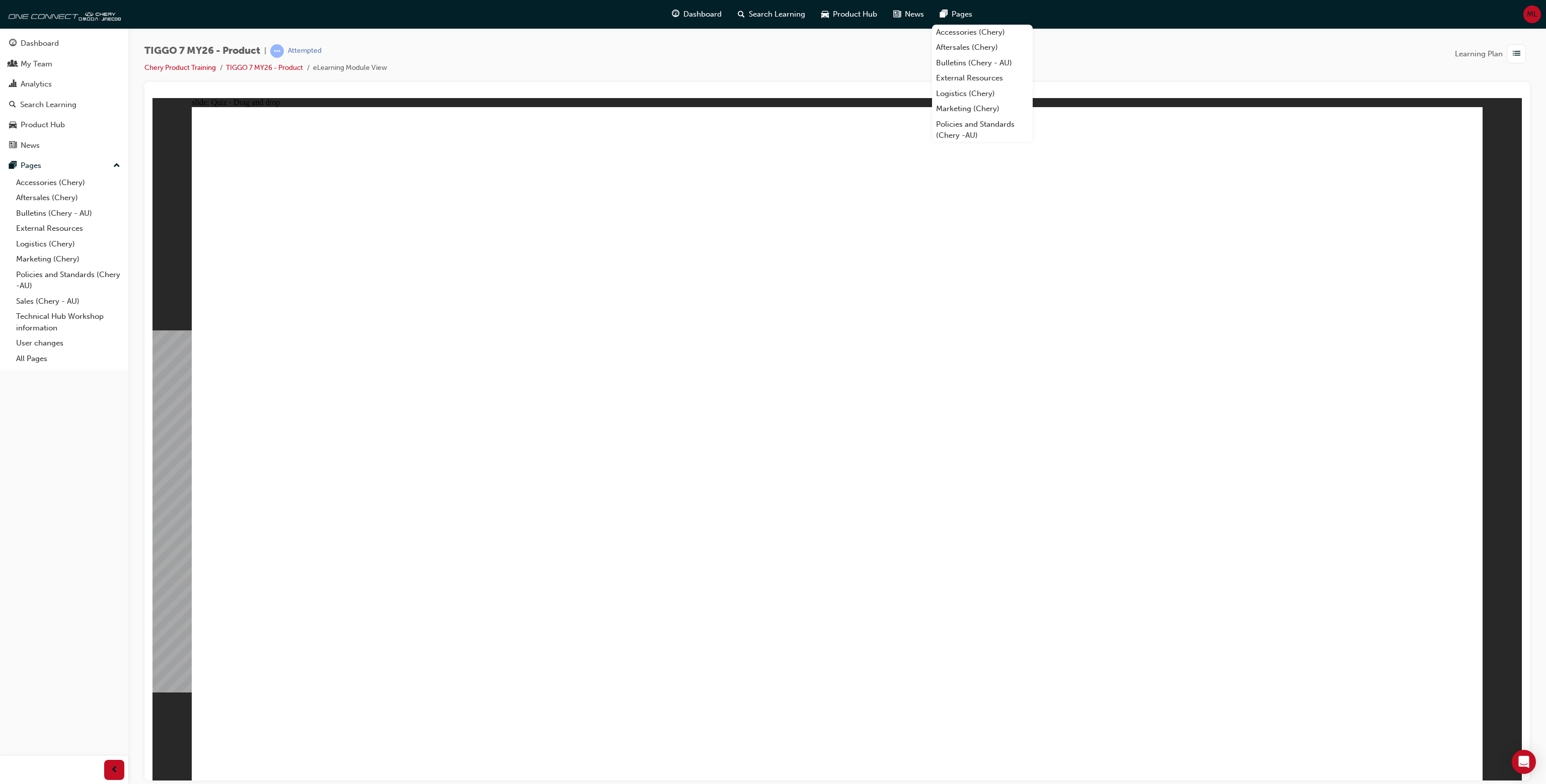
drag, startPoint x: 549, startPoint y: 242, endPoint x: 394, endPoint y: 230, distance: 155.5
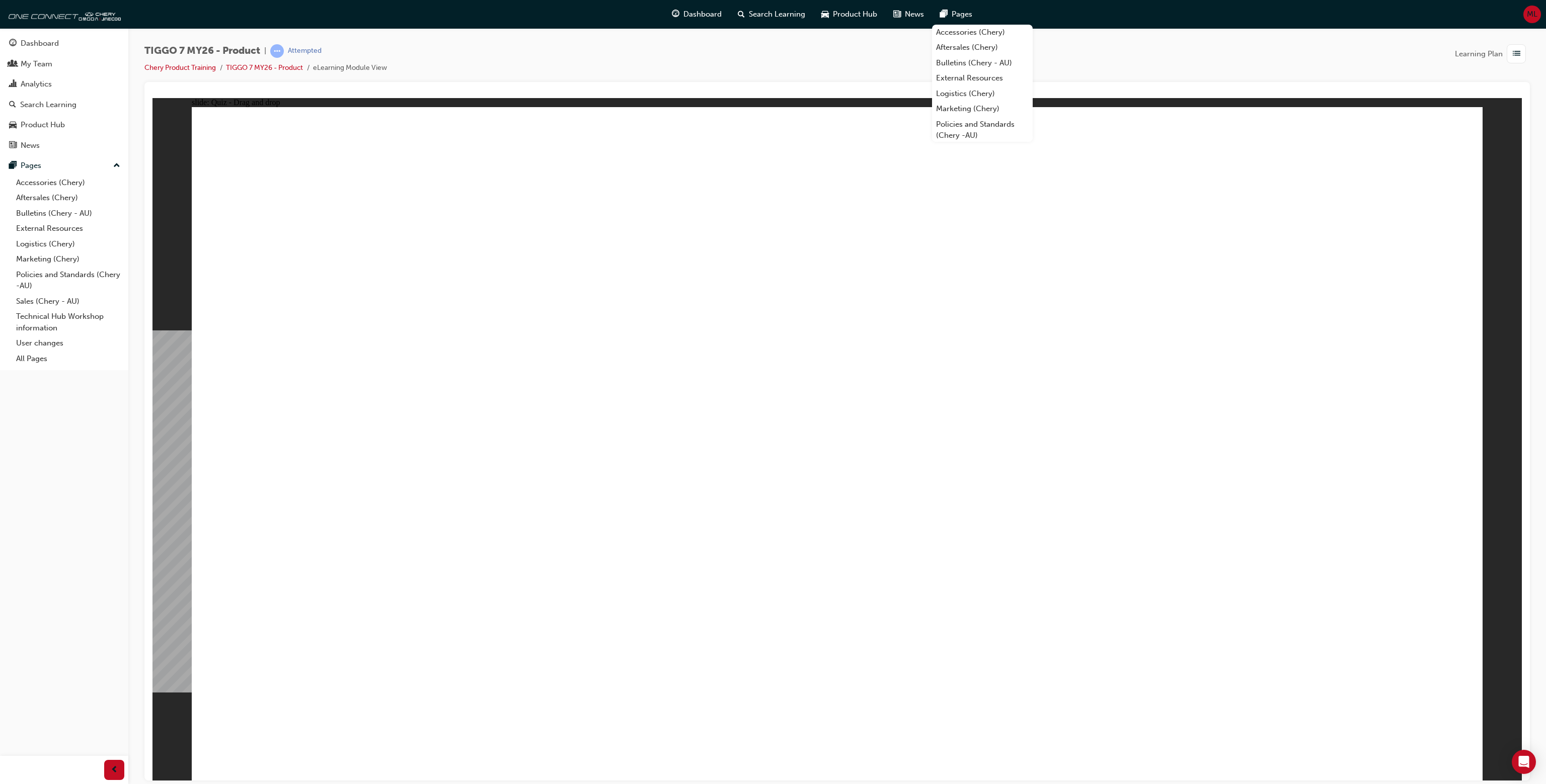
drag, startPoint x: 362, startPoint y: 220, endPoint x: 485, endPoint y: 221, distance: 123.0
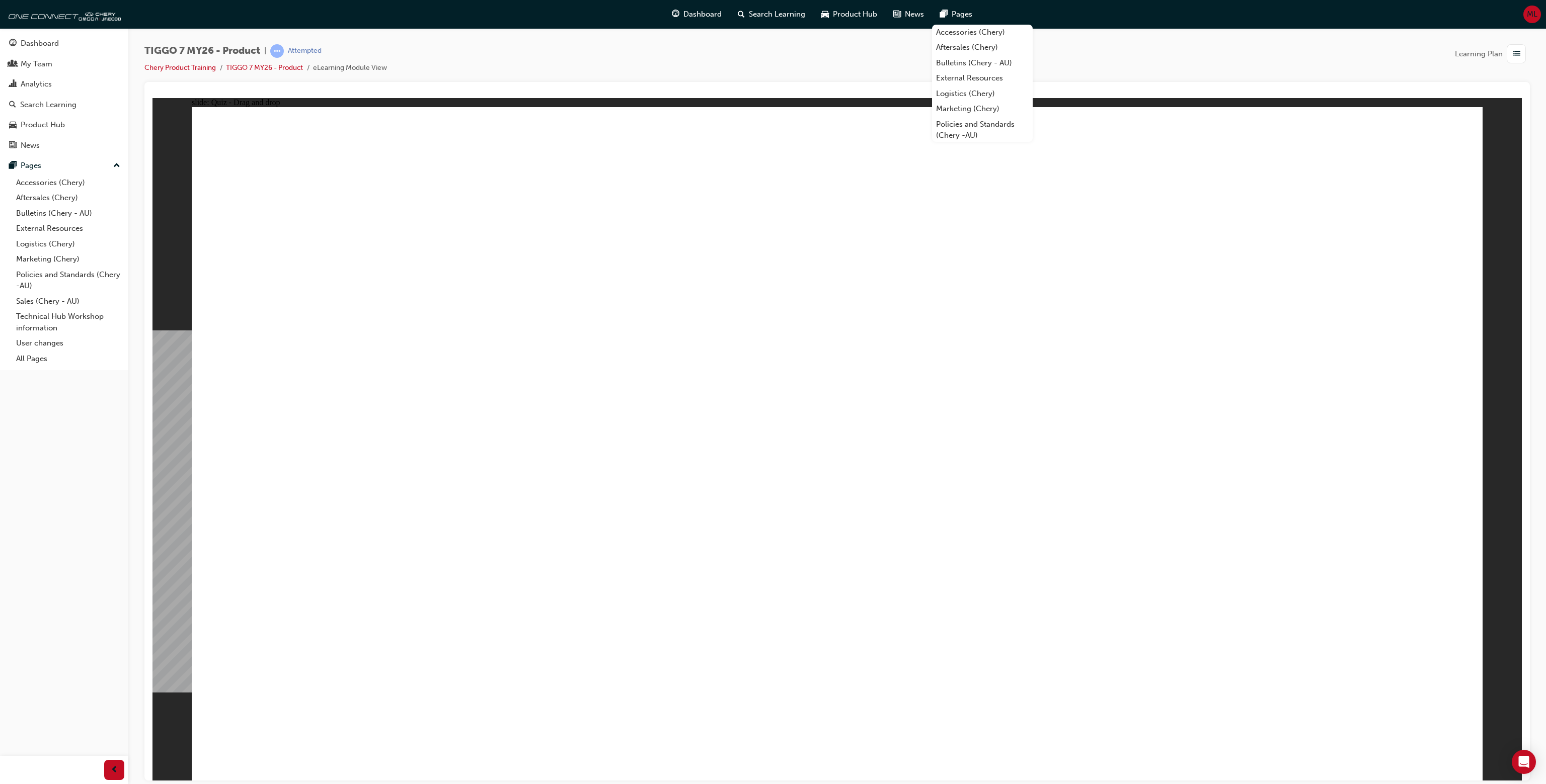
drag, startPoint x: 351, startPoint y: 242, endPoint x: 491, endPoint y: 245, distance: 140.0
drag, startPoint x: 529, startPoint y: 244, endPoint x: 546, endPoint y: 245, distance: 17.0
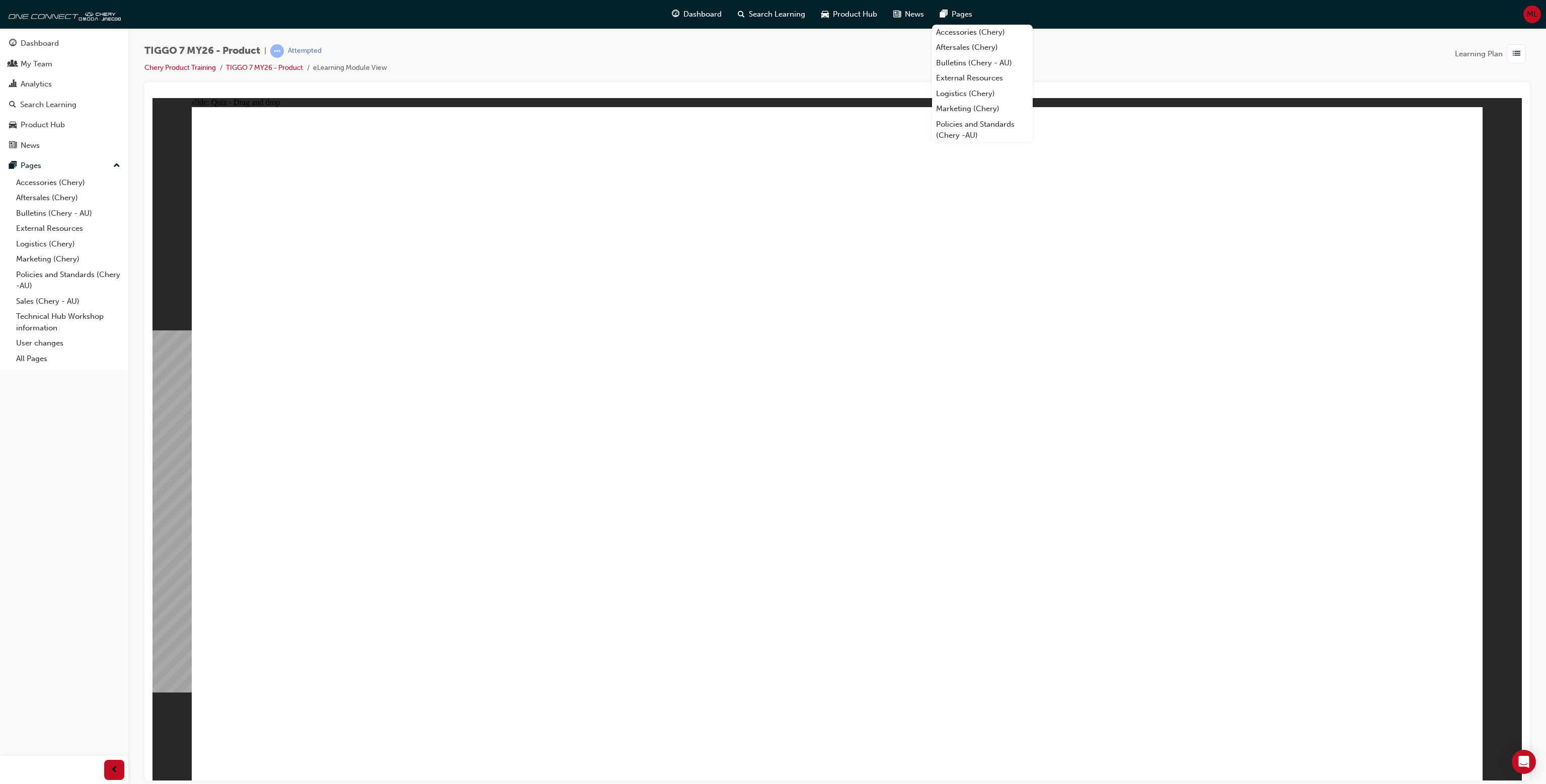
drag, startPoint x: 361, startPoint y: 270, endPoint x: 529, endPoint y: 268, distance: 168.0
drag, startPoint x: 594, startPoint y: 266, endPoint x: 378, endPoint y: 279, distance: 216.4
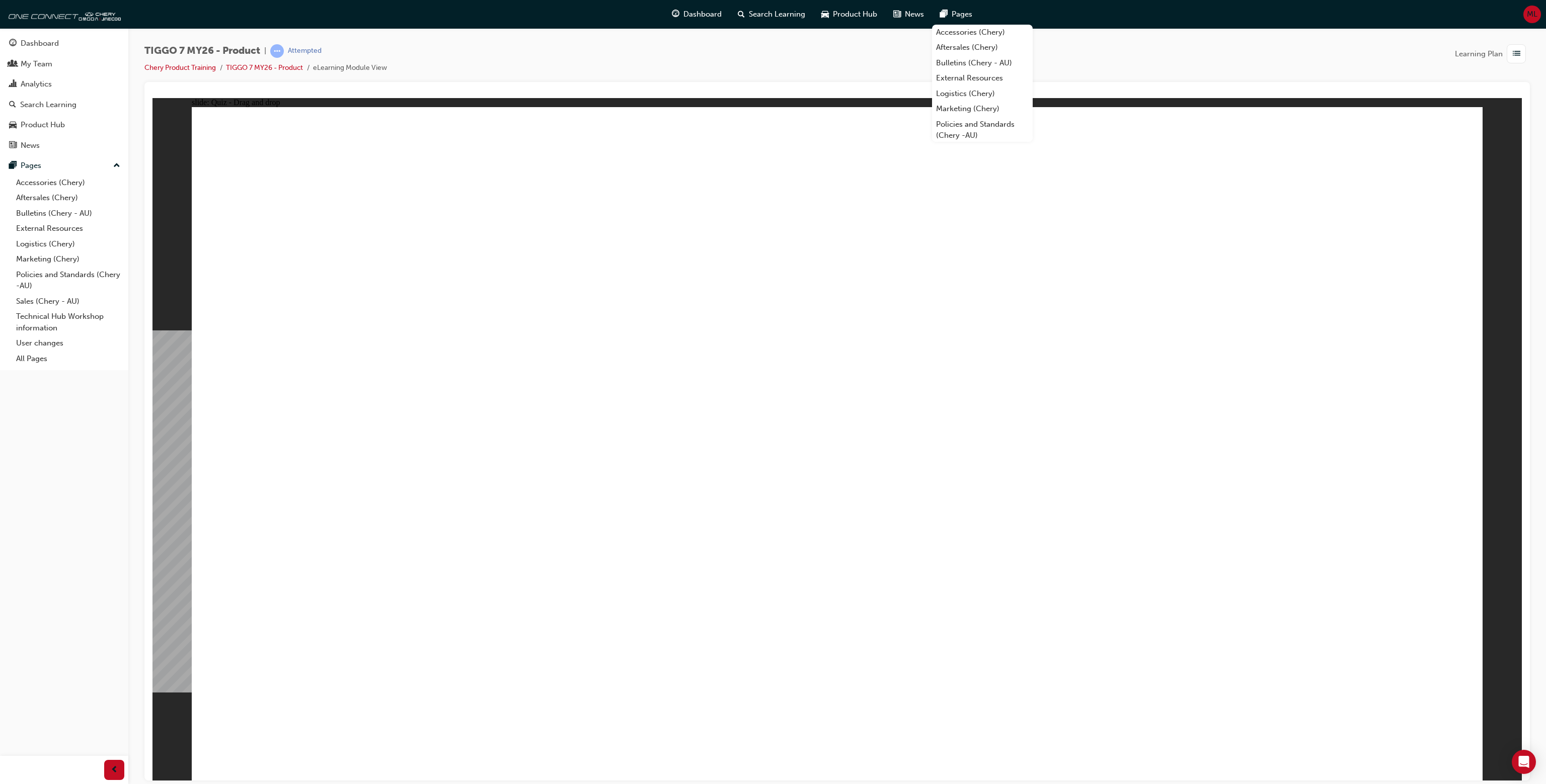
drag, startPoint x: 378, startPoint y: 279, endPoint x: 465, endPoint y: 286, distance: 87.3
drag, startPoint x: 465, startPoint y: 286, endPoint x: 507, endPoint y: 287, distance: 42.0
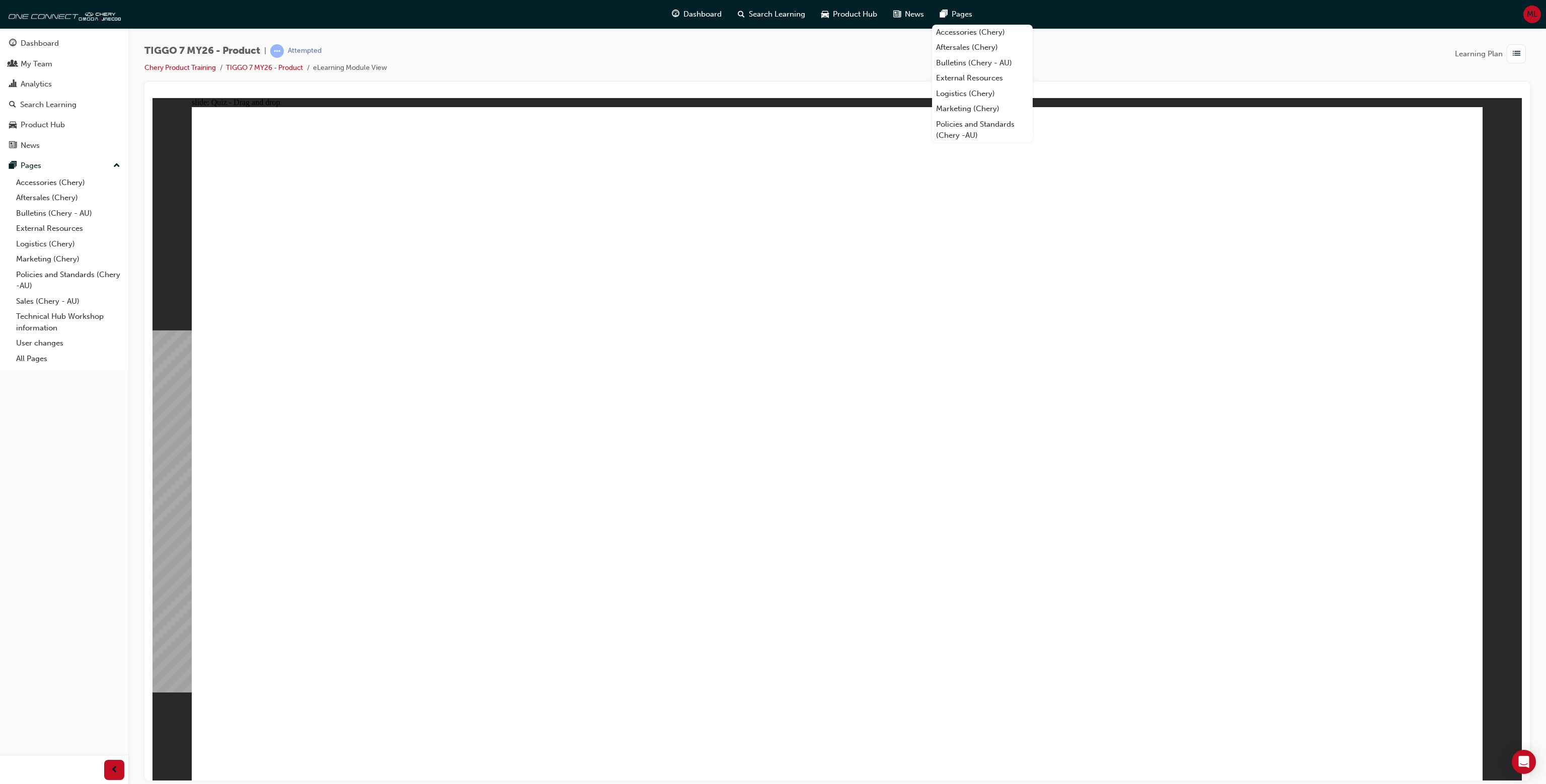
drag, startPoint x: 507, startPoint y: 287, endPoint x: 583, endPoint y: 292, distance: 76.2
drag, startPoint x: 374, startPoint y: 310, endPoint x: 525, endPoint y: 335, distance: 153.1
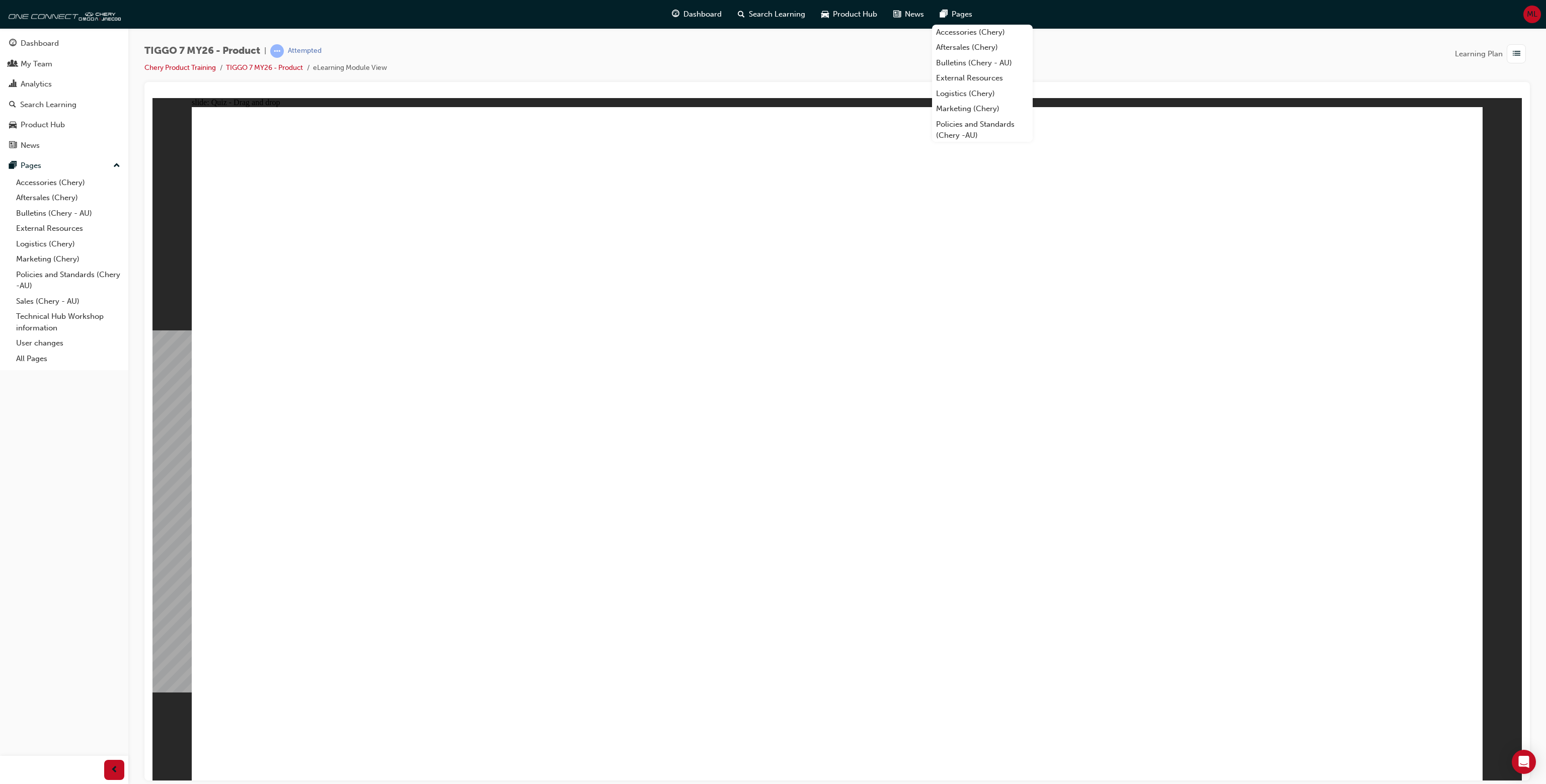
drag, startPoint x: 538, startPoint y: 335, endPoint x: 504, endPoint y: 357, distance: 40.5
drag, startPoint x: 427, startPoint y: 408, endPoint x: 567, endPoint y: 414, distance: 140.1
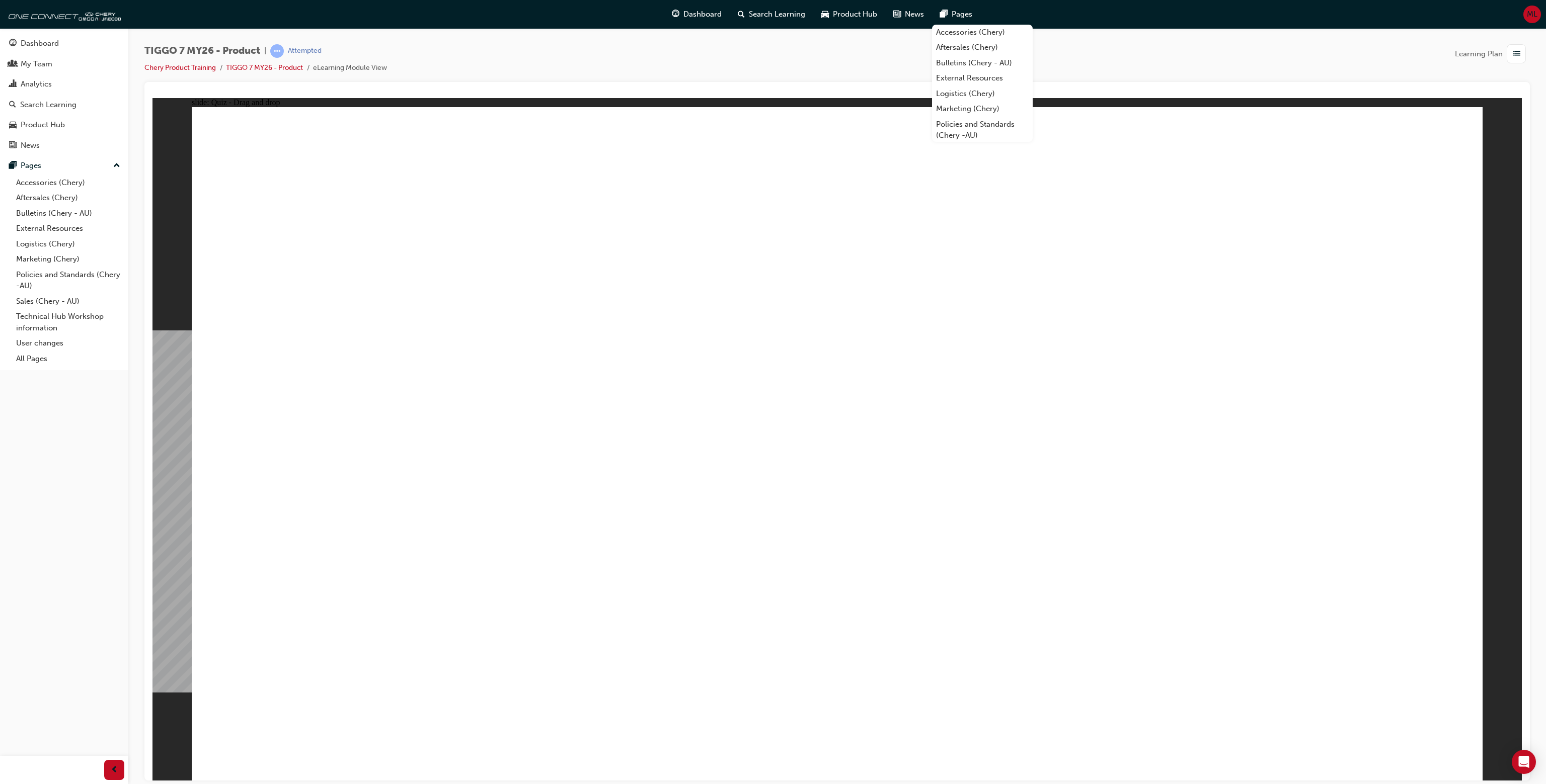
drag, startPoint x: 588, startPoint y: 399, endPoint x: 644, endPoint y: 401, distance: 56.0
drag, startPoint x: 405, startPoint y: 416, endPoint x: 589, endPoint y: 416, distance: 184.0
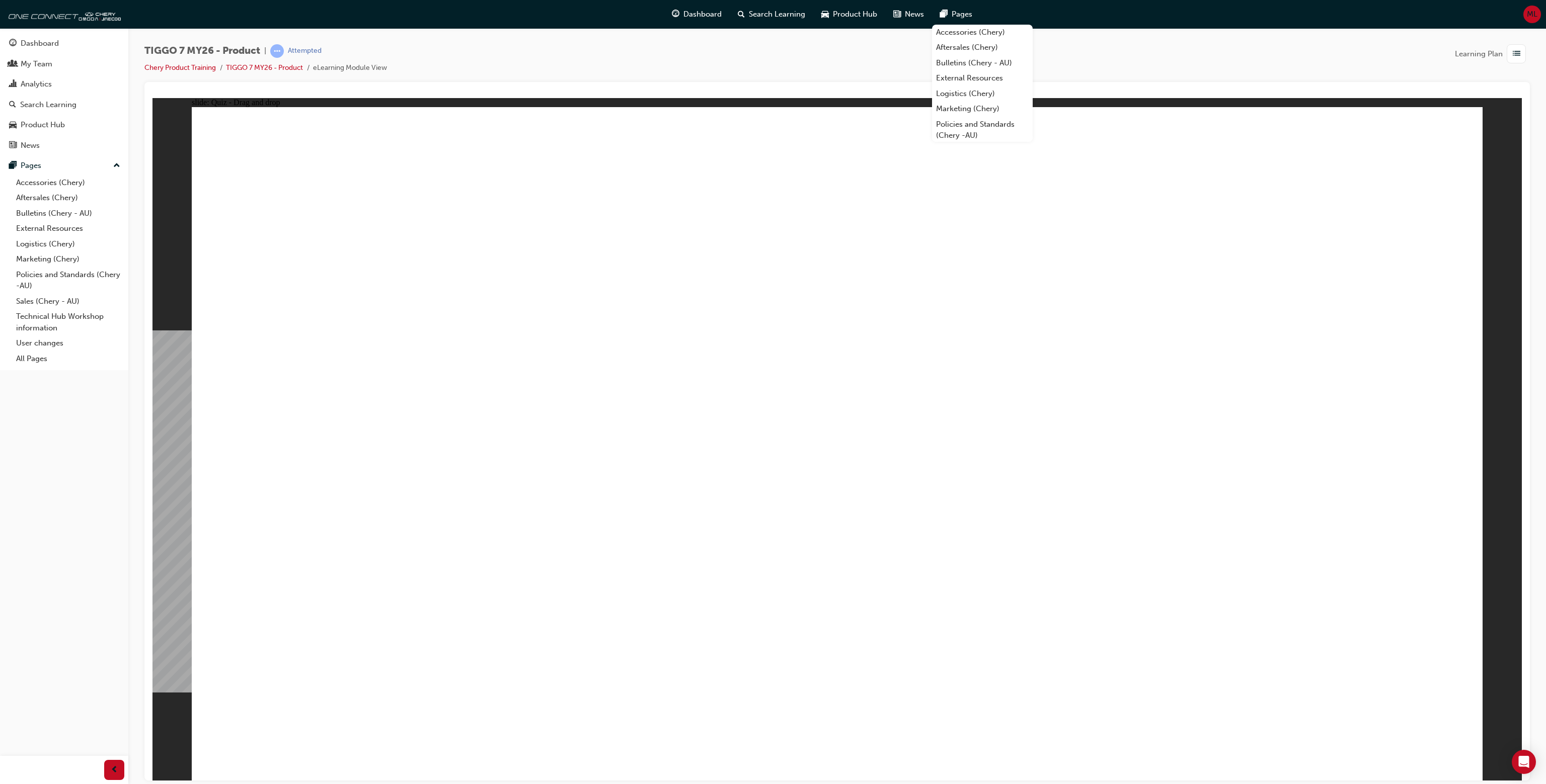
drag, startPoint x: 337, startPoint y: 379, endPoint x: 463, endPoint y: 383, distance: 126.1
drag, startPoint x: 505, startPoint y: 377, endPoint x: 625, endPoint y: 377, distance: 120.0
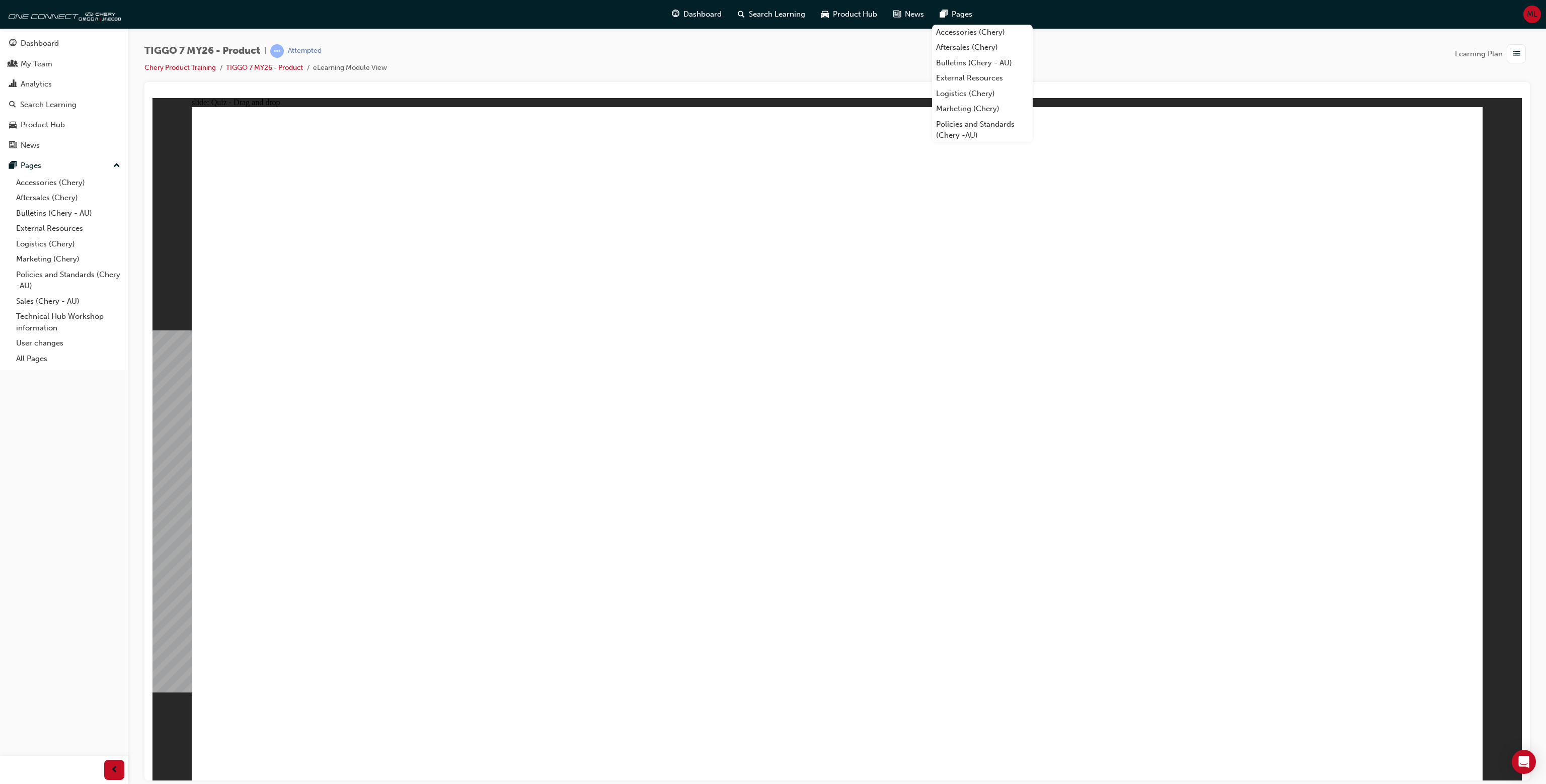
drag, startPoint x: 328, startPoint y: 390, endPoint x: 436, endPoint y: 389, distance: 108.0
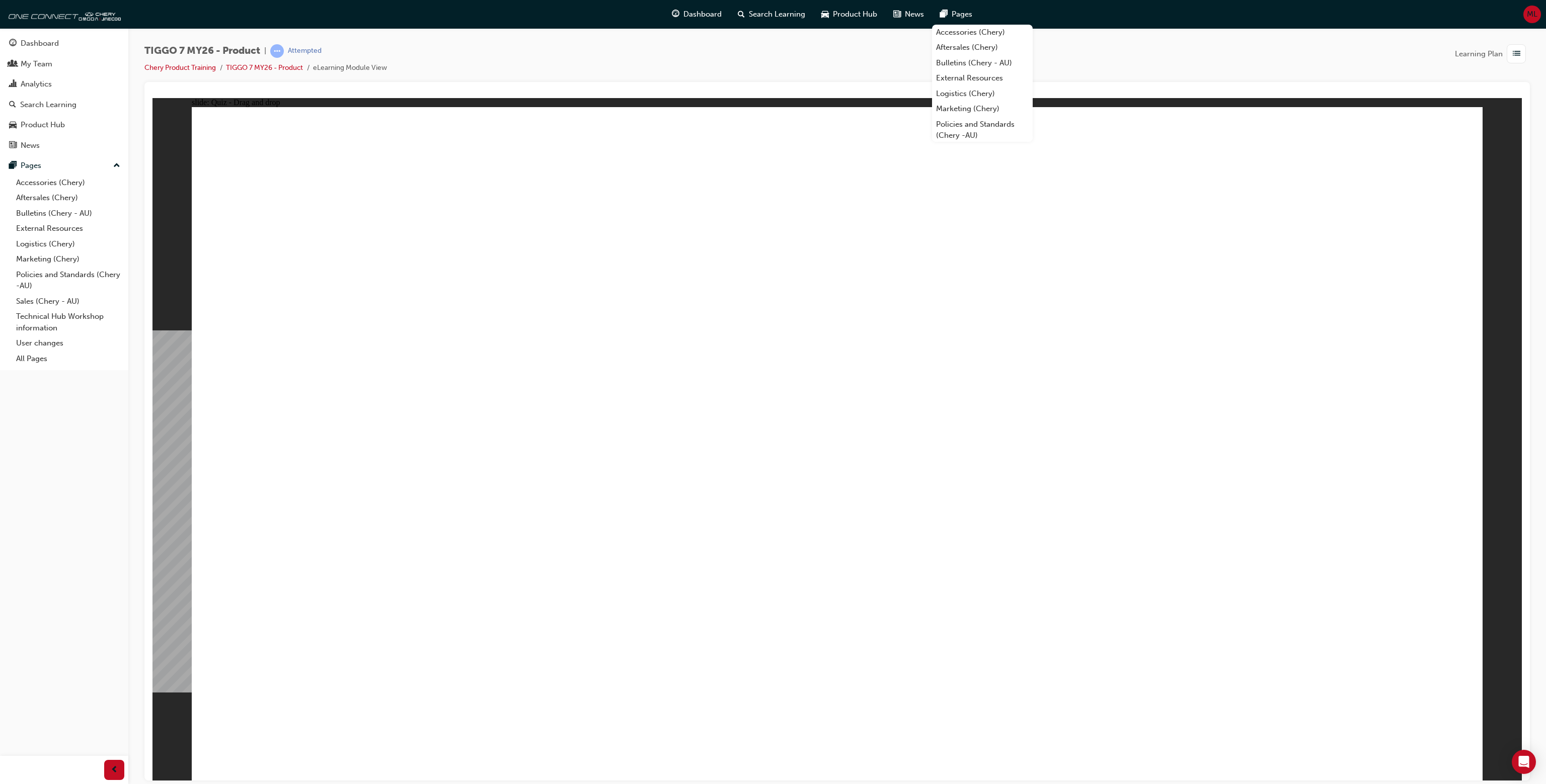
drag, startPoint x: 438, startPoint y: 388, endPoint x: 616, endPoint y: 391, distance: 178.0
drag, startPoint x: 633, startPoint y: 389, endPoint x: 588, endPoint y: 391, distance: 45.0
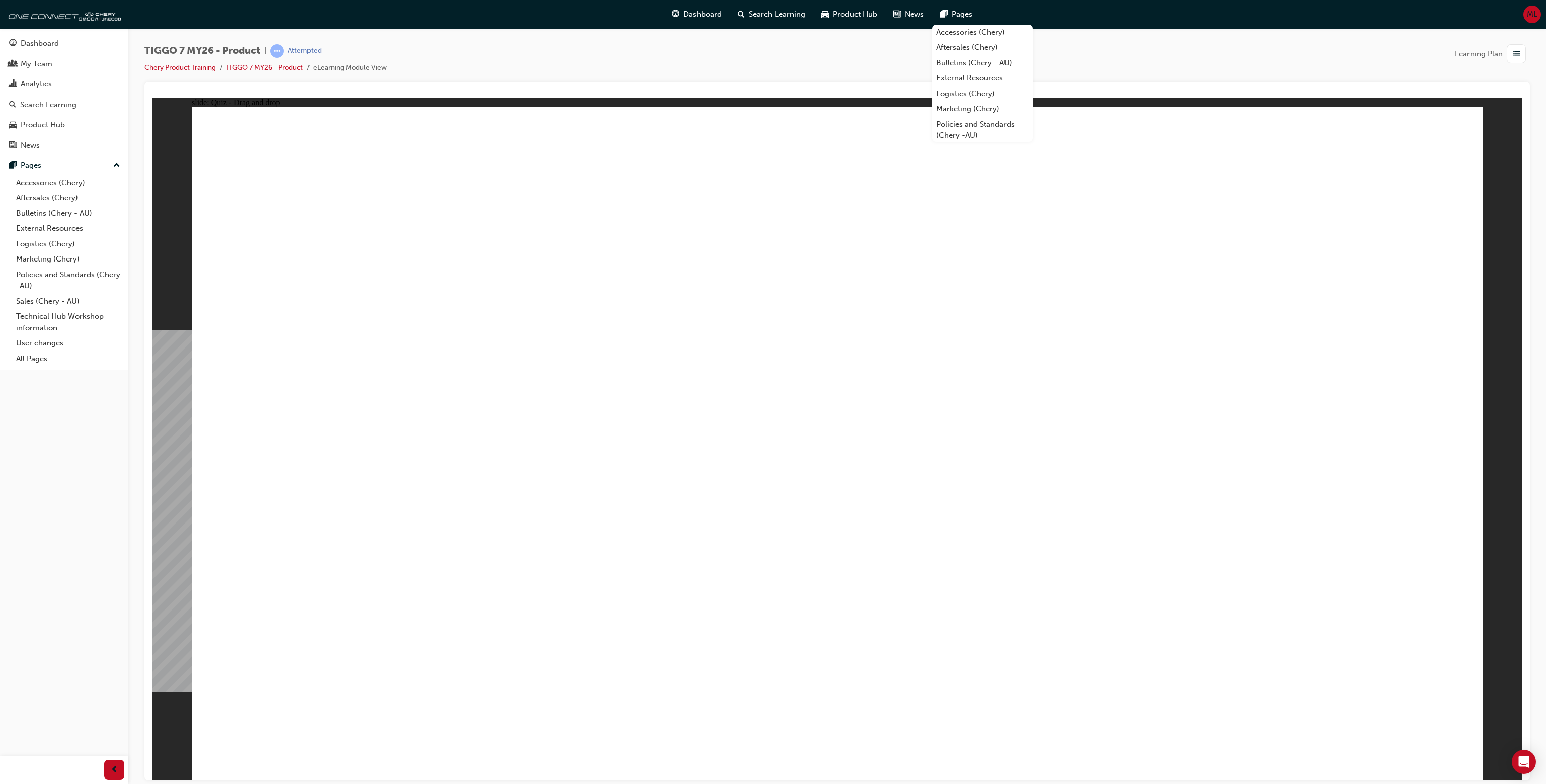
drag, startPoint x: 359, startPoint y: 392, endPoint x: 439, endPoint y: 400, distance: 80.4
drag, startPoint x: 429, startPoint y: 404, endPoint x: 584, endPoint y: 409, distance: 155.1
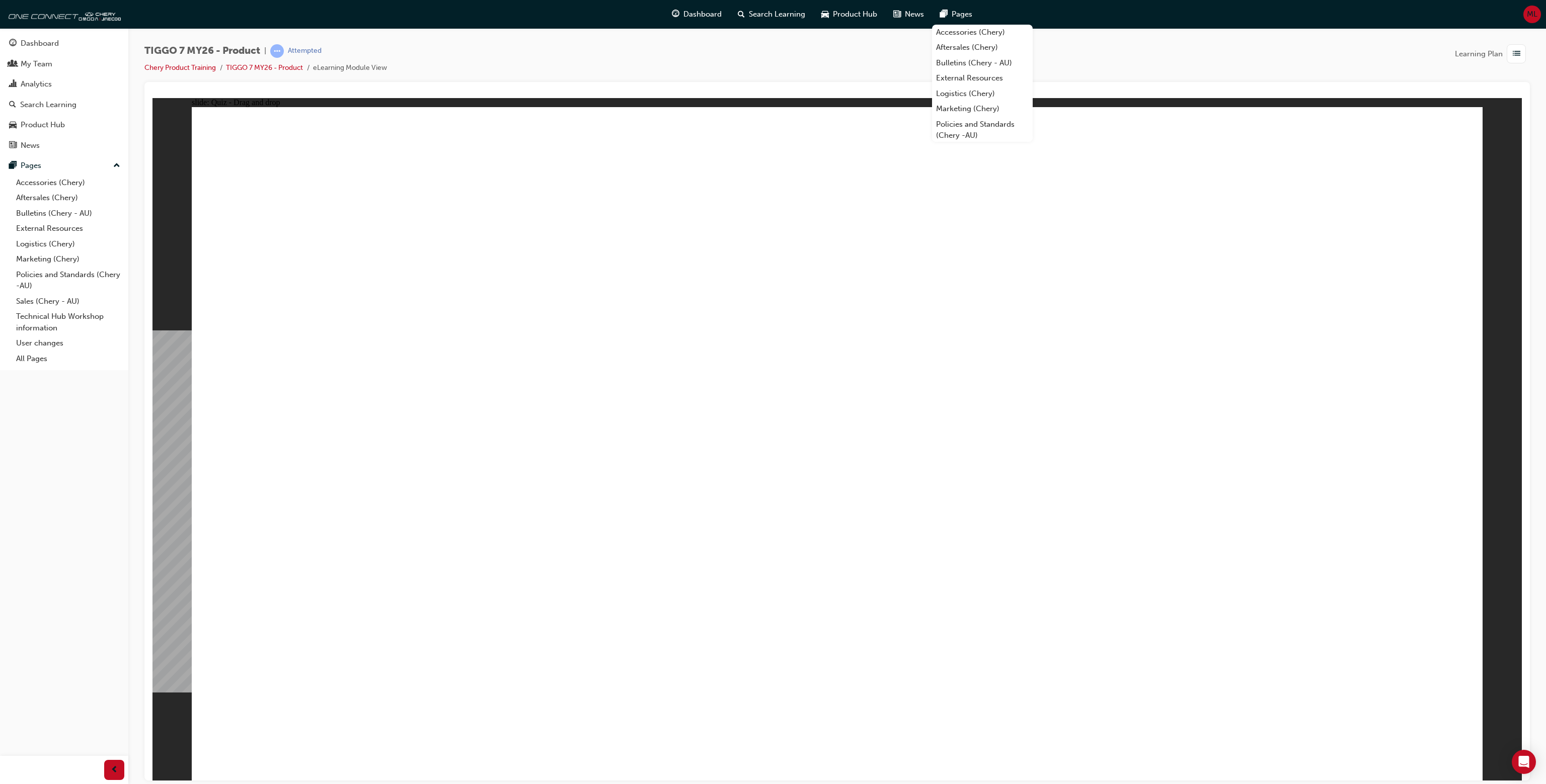
drag, startPoint x: 588, startPoint y: 409, endPoint x: 604, endPoint y: 408, distance: 16.0
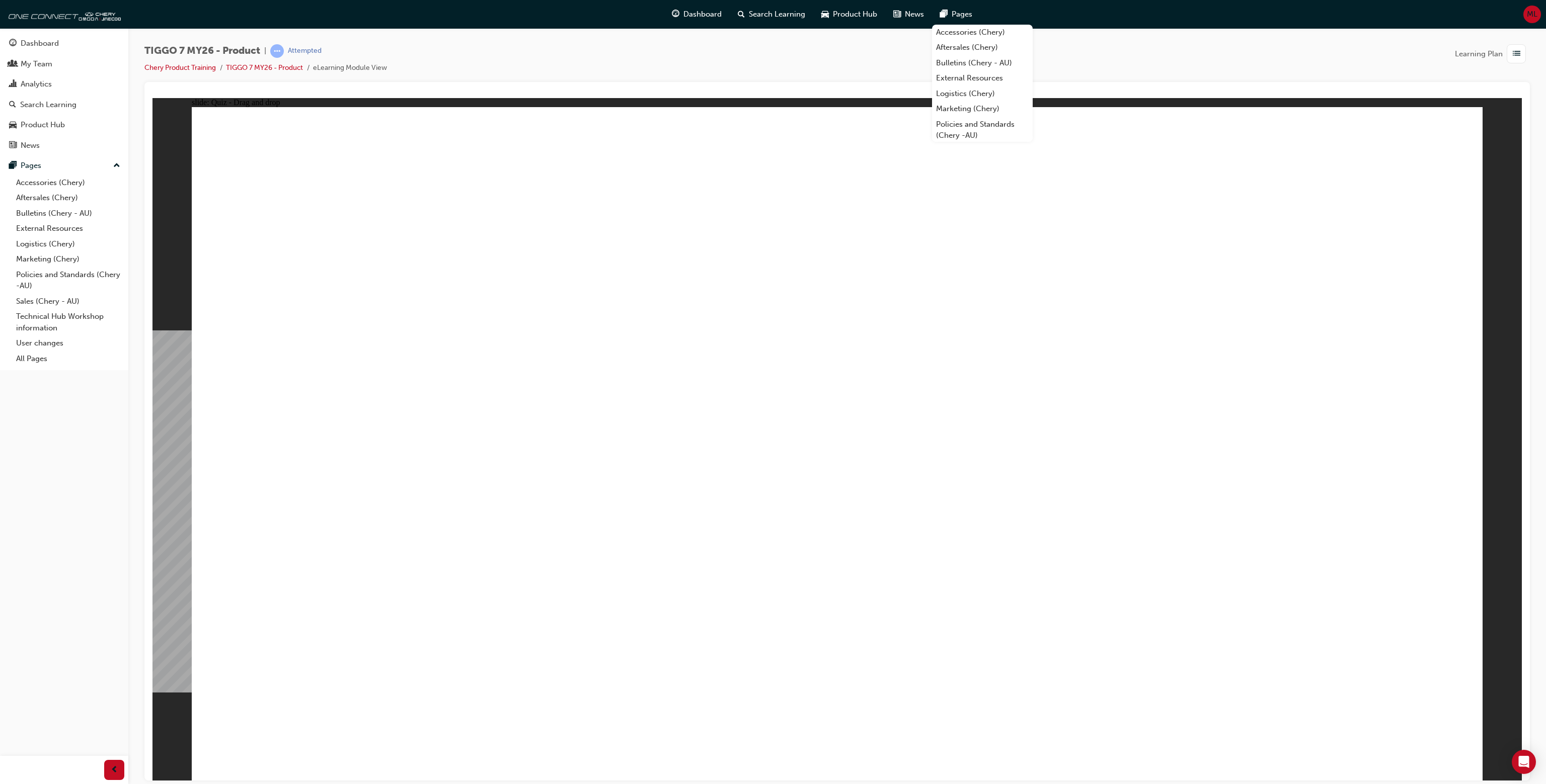
drag, startPoint x: 348, startPoint y: 437, endPoint x: 446, endPoint y: 439, distance: 98.0
drag, startPoint x: 447, startPoint y: 439, endPoint x: 463, endPoint y: 435, distance: 16.5
drag, startPoint x: 476, startPoint y: 435, endPoint x: 616, endPoint y: 443, distance: 140.2
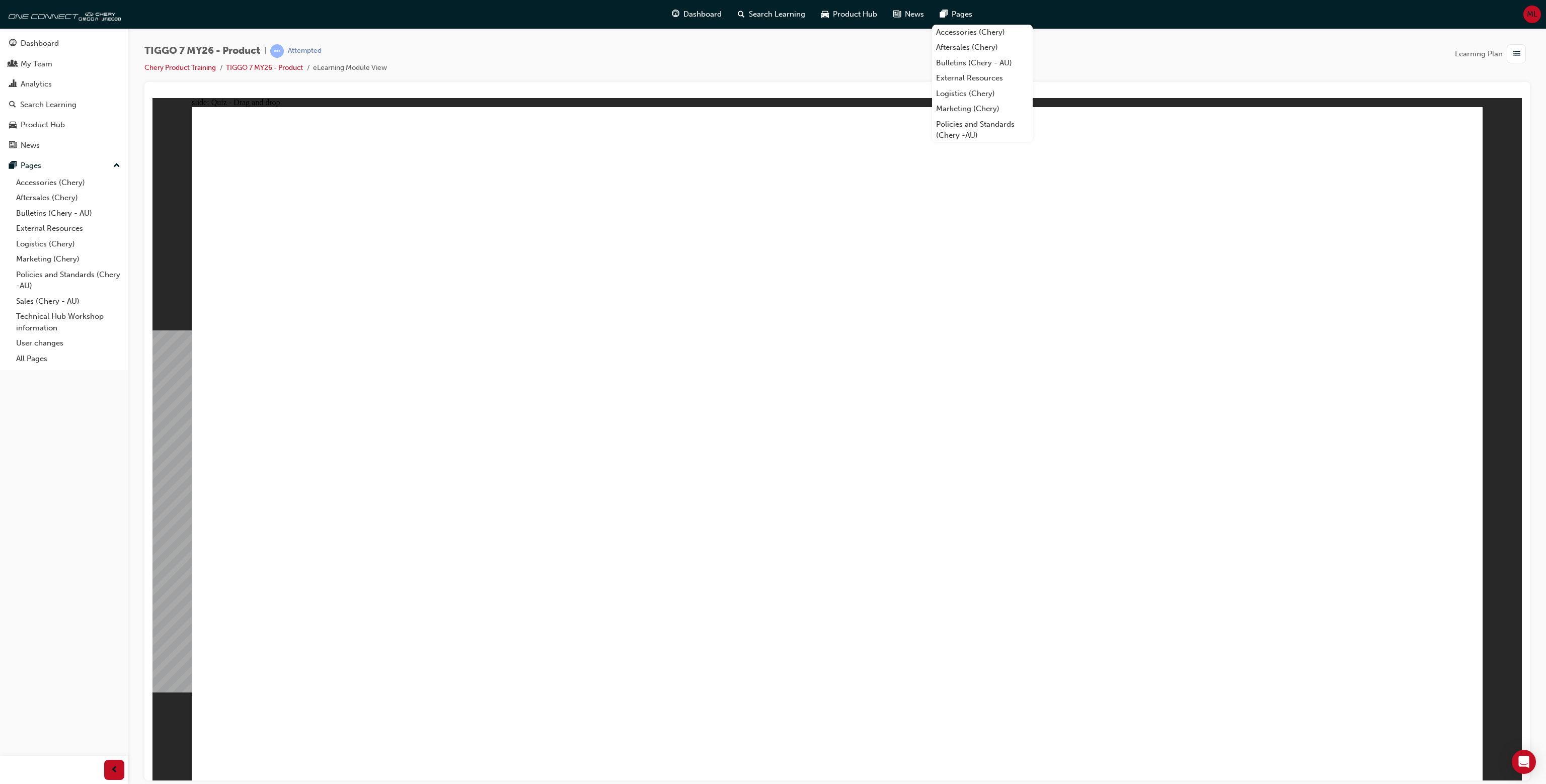
drag, startPoint x: 625, startPoint y: 441, endPoint x: 505, endPoint y: 443, distance: 120.0
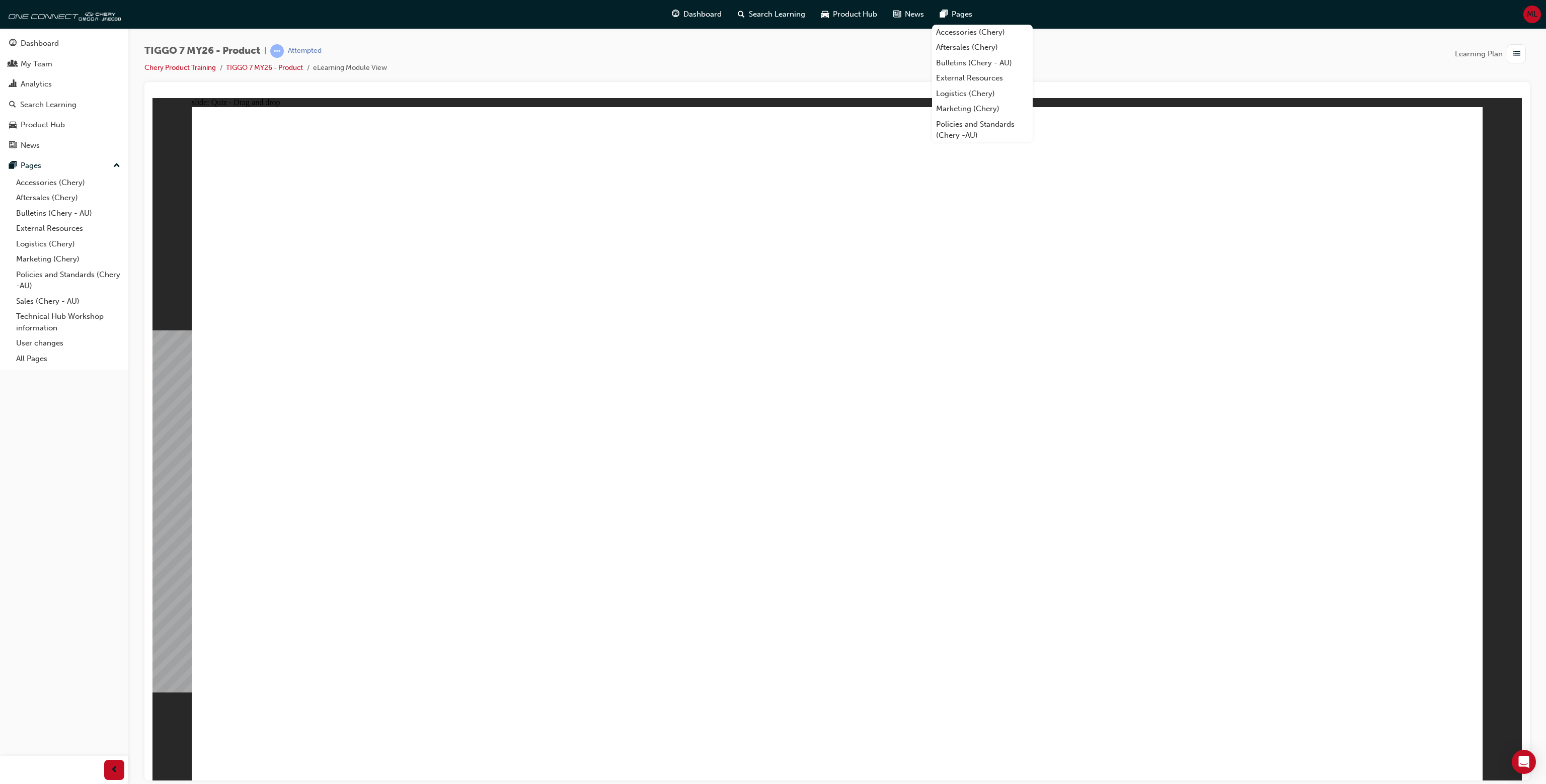
drag, startPoint x: 313, startPoint y: 445, endPoint x: 463, endPoint y: 461, distance: 150.9
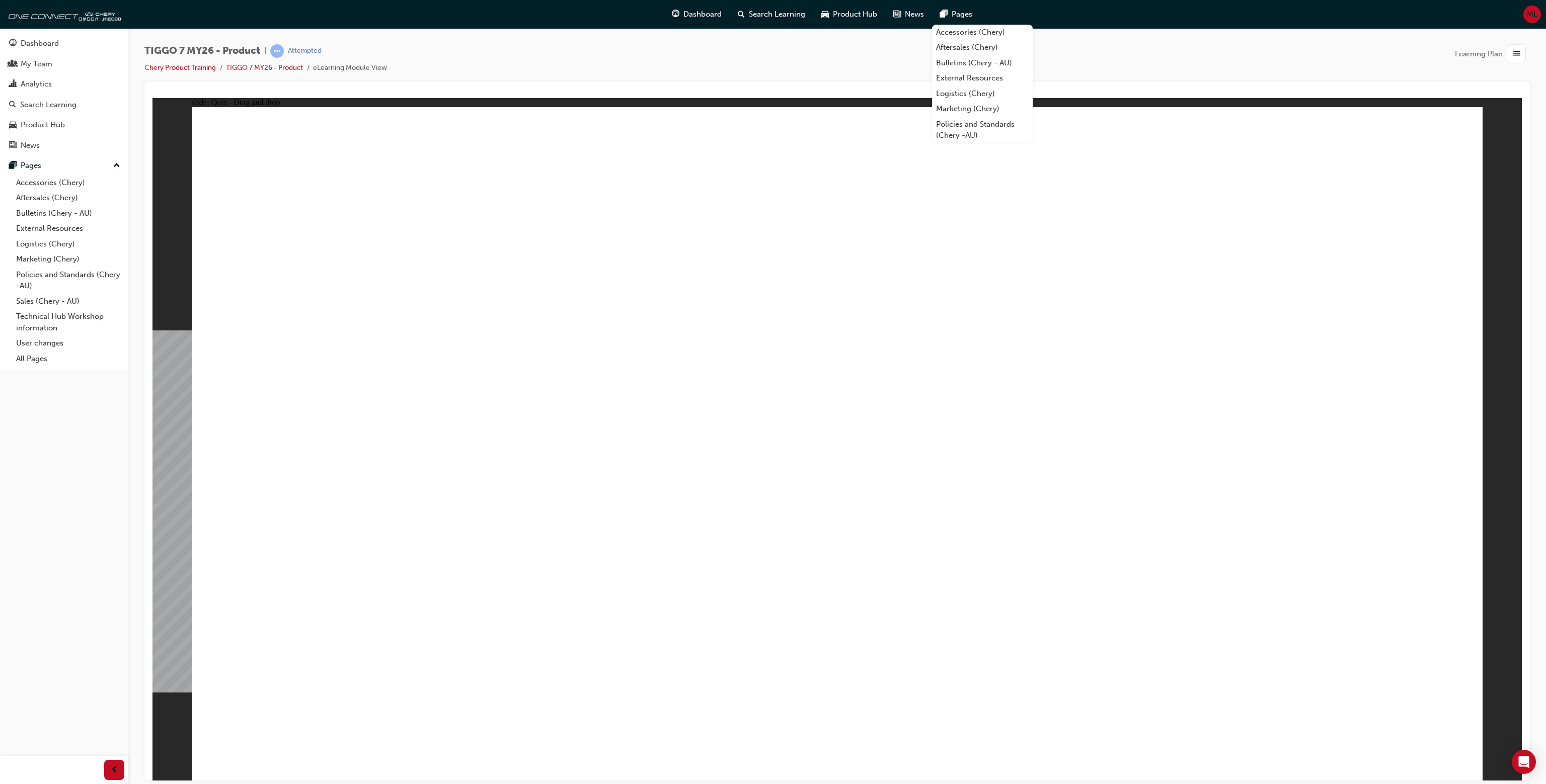
drag, startPoint x: 475, startPoint y: 461, endPoint x: 666, endPoint y: 474, distance: 191.4
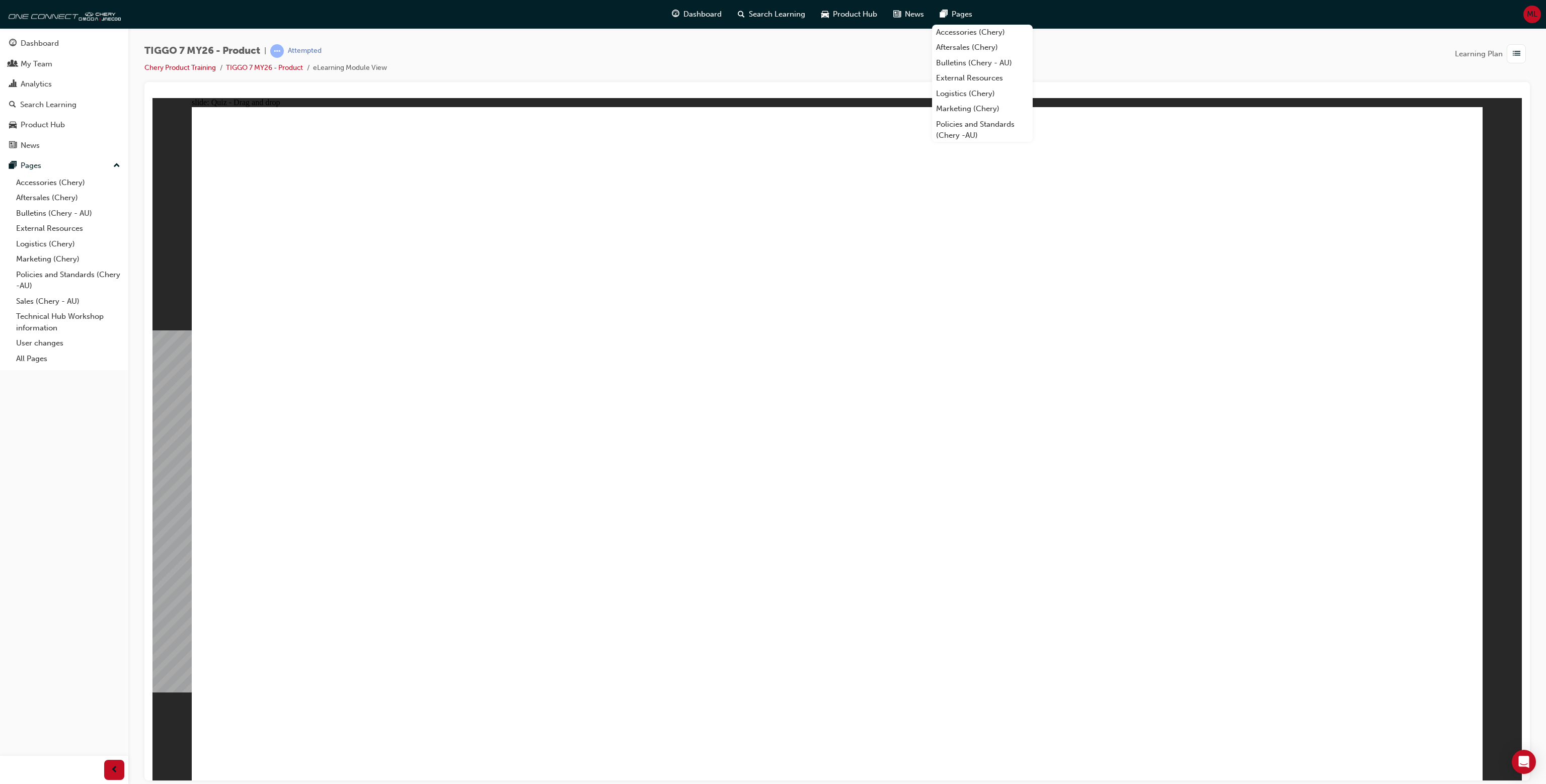
drag, startPoint x: 1352, startPoint y: 221, endPoint x: 1017, endPoint y: 478, distance: 422.2
drag, startPoint x: 862, startPoint y: 236, endPoint x: 516, endPoint y: 393, distance: 380.0
drag, startPoint x: 1108, startPoint y: 250, endPoint x: 530, endPoint y: 513, distance: 635.0
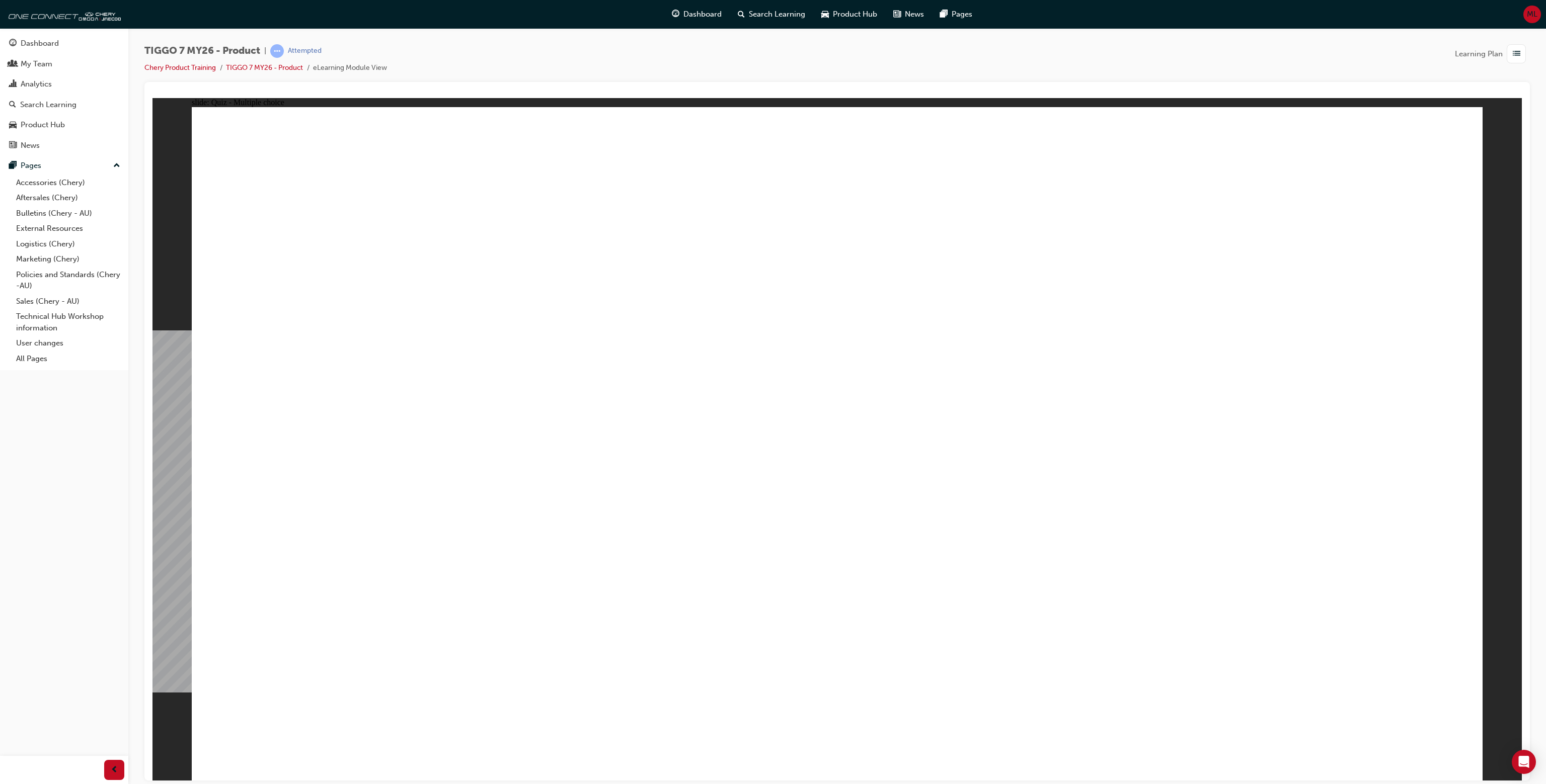
drag, startPoint x: 393, startPoint y: 336, endPoint x: 491, endPoint y: 335, distance: 98.0
drag, startPoint x: 326, startPoint y: 419, endPoint x: 413, endPoint y: 400, distance: 89.1
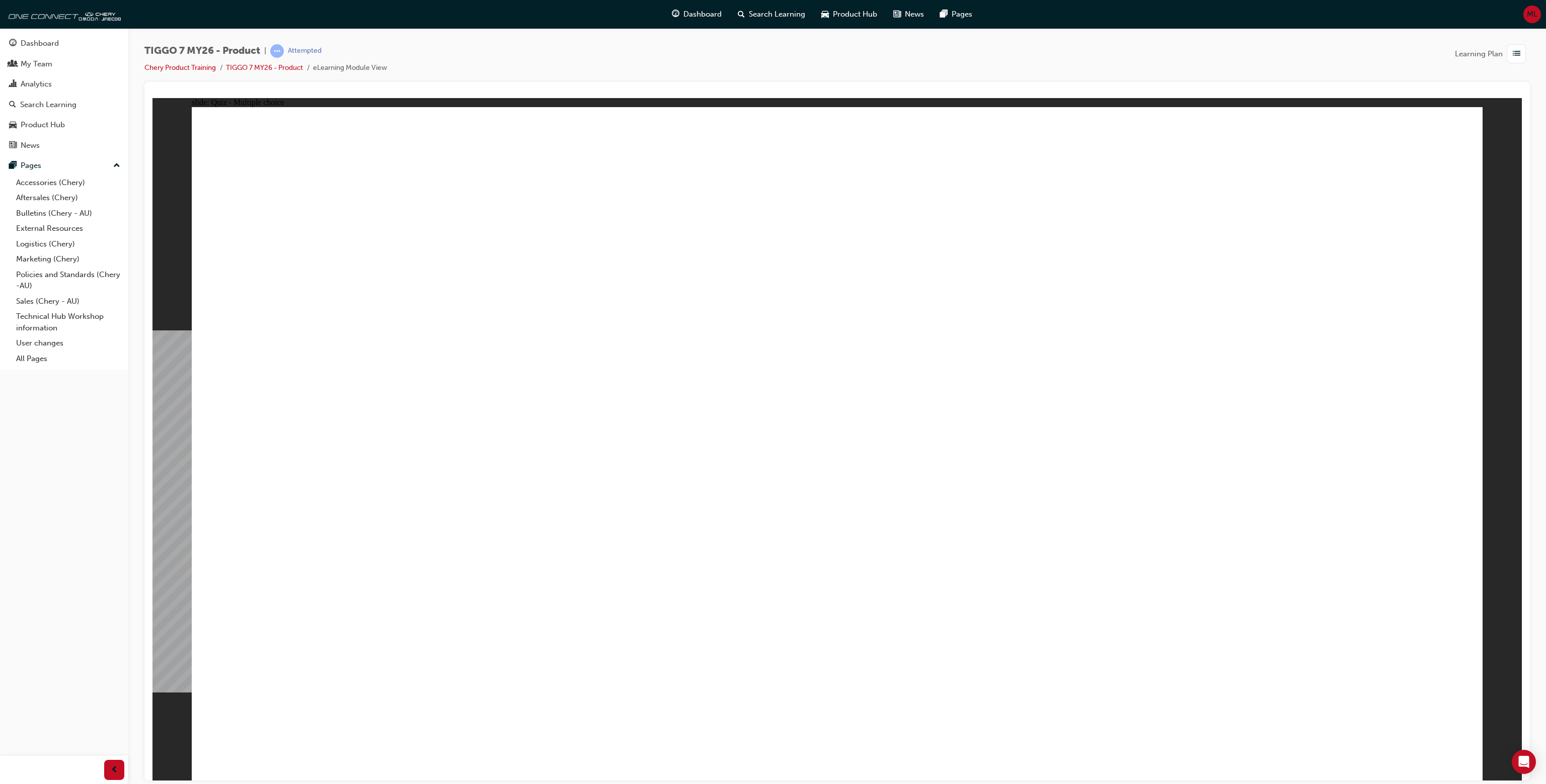
drag, startPoint x: 413, startPoint y: 400, endPoint x: 406, endPoint y: 409, distance: 11.4
drag, startPoint x: 344, startPoint y: 489, endPoint x: 524, endPoint y: 464, distance: 181.7
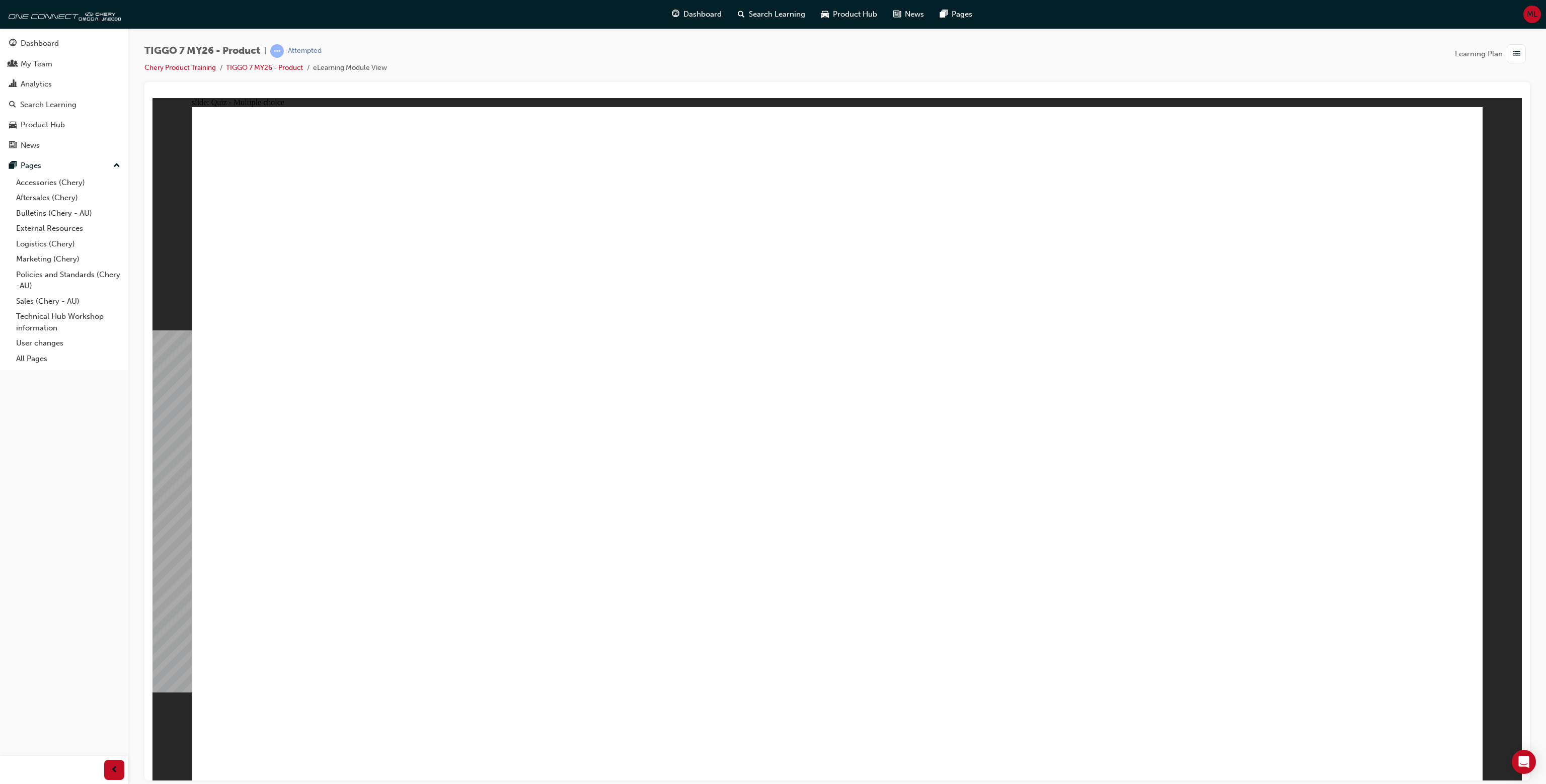
drag, startPoint x: 946, startPoint y: 361, endPoint x: 934, endPoint y: 372, distance: 16.3
radio input "true"
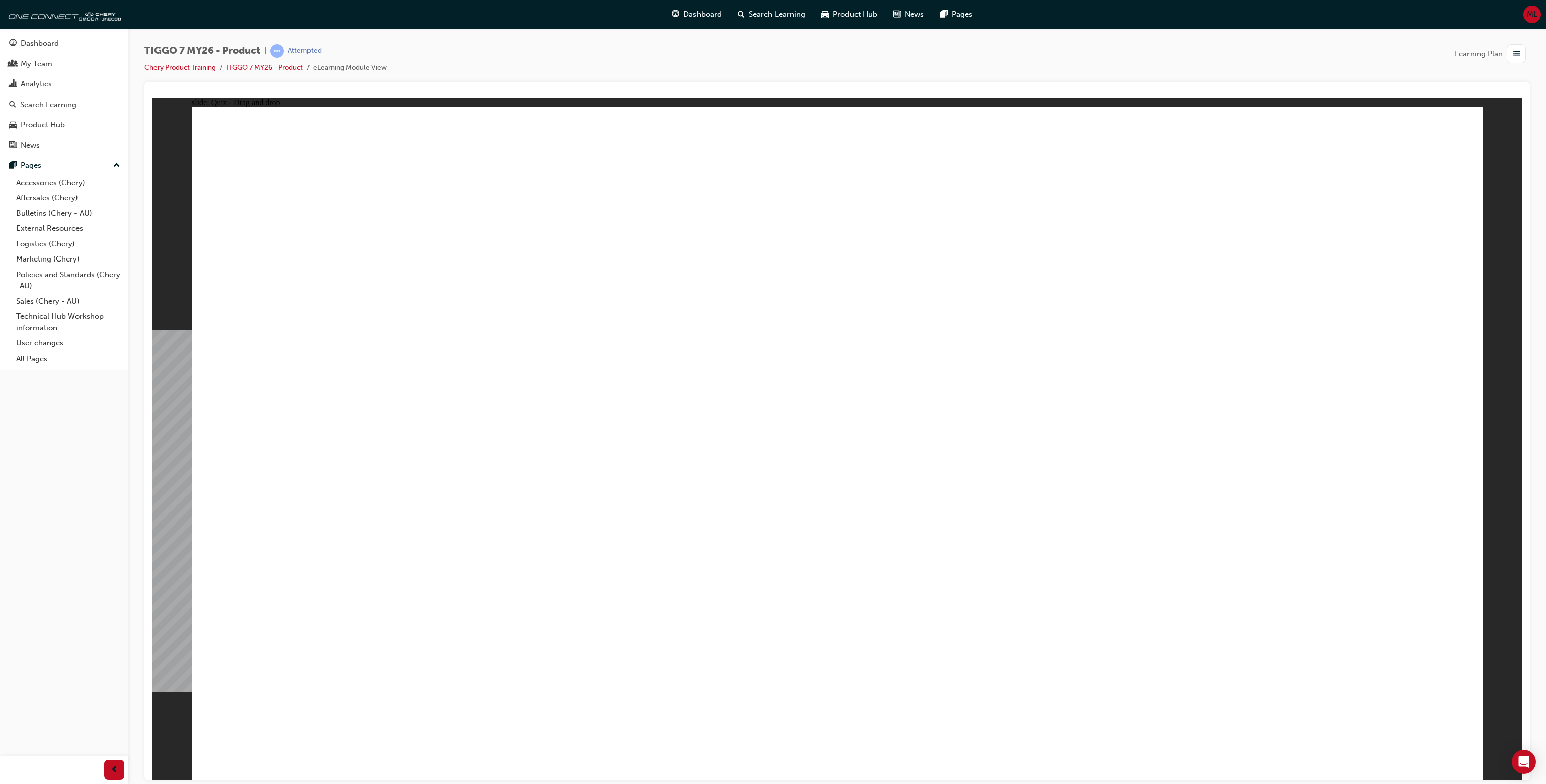
drag, startPoint x: 287, startPoint y: 236, endPoint x: 543, endPoint y: 266, distance: 257.8
drag, startPoint x: 335, startPoint y: 244, endPoint x: 454, endPoint y: 247, distance: 119.0
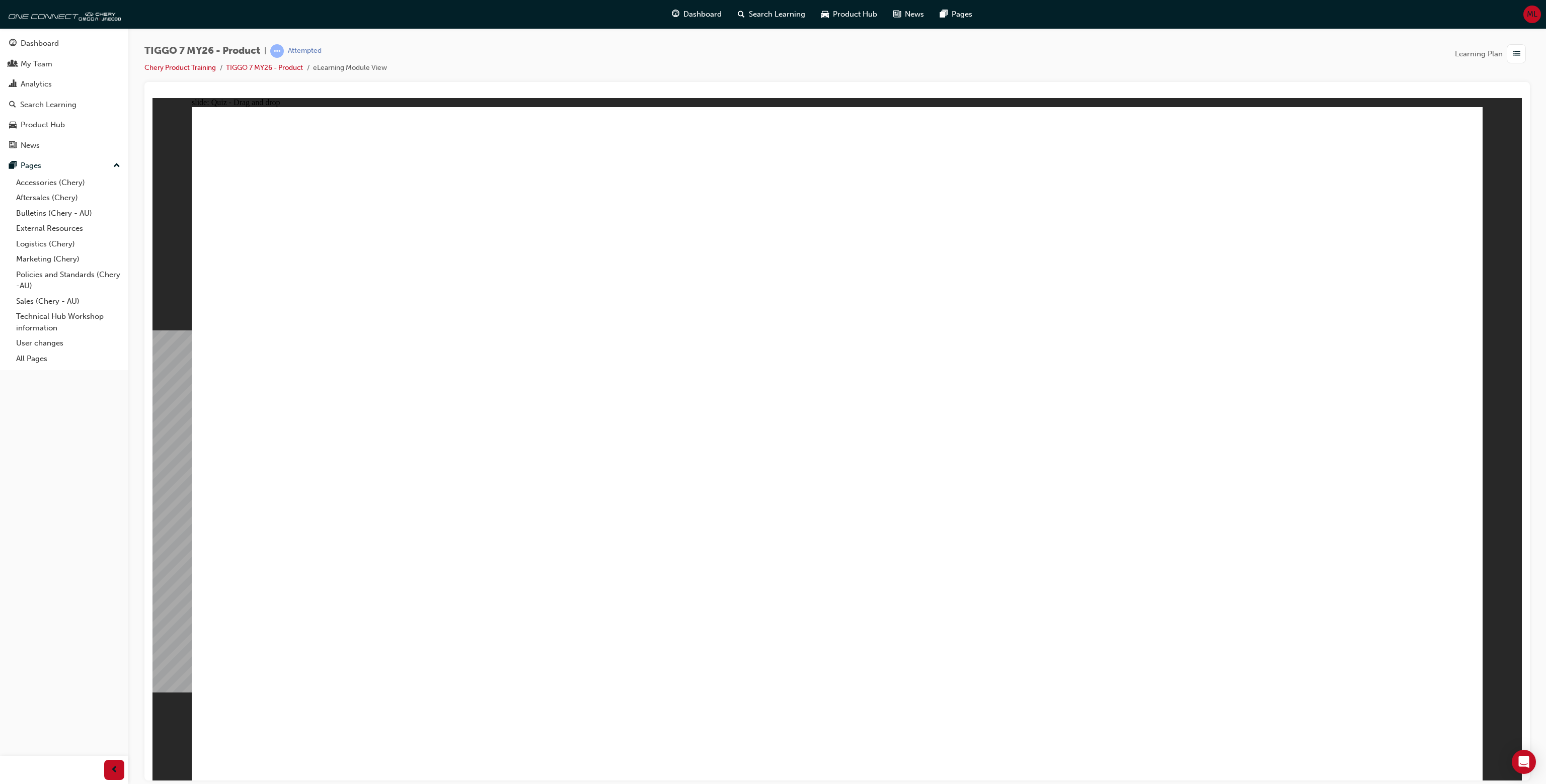
drag, startPoint x: 340, startPoint y: 272, endPoint x: 477, endPoint y: 287, distance: 137.8
drag, startPoint x: 558, startPoint y: 276, endPoint x: 444, endPoint y: 278, distance: 114.0
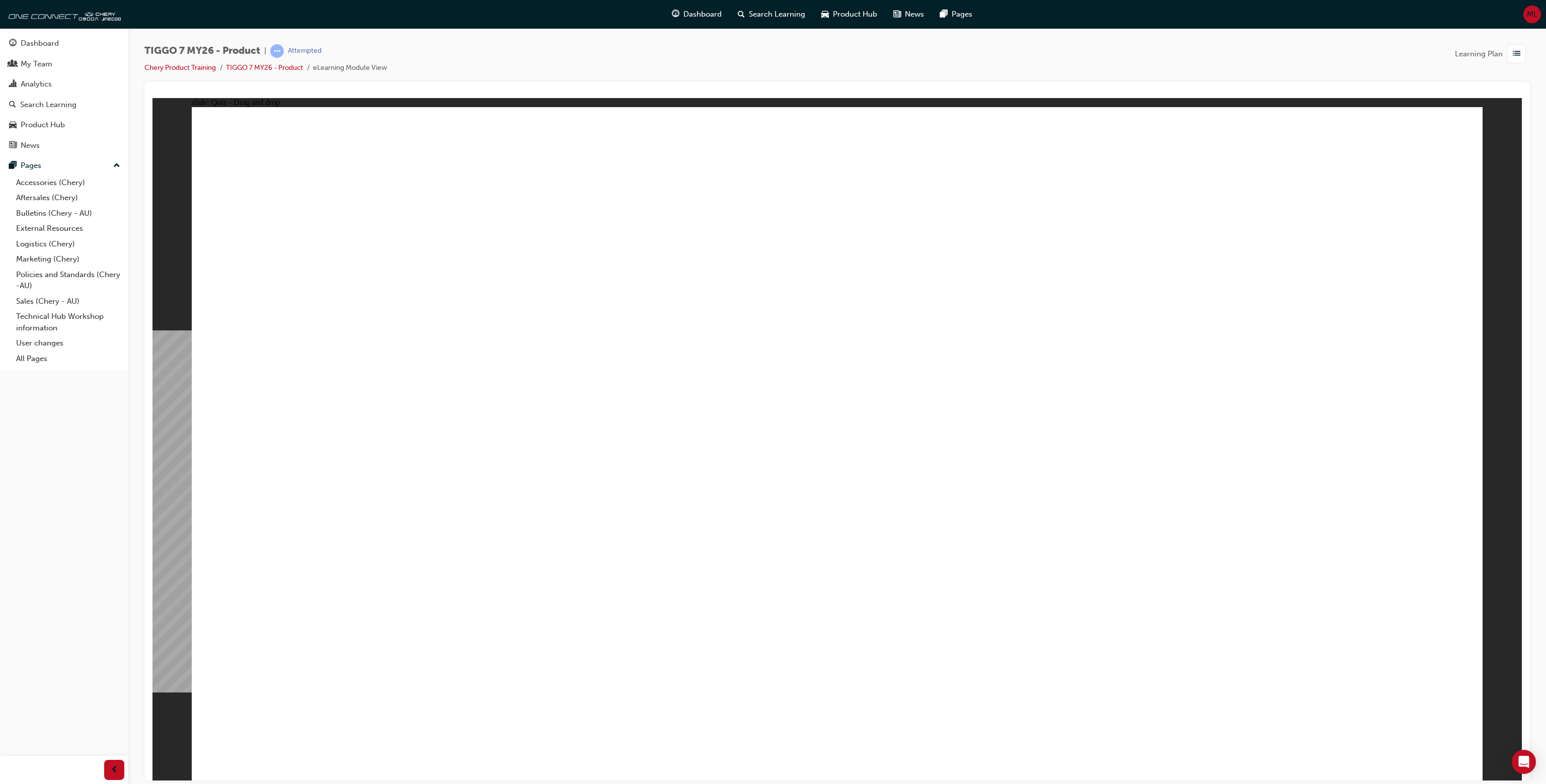
drag, startPoint x: 391, startPoint y: 282, endPoint x: 624, endPoint y: 314, distance: 235.2
drag, startPoint x: 843, startPoint y: 188, endPoint x: 932, endPoint y: 514, distance: 337.9
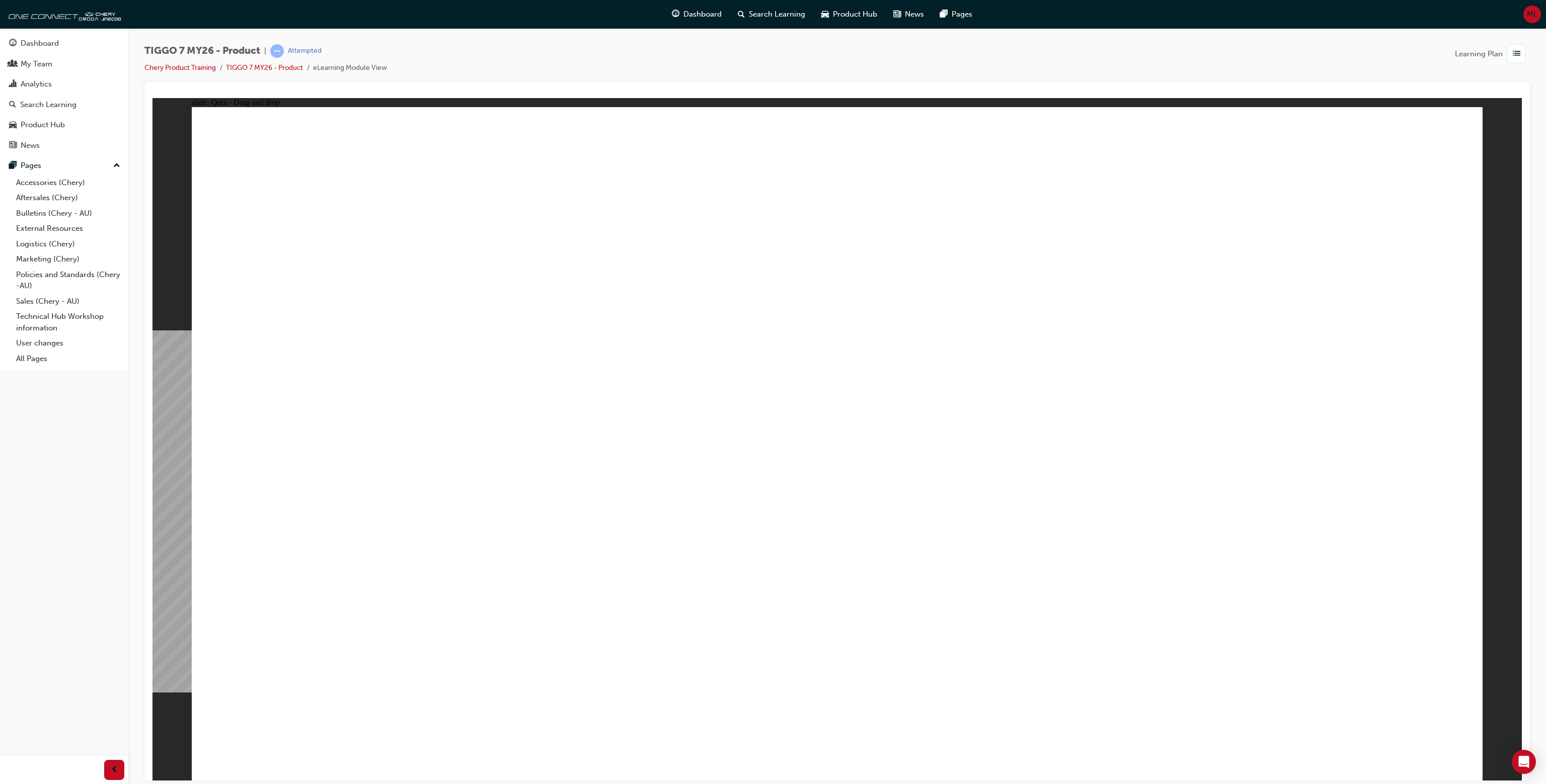
drag, startPoint x: 880, startPoint y: 232, endPoint x: 1008, endPoint y: 554, distance: 346.5
drag, startPoint x: 1087, startPoint y: 185, endPoint x: 990, endPoint y: 467, distance: 298.2
drag, startPoint x: 1031, startPoint y: 248, endPoint x: 1041, endPoint y: 475, distance: 227.2
drag, startPoint x: 1059, startPoint y: 285, endPoint x: 1091, endPoint y: 502, distance: 219.3
drag, startPoint x: 1280, startPoint y: 171, endPoint x: 979, endPoint y: 549, distance: 483.2
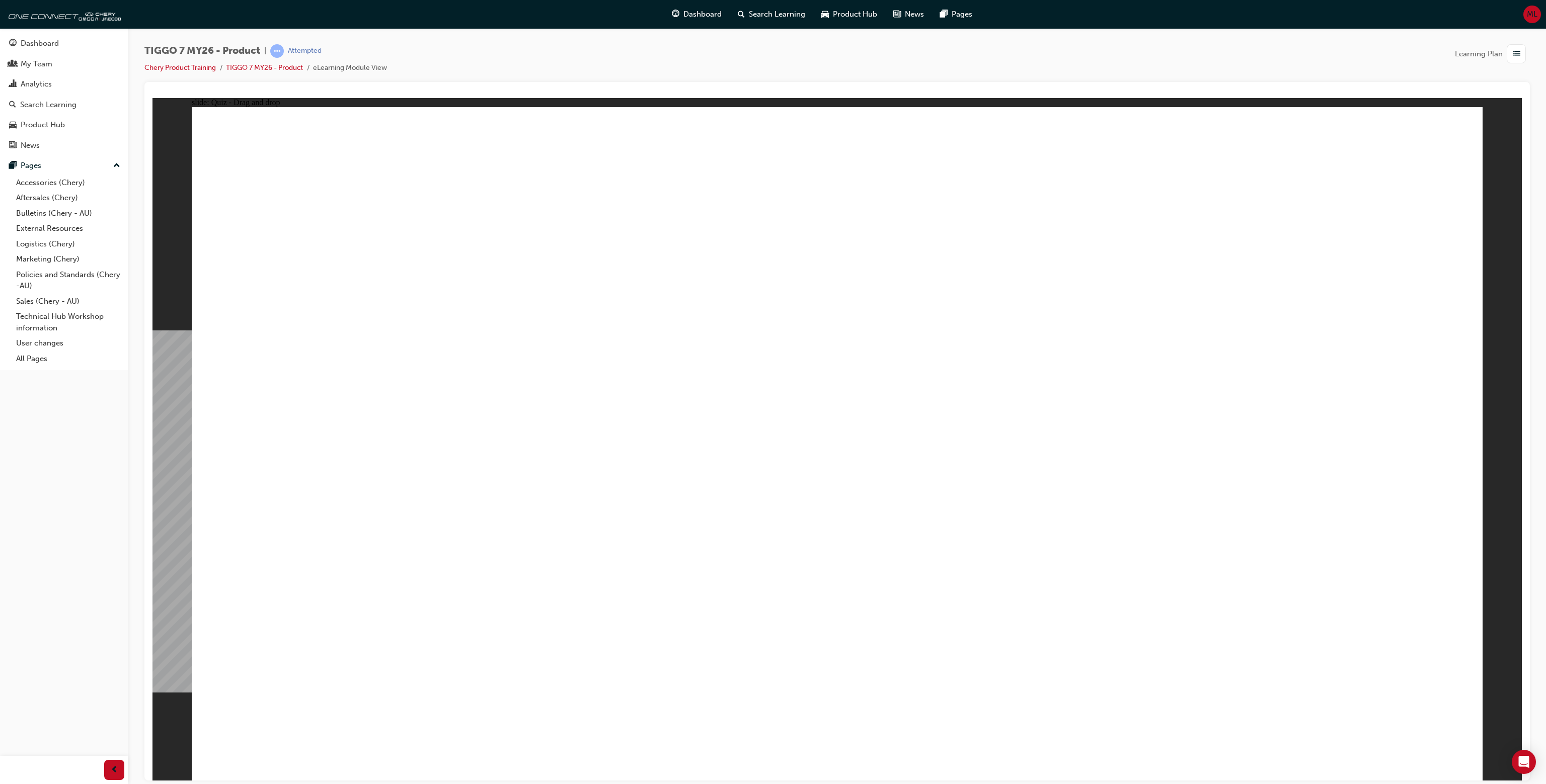
drag, startPoint x: 1304, startPoint y: 302, endPoint x: 1071, endPoint y: 608, distance: 384.6
drag, startPoint x: 779, startPoint y: 558, endPoint x: 795, endPoint y: 567, distance: 18.4
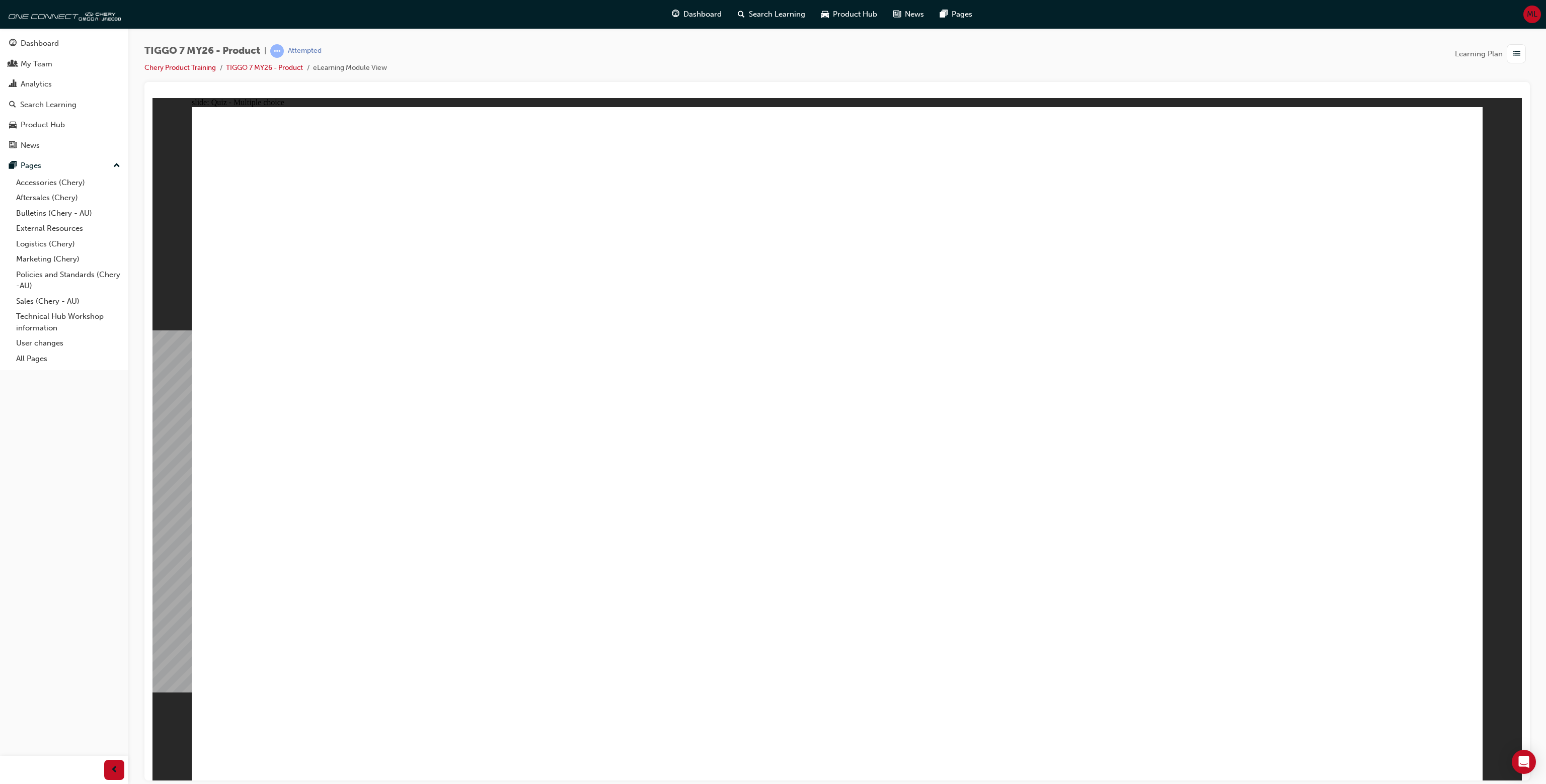
radio input "true"
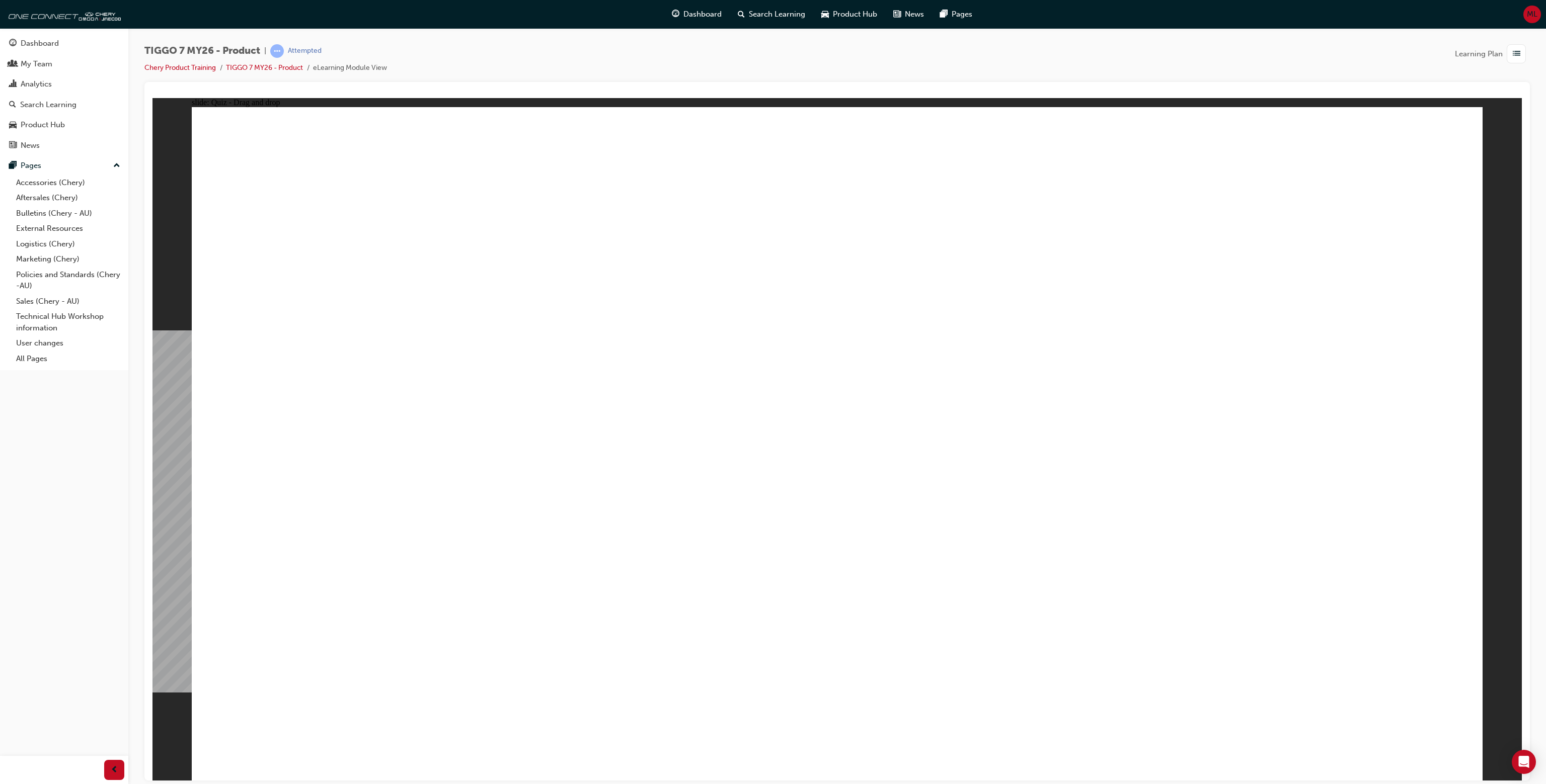
drag, startPoint x: 313, startPoint y: 333, endPoint x: 595, endPoint y: 341, distance: 282.1
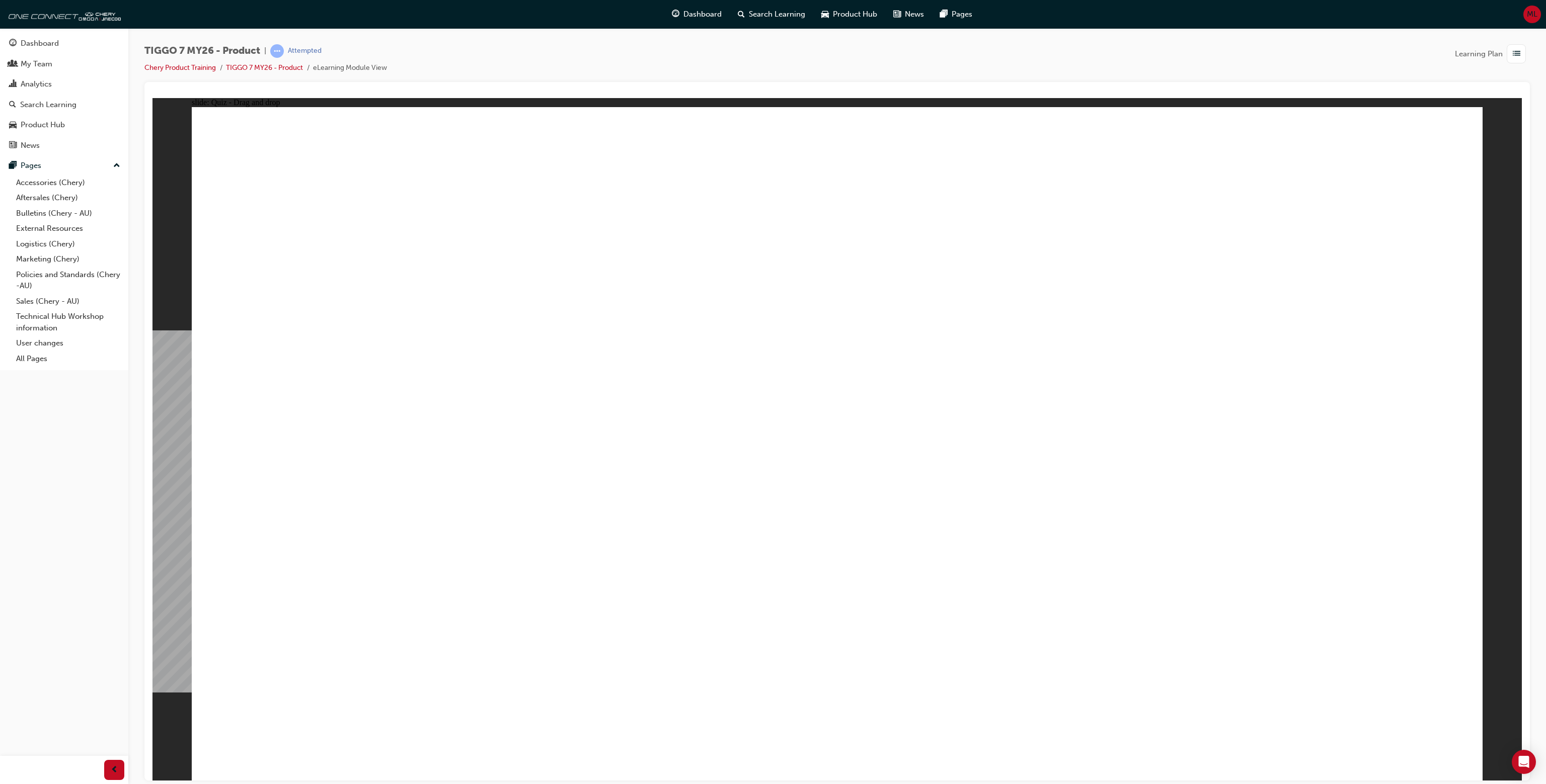
drag, startPoint x: 281, startPoint y: 363, endPoint x: 481, endPoint y: 367, distance: 200.0
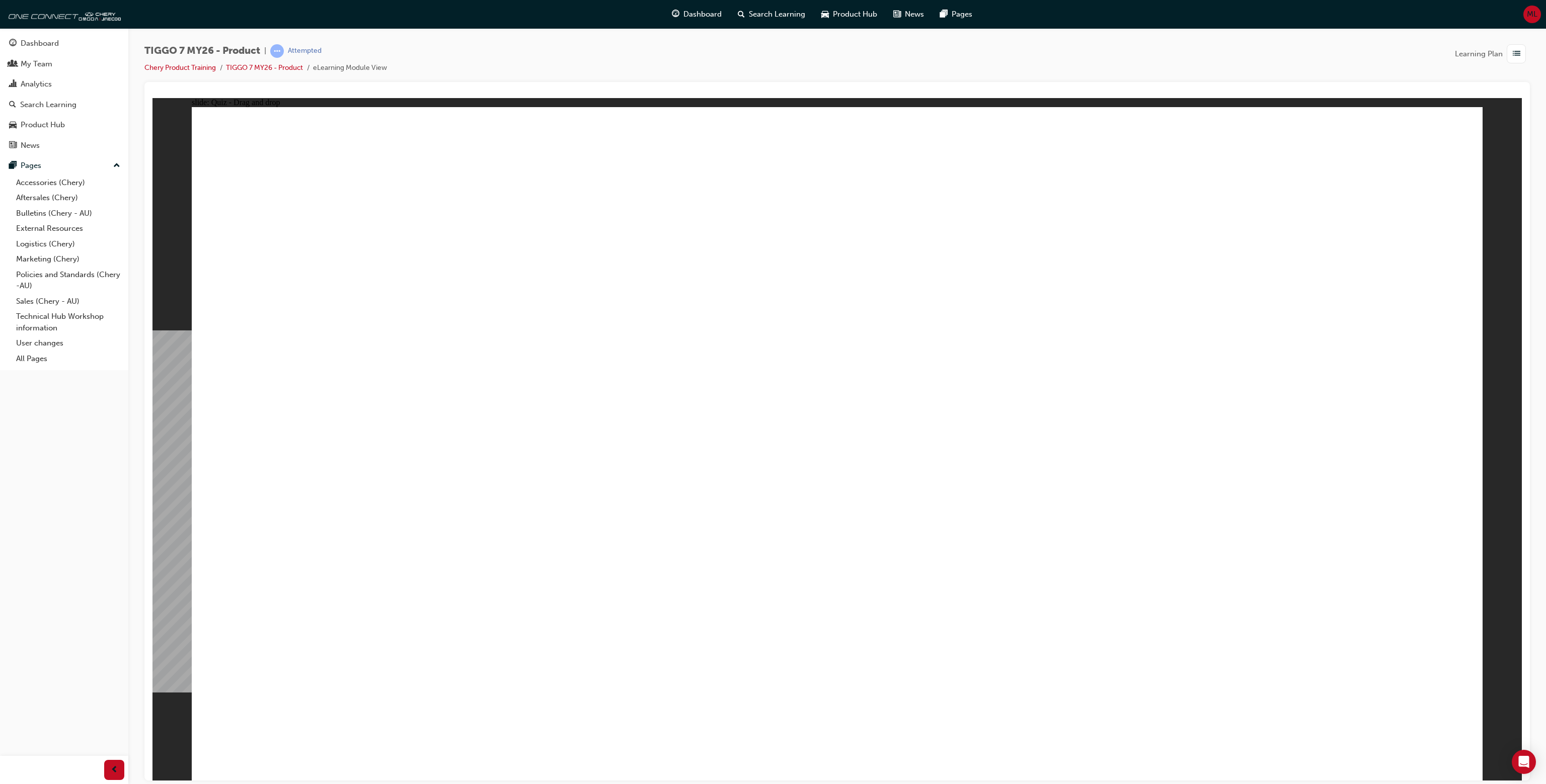
drag, startPoint x: 306, startPoint y: 588, endPoint x: 418, endPoint y: 552, distance: 117.6
drag, startPoint x: 1296, startPoint y: 195, endPoint x: 303, endPoint y: 500, distance: 1038.8
drag, startPoint x: 976, startPoint y: 329, endPoint x: 894, endPoint y: 490, distance: 180.7
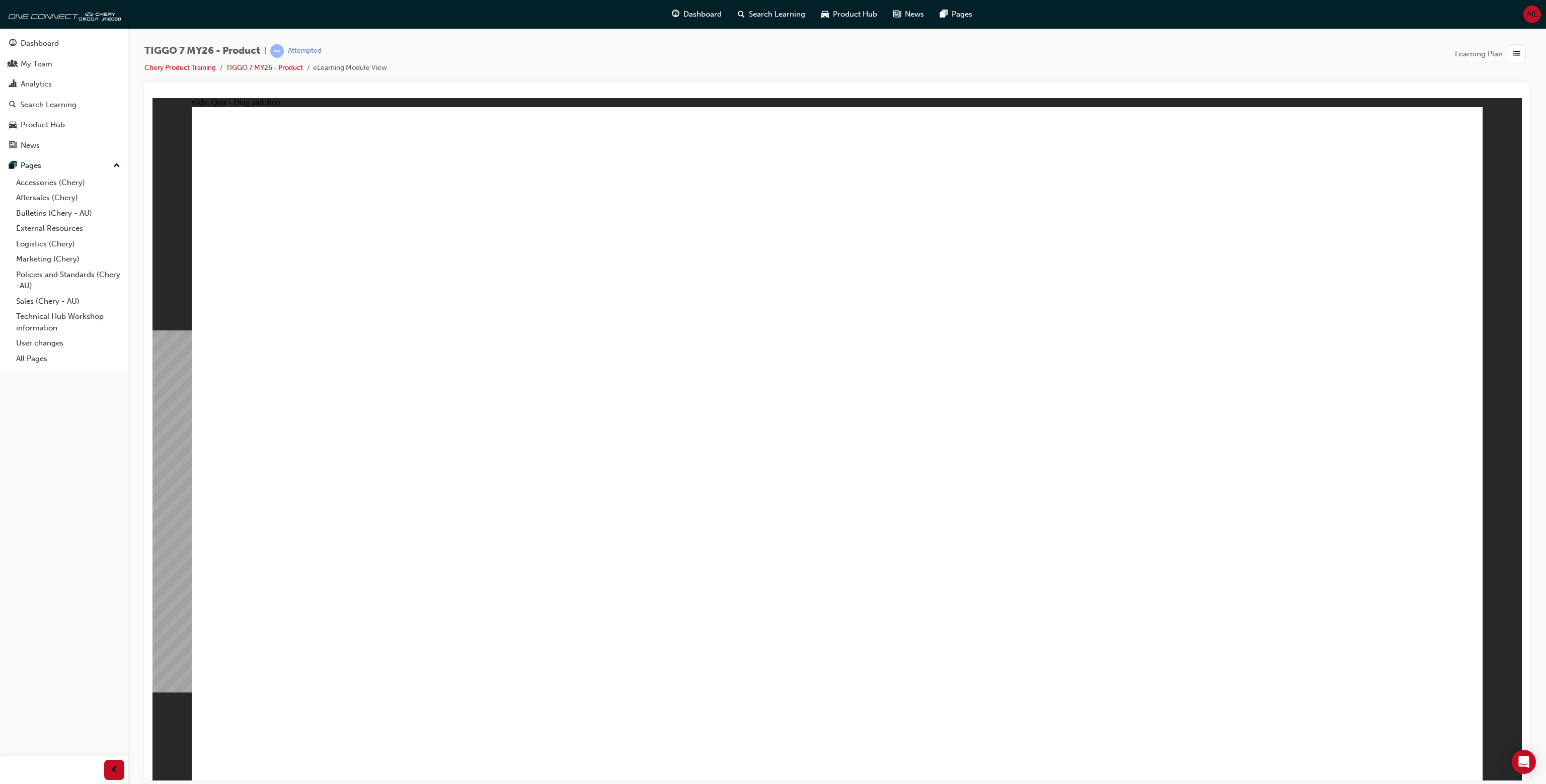
drag, startPoint x: 1223, startPoint y: 298, endPoint x: 1317, endPoint y: 464, distance: 190.8
drag, startPoint x: 1073, startPoint y: 198, endPoint x: 647, endPoint y: 491, distance: 517.0
drag, startPoint x: 807, startPoint y: 167, endPoint x: 1097, endPoint y: 459, distance: 411.5
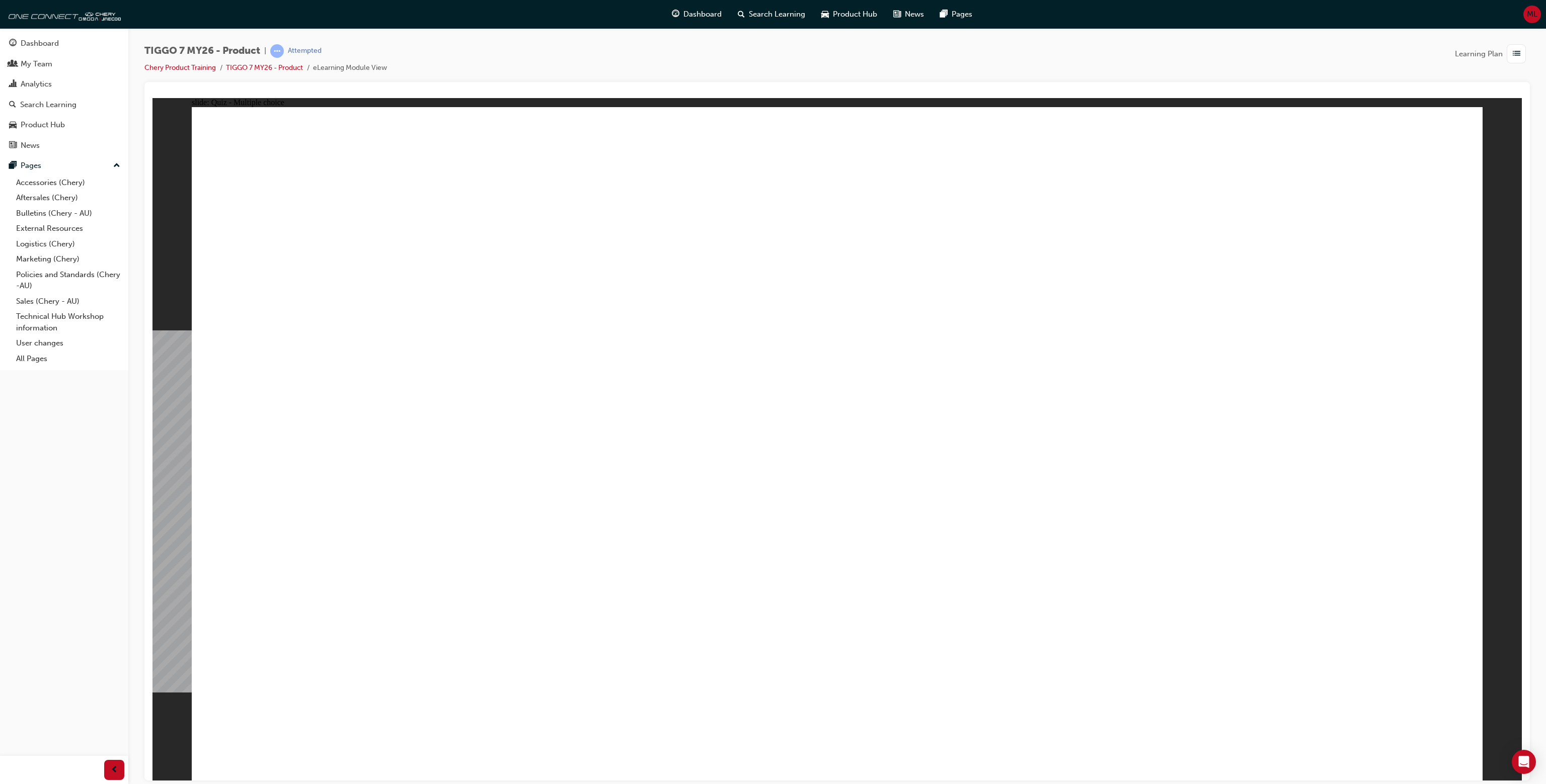
drag, startPoint x: 457, startPoint y: 320, endPoint x: 567, endPoint y: 323, distance: 110.0
drag, startPoint x: 610, startPoint y: 316, endPoint x: 525, endPoint y: 319, distance: 85.1
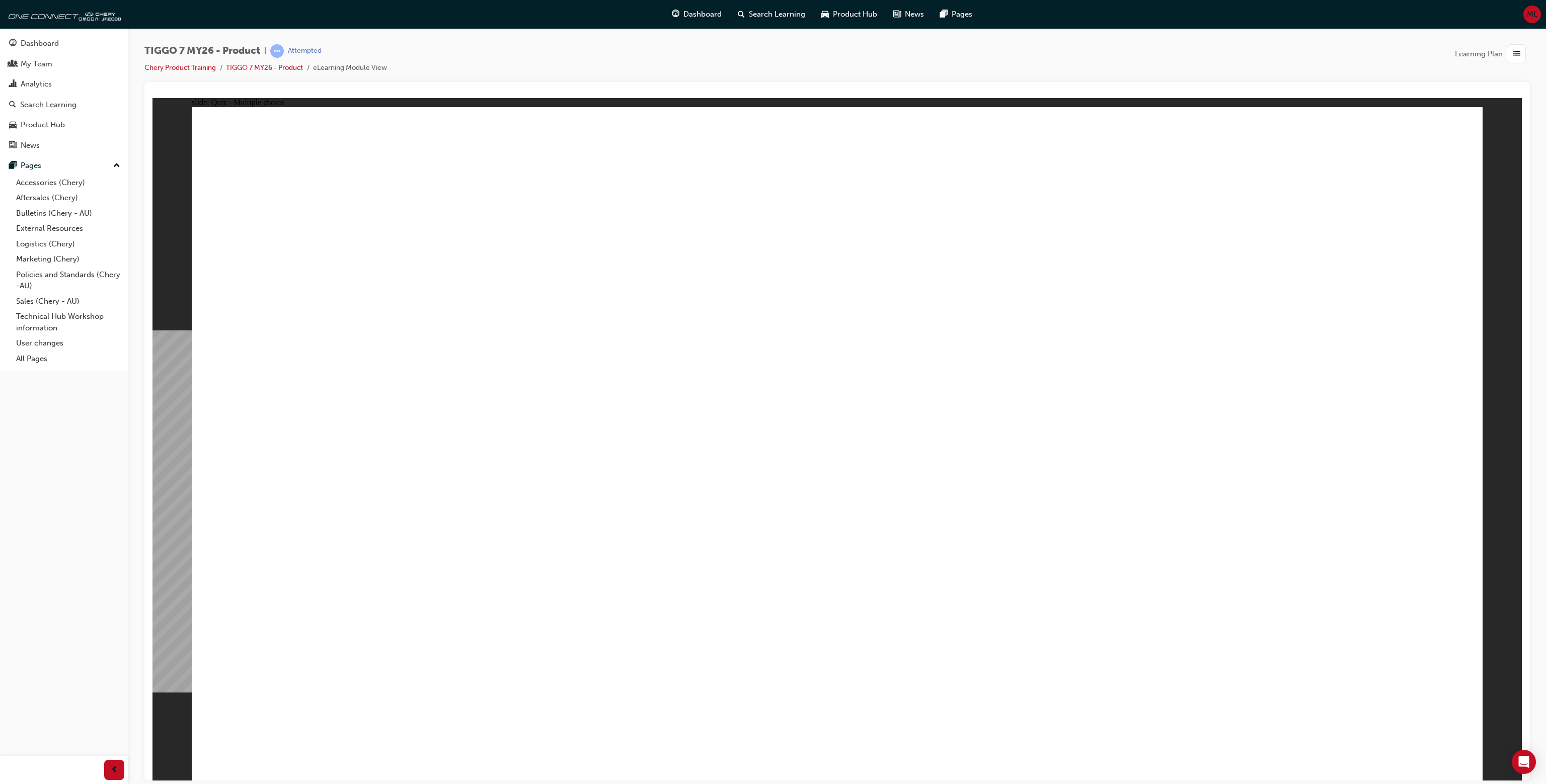
drag, startPoint x: 406, startPoint y: 325, endPoint x: 535, endPoint y: 320, distance: 129.1
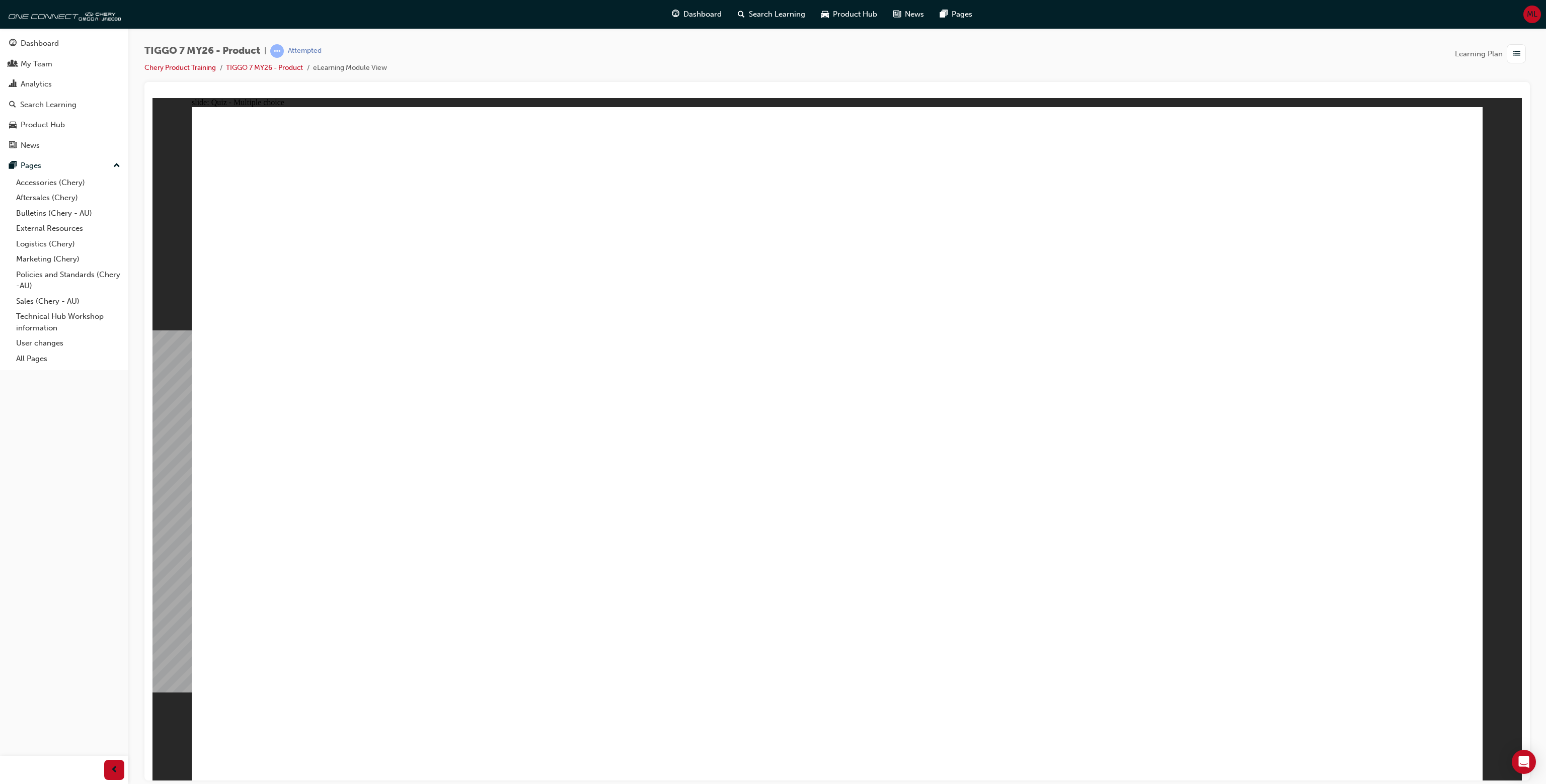
drag, startPoint x: 405, startPoint y: 396, endPoint x: 576, endPoint y: 400, distance: 171.0
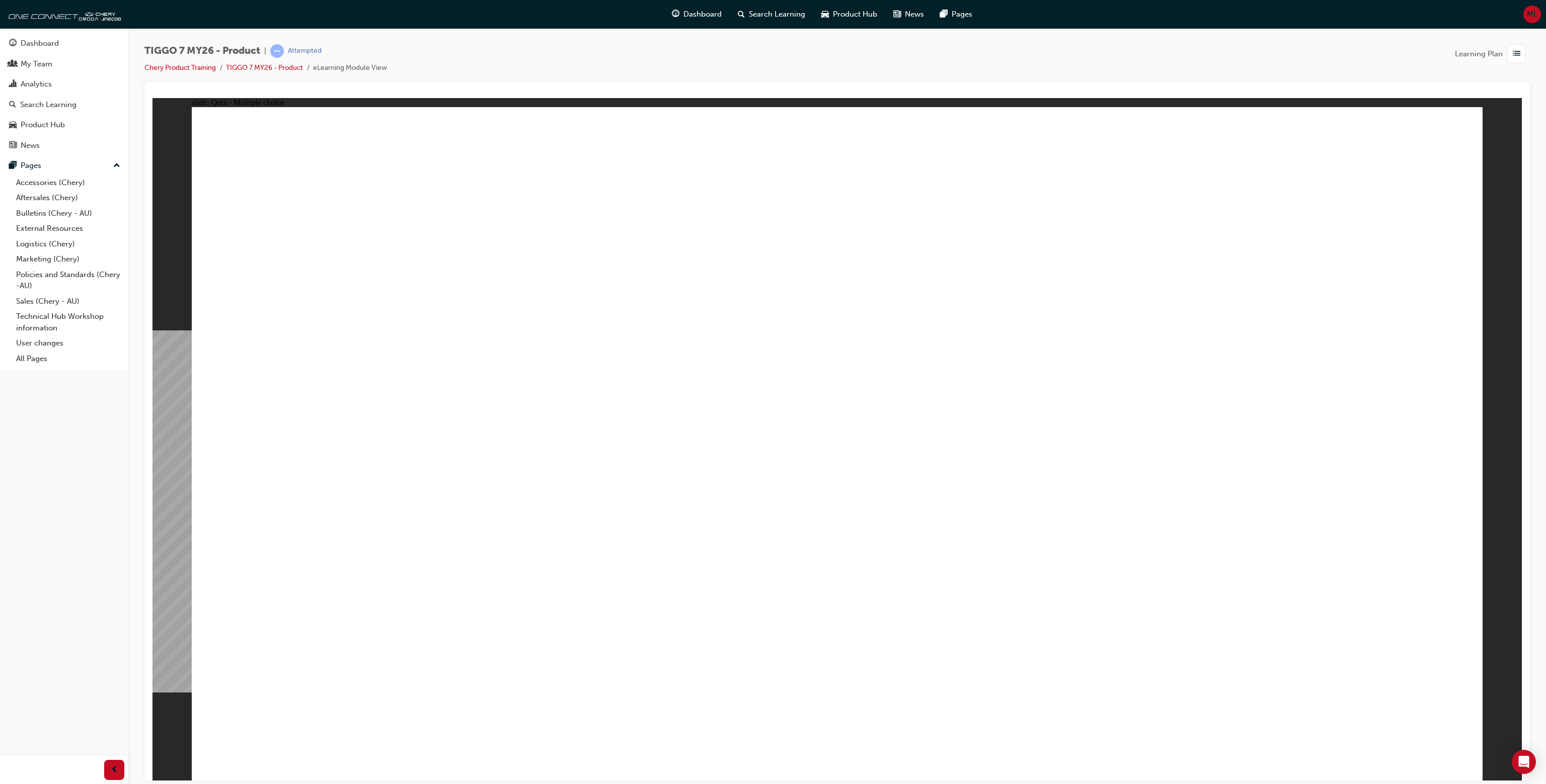
radio input "true"
drag, startPoint x: 391, startPoint y: 308, endPoint x: 634, endPoint y: 307, distance: 243.0
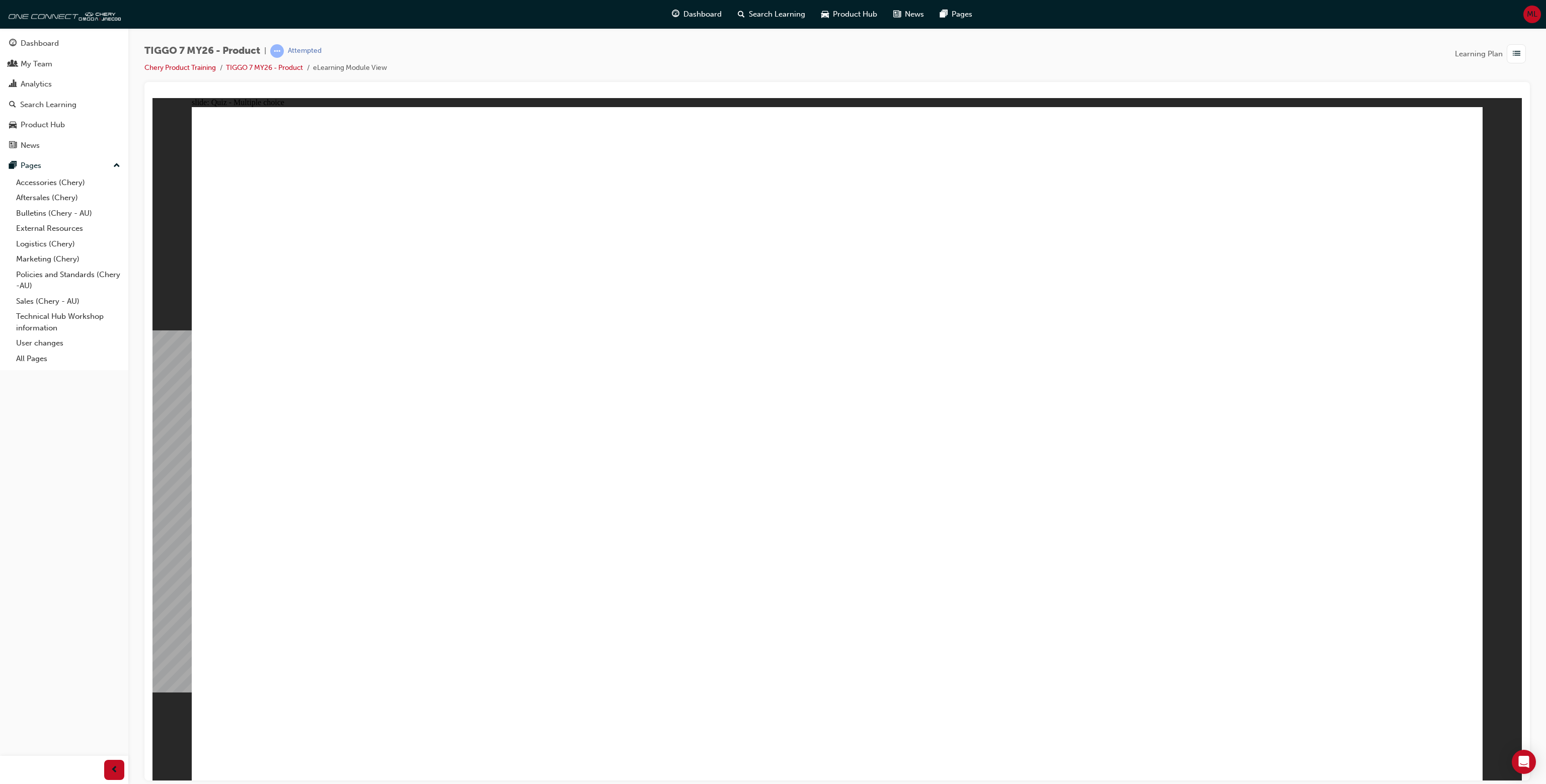
drag, startPoint x: 368, startPoint y: 340, endPoint x: 559, endPoint y: 338, distance: 191.0
drag, startPoint x: 652, startPoint y: 347, endPoint x: 574, endPoint y: 339, distance: 78.4
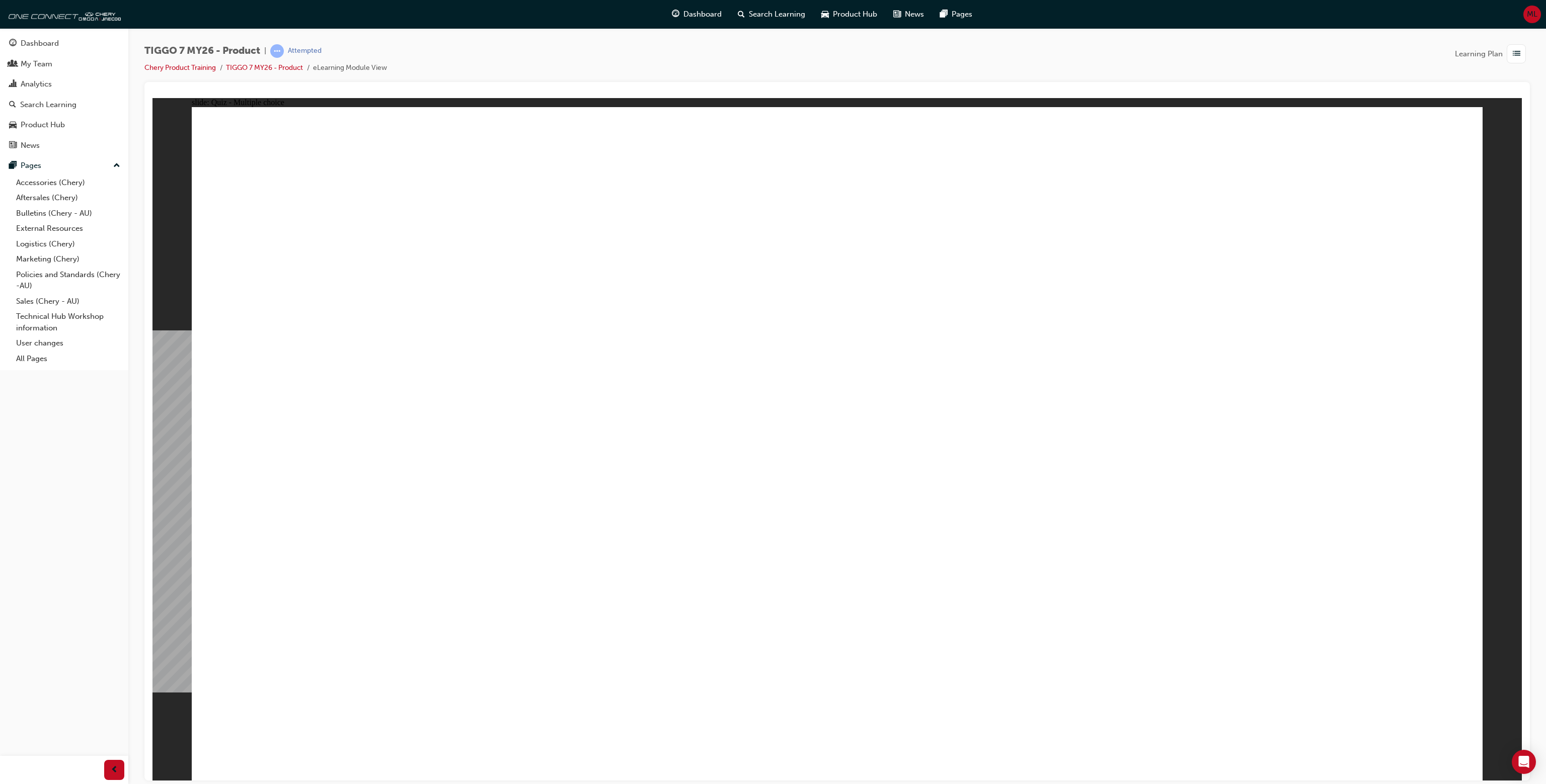
radio input "false"
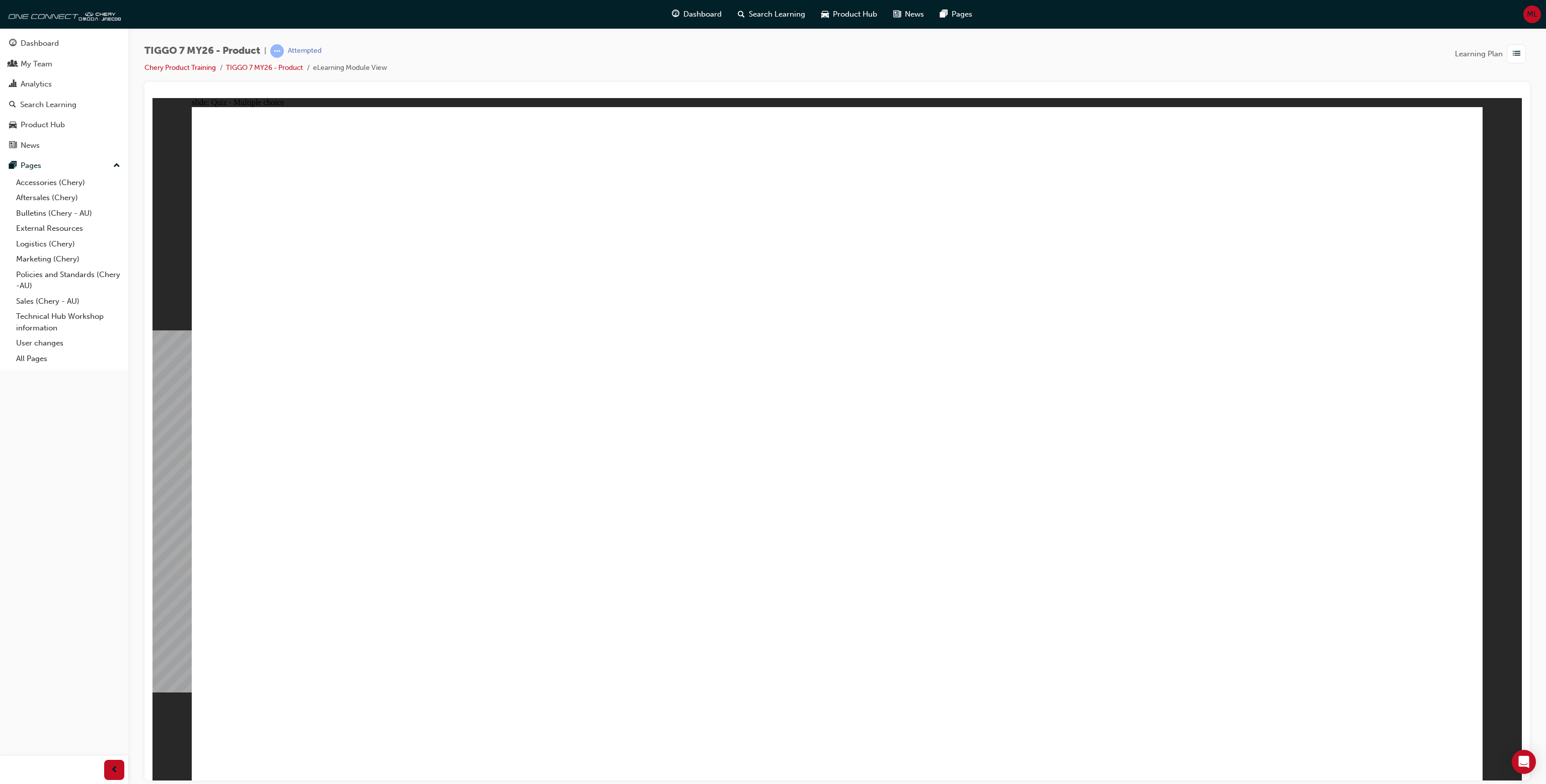
radio input "true"
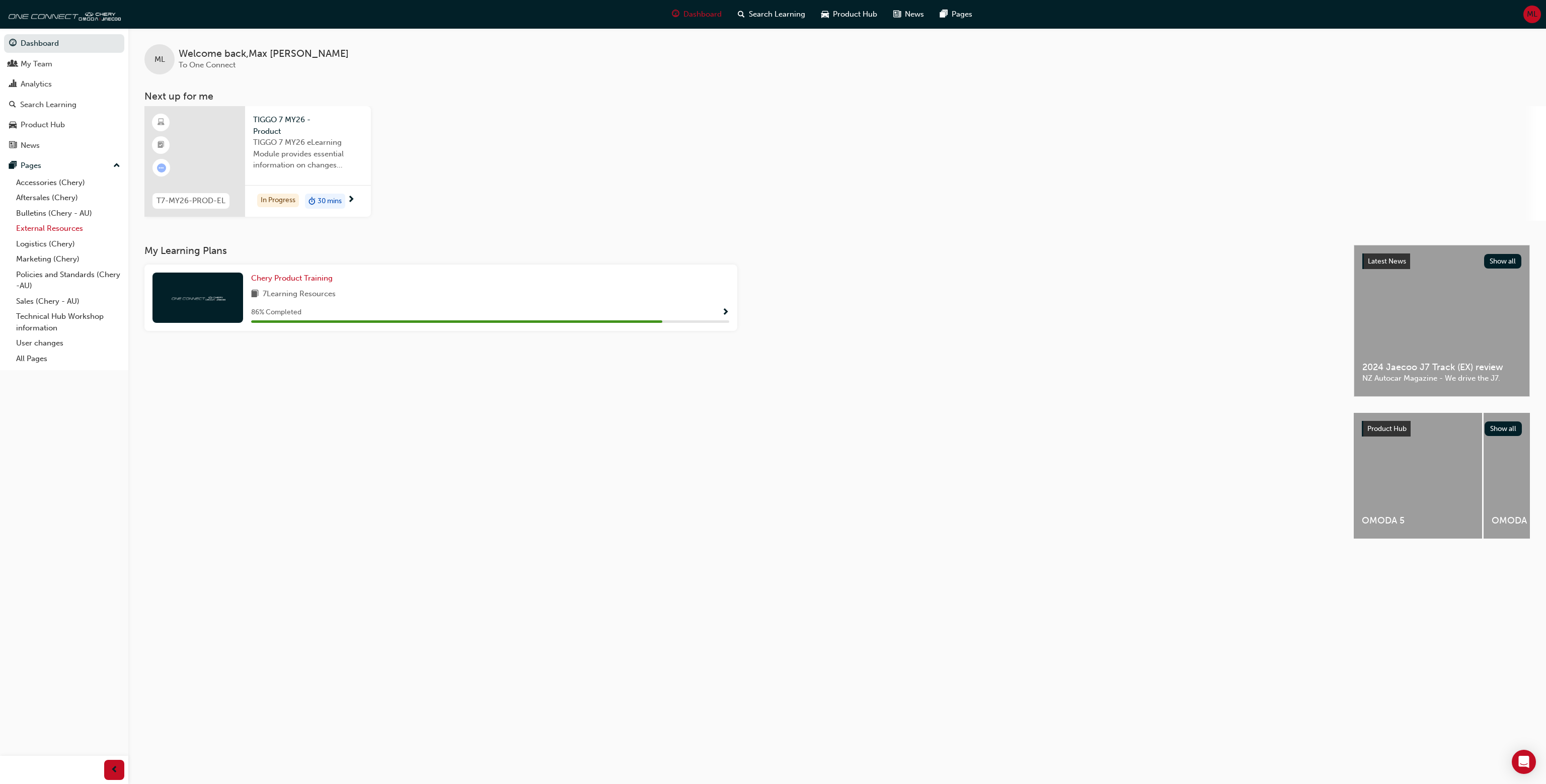
click at [76, 231] on link "External Resources" at bounding box center [68, 229] width 112 height 16
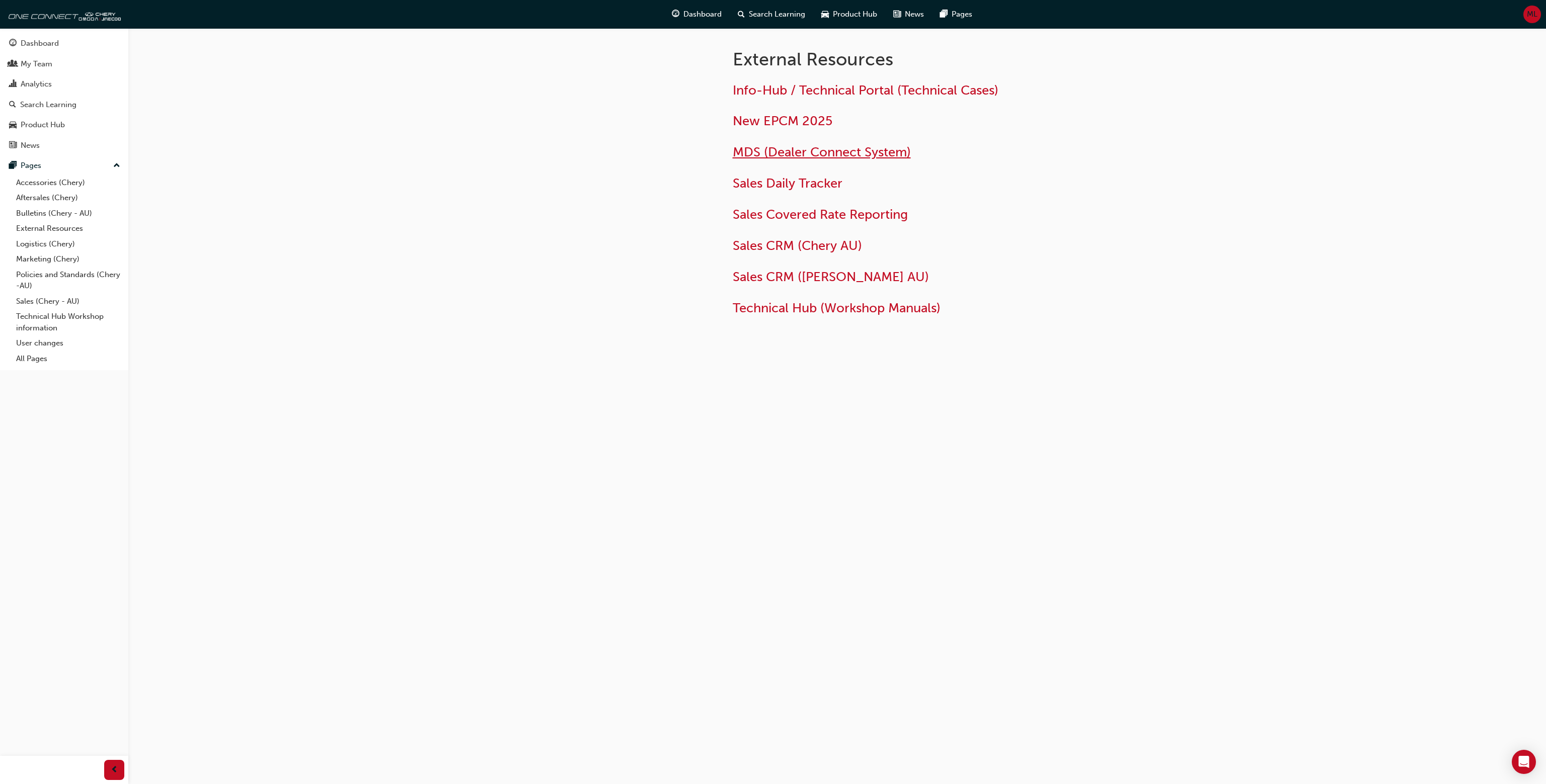
click at [834, 153] on span "MDS (Dealer Connect System)" at bounding box center [822, 152] width 178 height 16
